Goal: Task Accomplishment & Management: Manage account settings

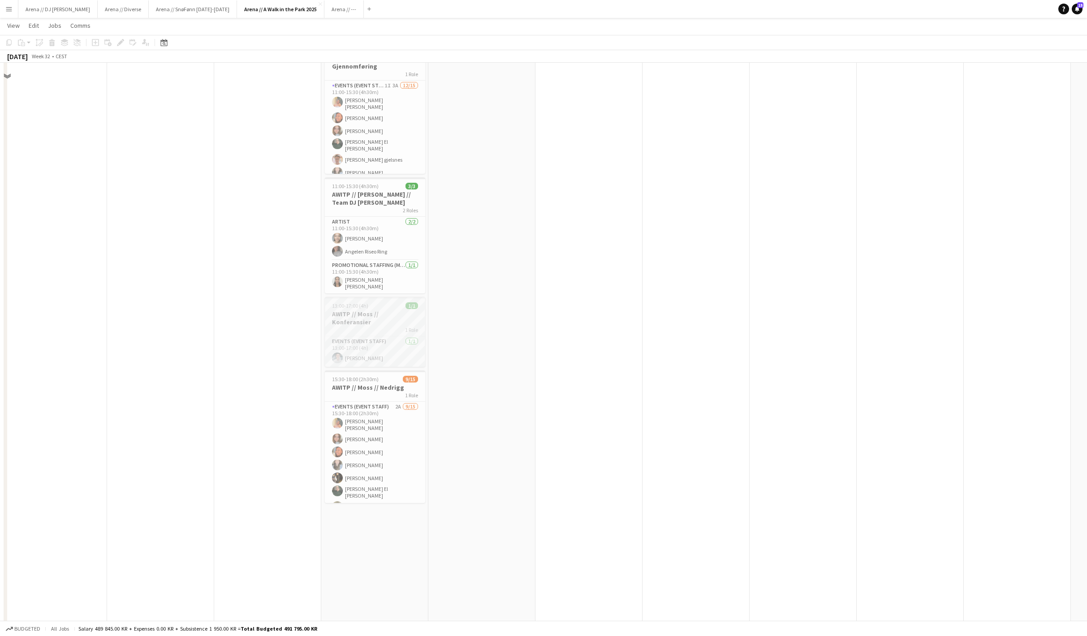
scroll to position [203, 0]
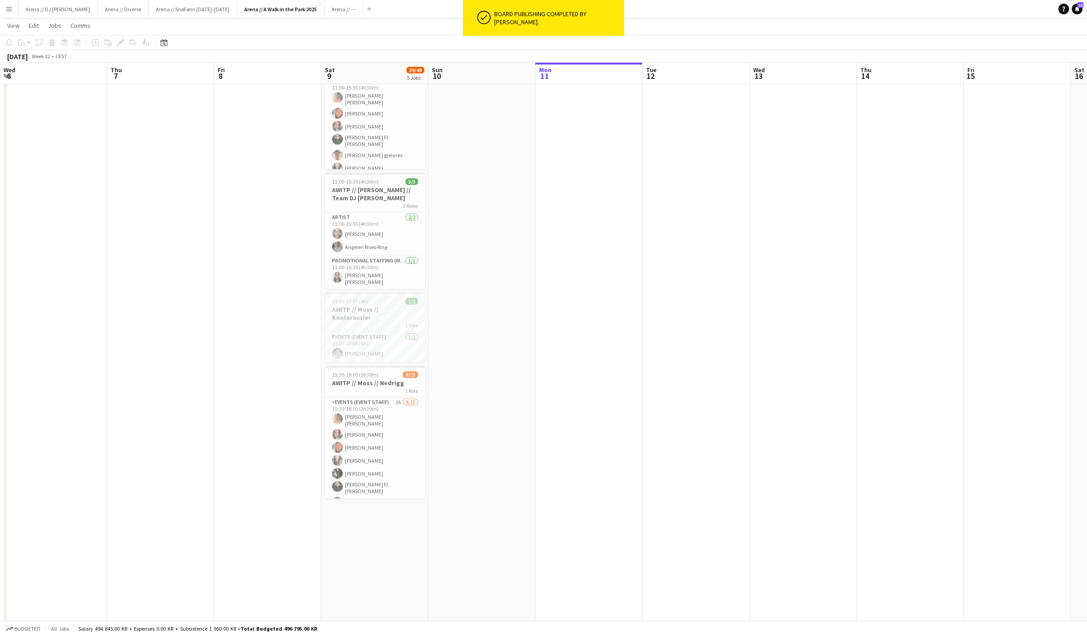
click at [379, 313] on h3 "AWITP // Moss // Konferansier" at bounding box center [375, 314] width 100 height 16
click at [379, 313] on h3 "AWITP // Moss // Konferansier" at bounding box center [375, 314] width 99 height 16
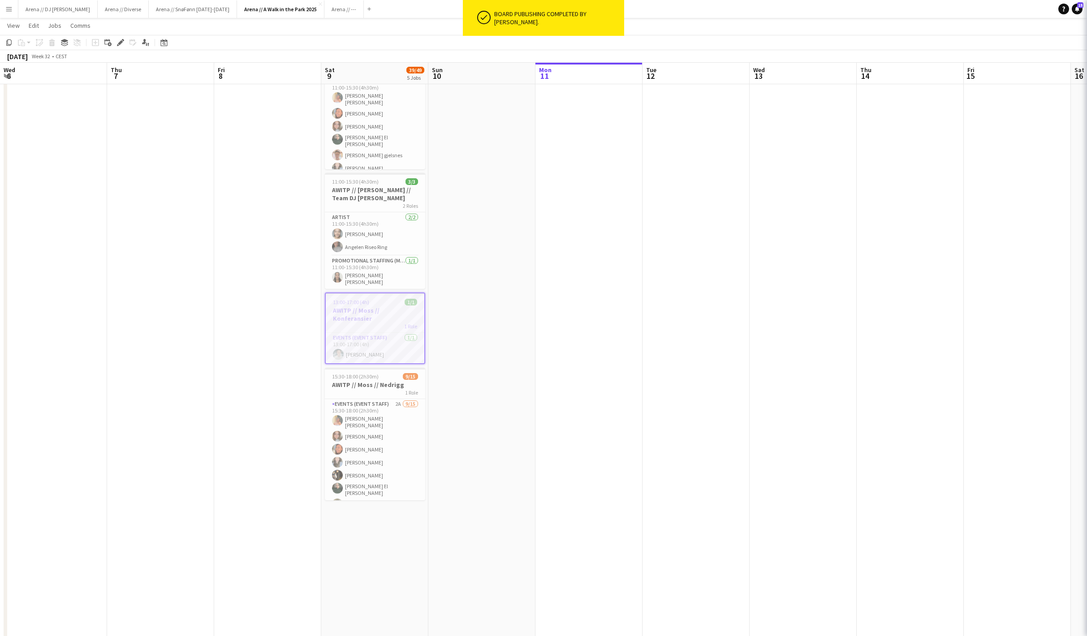
click at [379, 313] on h3 "AWITP // Moss // Konferansier" at bounding box center [375, 314] width 99 height 16
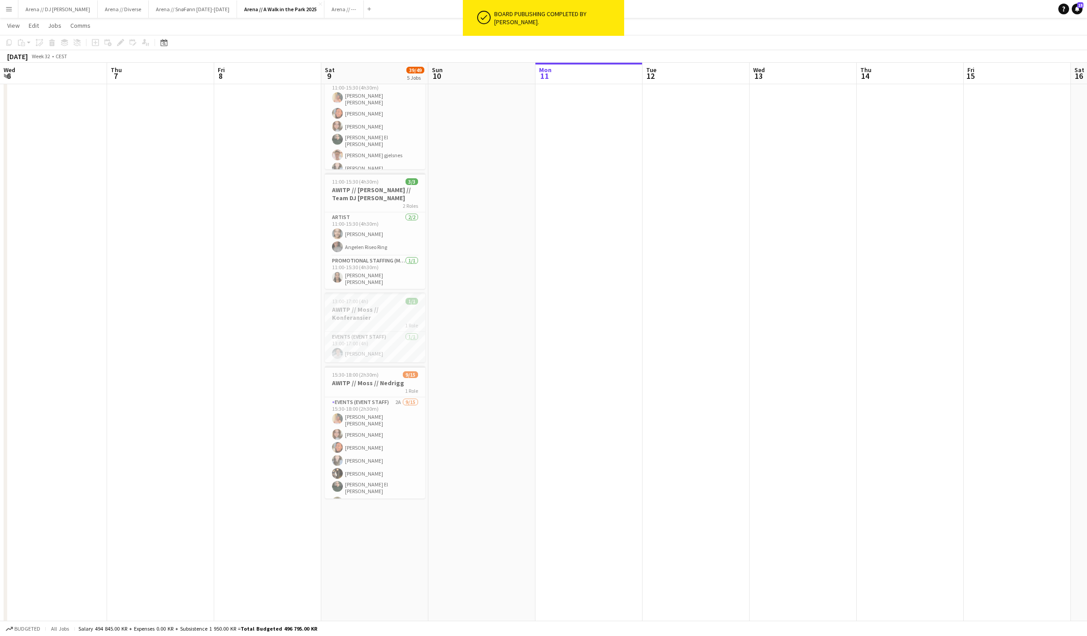
click at [379, 313] on h3 "AWITP // Moss // Konferansier" at bounding box center [375, 314] width 100 height 16
click at [121, 45] on icon "Edit" at bounding box center [120, 42] width 7 height 7
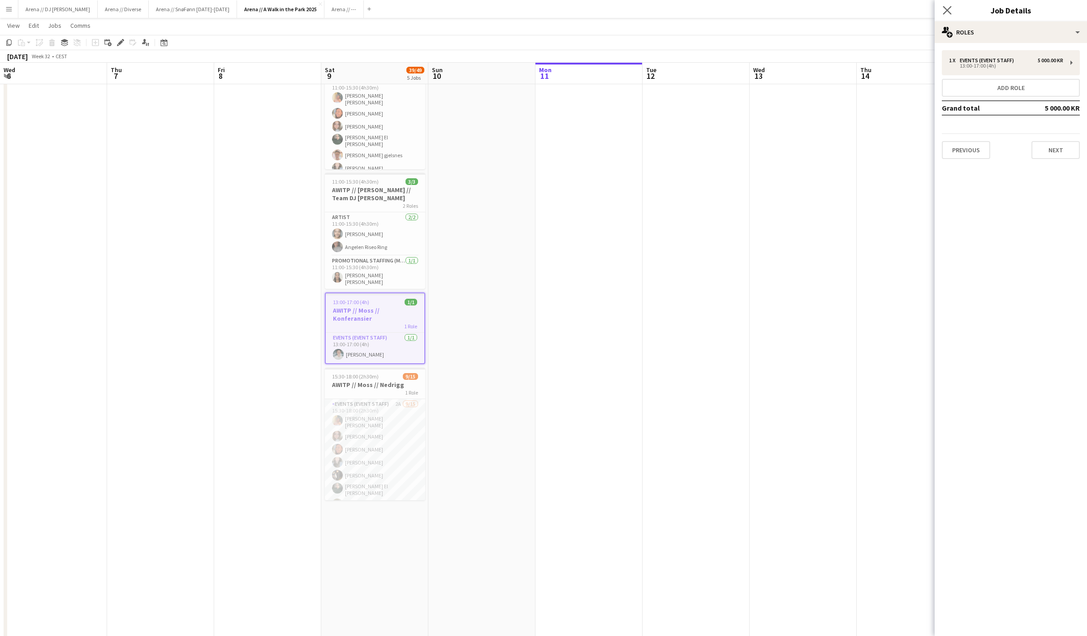
click at [952, 8] on app-icon "Close pop-in" at bounding box center [947, 10] width 13 height 13
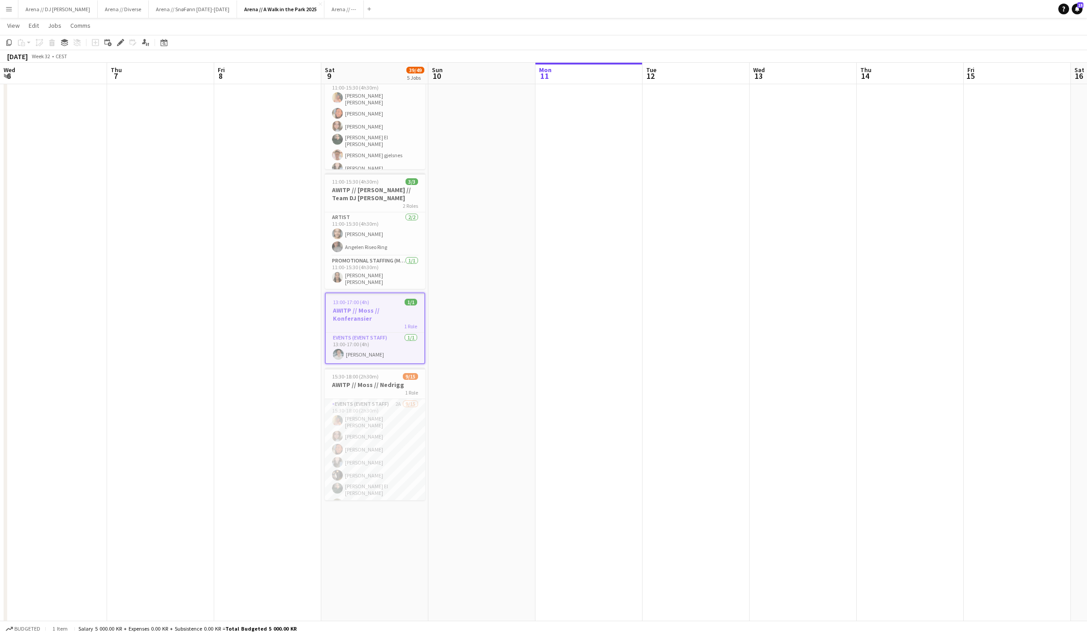
click at [477, 404] on app-date-cell at bounding box center [481, 283] width 107 height 773
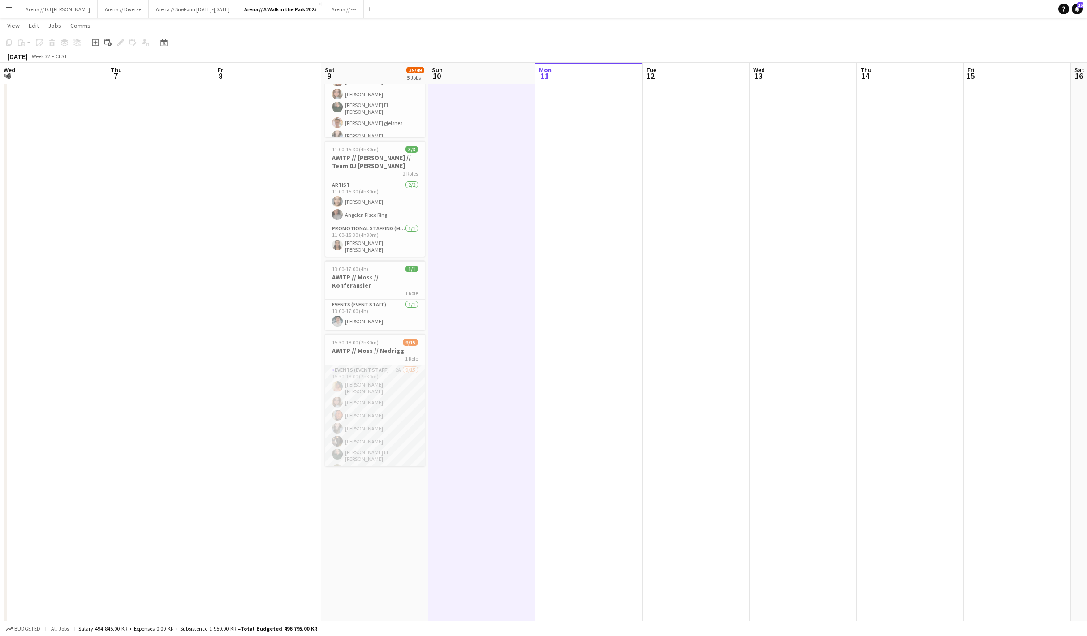
scroll to position [0, 0]
click at [376, 448] on app-card-role "Events (Event Staff) 2A 9/15 15:30-18:00 (2h30m) Hannah Ludivia Rotbæk Meling H…" at bounding box center [375, 474] width 100 height 218
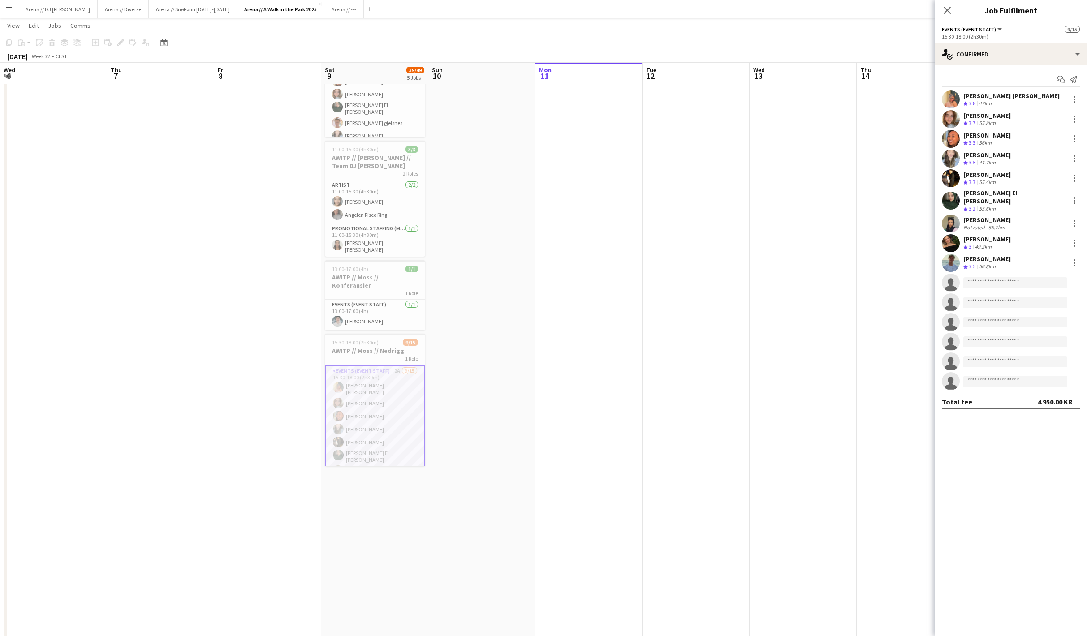
click at [944, 4] on div "Close pop-in" at bounding box center [946, 10] width 25 height 21
click at [948, 7] on icon "Close pop-in" at bounding box center [947, 10] width 9 height 9
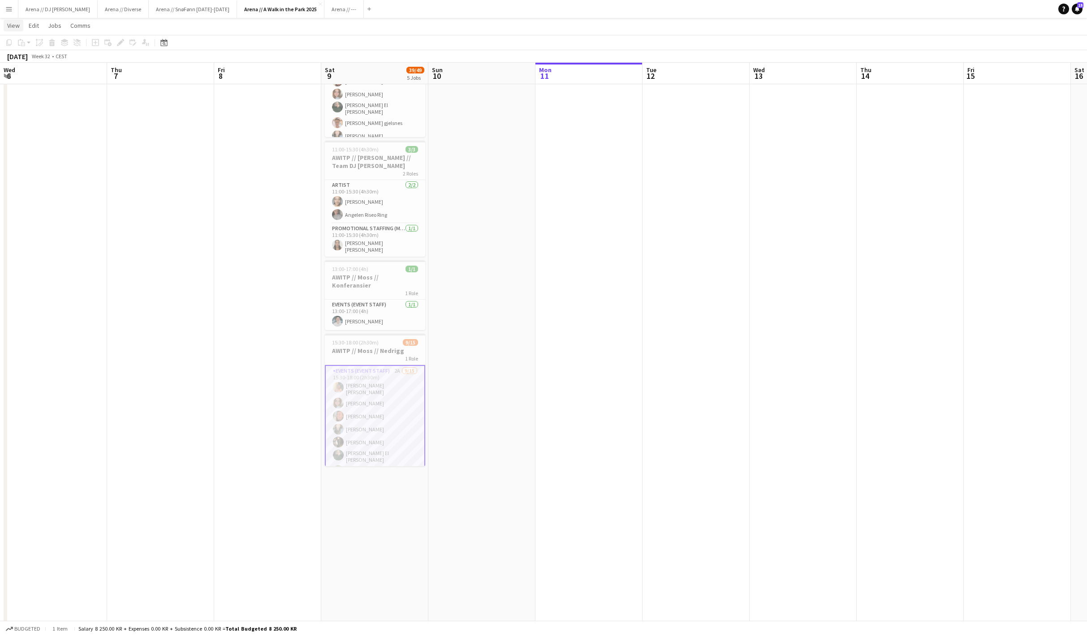
click at [17, 26] on span "View" at bounding box center [13, 26] width 13 height 8
click at [139, 146] on app-date-cell at bounding box center [160, 251] width 107 height 773
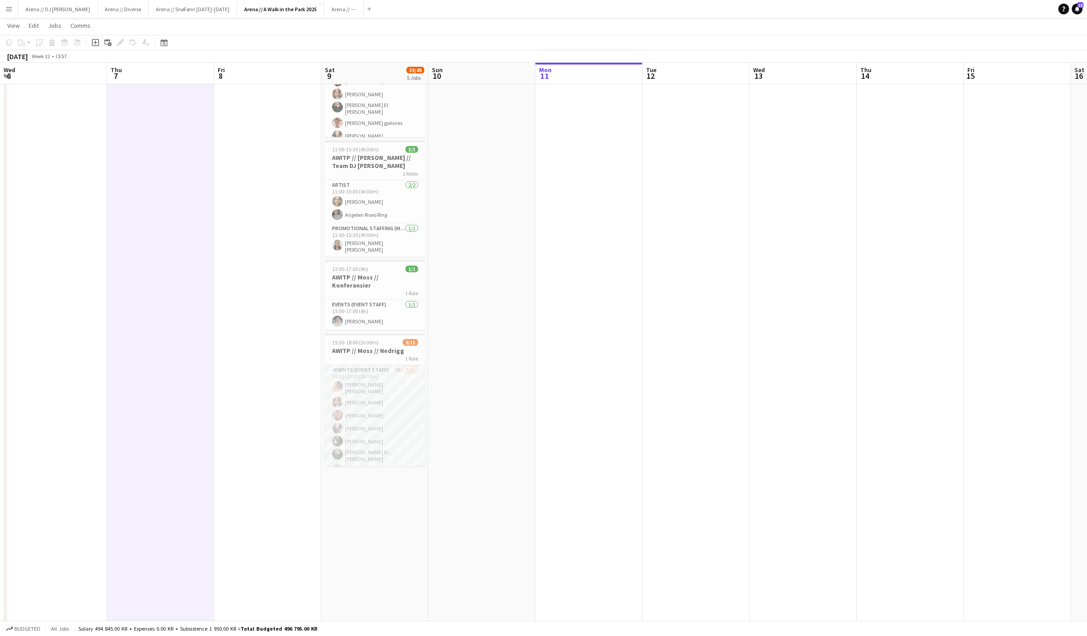
click at [406, 427] on app-card-role "Events (Event Staff) 2A 9/15 15:30-18:00 (2h30m) Hannah Ludivia Rotbæk Meling H…" at bounding box center [375, 474] width 100 height 218
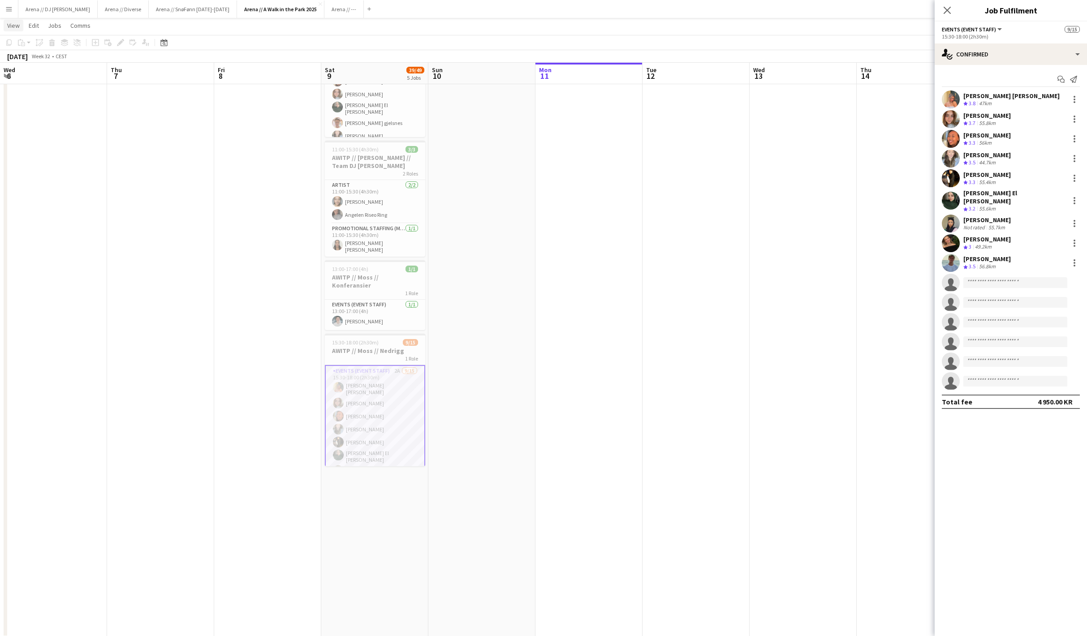
click at [13, 27] on span "View" at bounding box center [13, 26] width 13 height 8
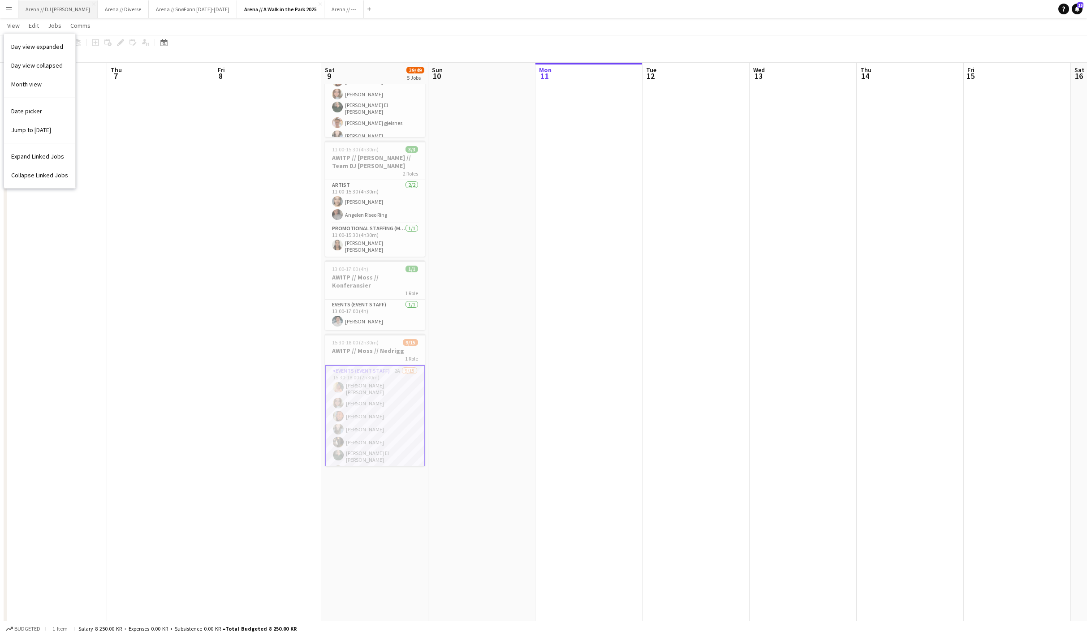
click at [34, 9] on button "Arena // DJ Walkie Close" at bounding box center [57, 8] width 79 height 17
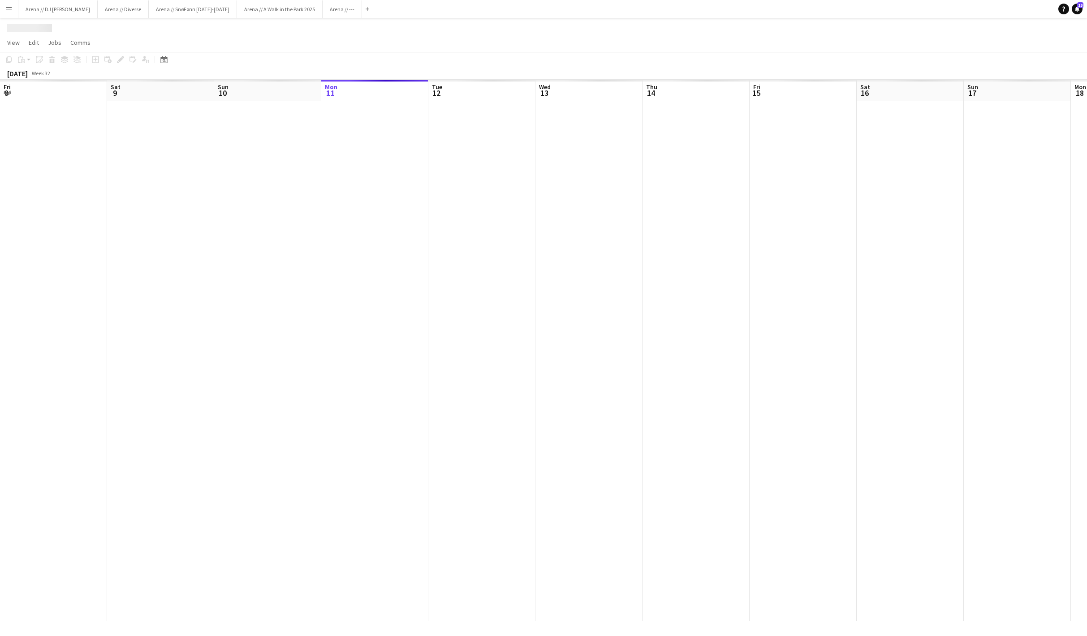
scroll to position [0, 214]
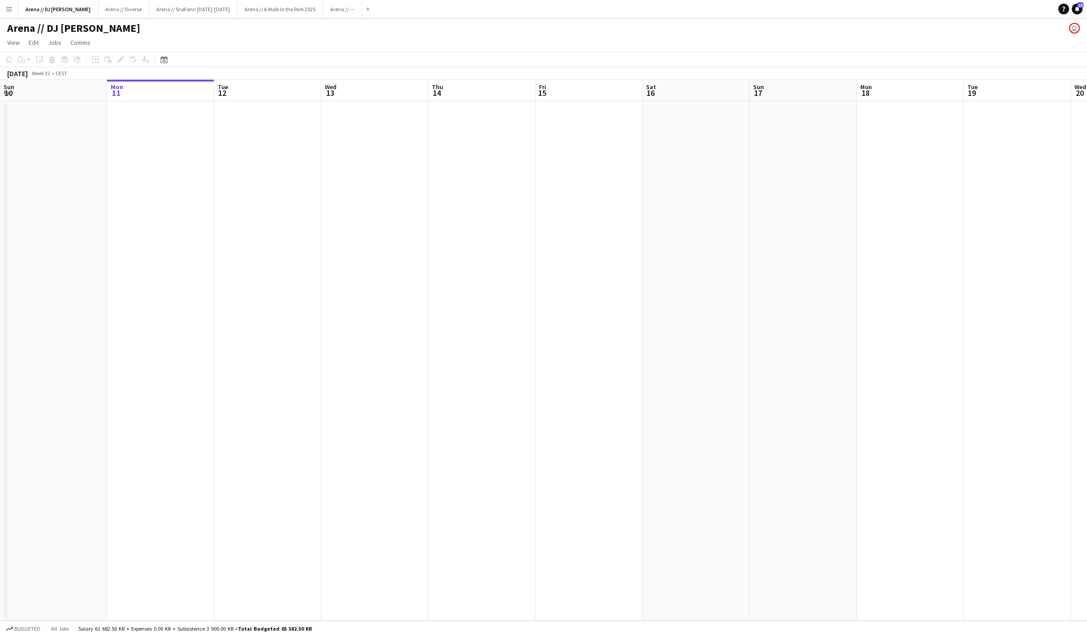
click at [9, 5] on app-icon "Menu" at bounding box center [8, 8] width 7 height 7
click at [108, 95] on nav "Approvals" at bounding box center [135, 84] width 90 height 25
click at [108, 81] on link "Approvals" at bounding box center [135, 85] width 90 height 18
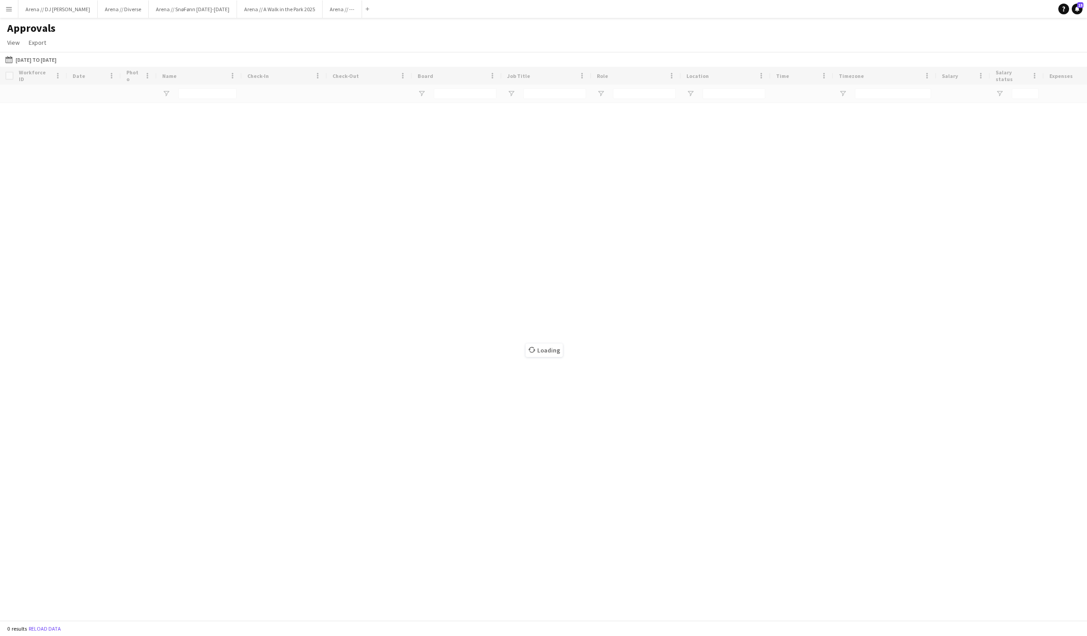
type input "*****"
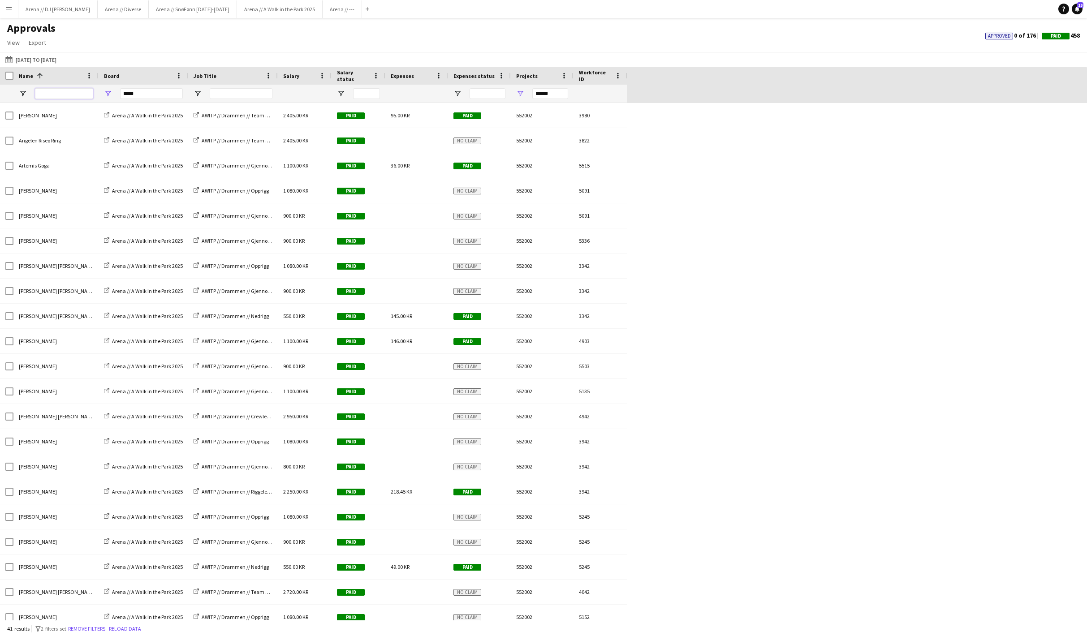
click at [55, 92] on input "Name Filter Input" at bounding box center [64, 93] width 58 height 11
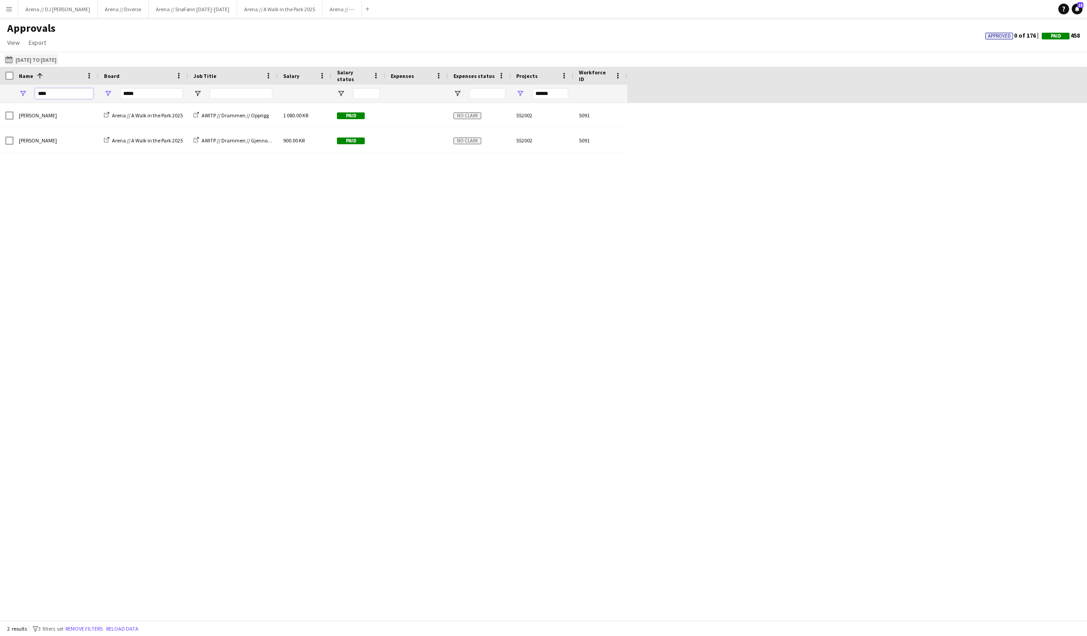
type input "****"
click at [37, 65] on button "25-05-2025 to 19-05-2025 25-05-2025 to 19-05-2025" at bounding box center [31, 59] width 55 height 11
click at [137, 99] on span "Next month" at bounding box center [129, 97] width 18 height 18
click at [116, 99] on span "Previous month" at bounding box center [111, 97] width 18 height 18
click at [110, 149] on span "8" at bounding box center [104, 145] width 11 height 11
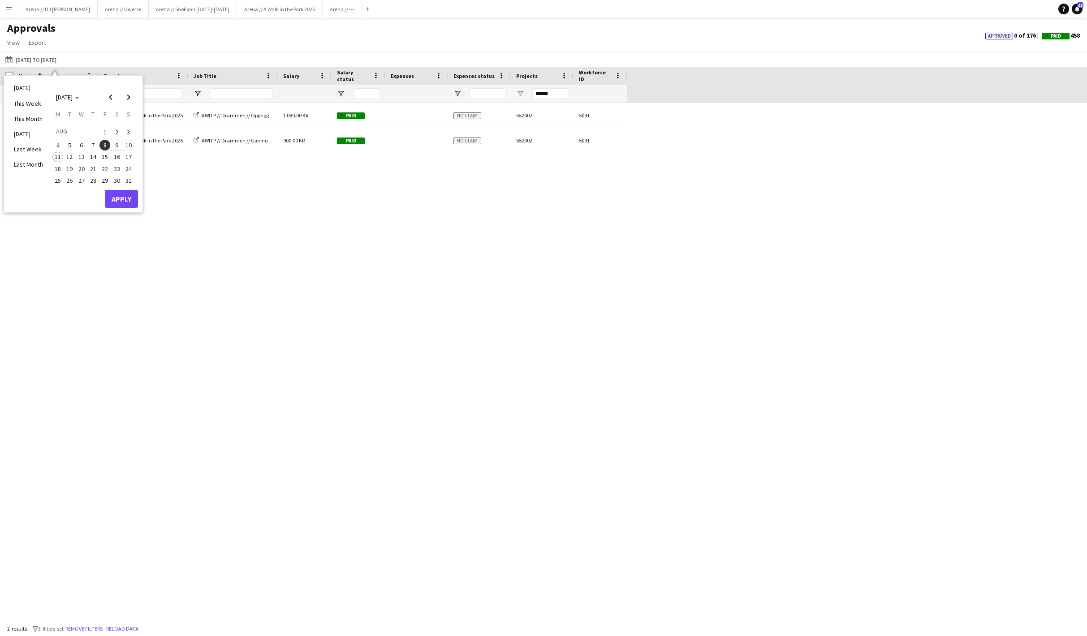
click at [134, 145] on span "10" at bounding box center [128, 145] width 11 height 11
click at [127, 199] on button "Apply" at bounding box center [121, 199] width 33 height 18
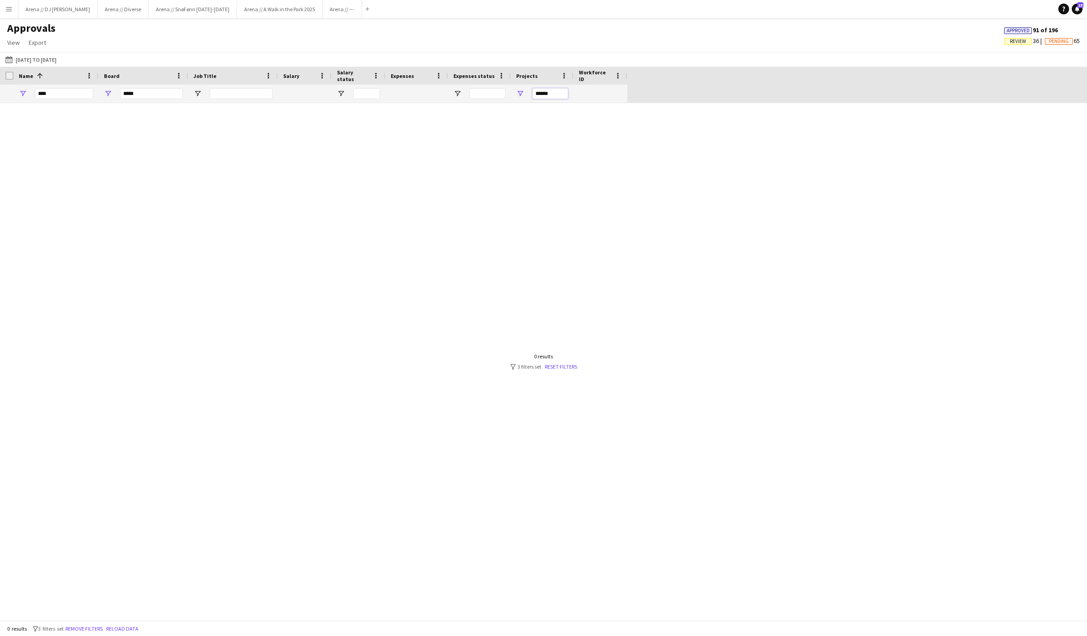
drag, startPoint x: 536, startPoint y: 96, endPoint x: 570, endPoint y: 96, distance: 34.0
click at [570, 96] on div "******" at bounding box center [542, 94] width 63 height 18
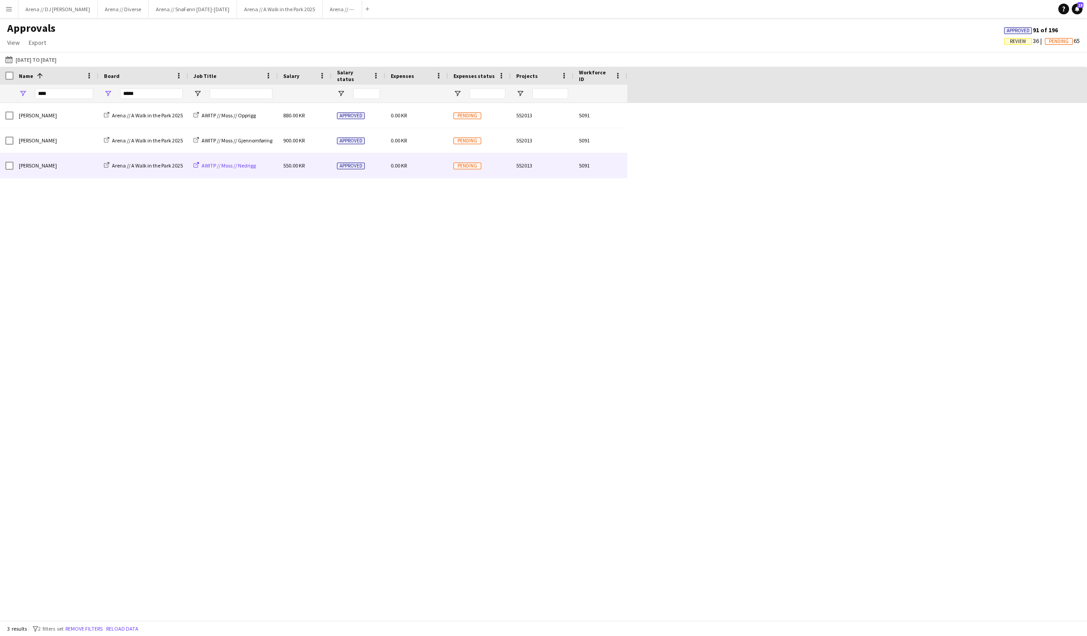
click at [256, 164] on span "AWITP // Moss // Nedrigg" at bounding box center [229, 165] width 54 height 7
click at [362, 166] on span "Approved" at bounding box center [351, 166] width 28 height 7
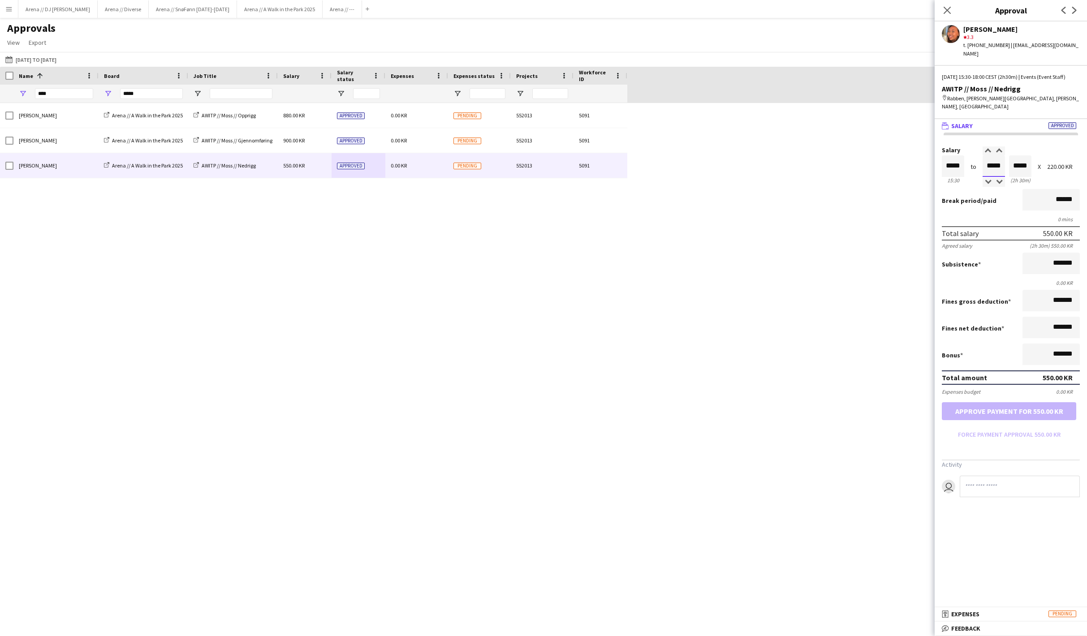
click at [990, 177] on input "*****" at bounding box center [993, 166] width 22 height 22
type input "*****"
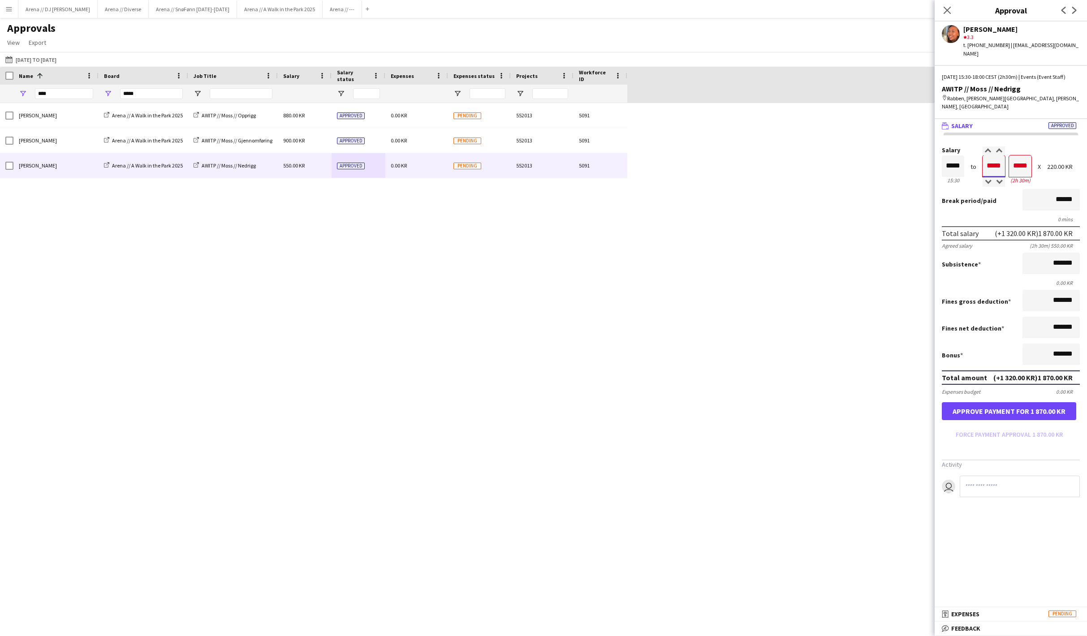
type input "*****"
click at [883, 347] on div "Booni Belay Geleta Arena // A Walk in the Park 2025 AWITP // Moss // Opprigg 88…" at bounding box center [543, 361] width 1087 height 517
click at [1032, 420] on button "Approve payment for 990.00 KR" at bounding box center [1009, 411] width 134 height 18
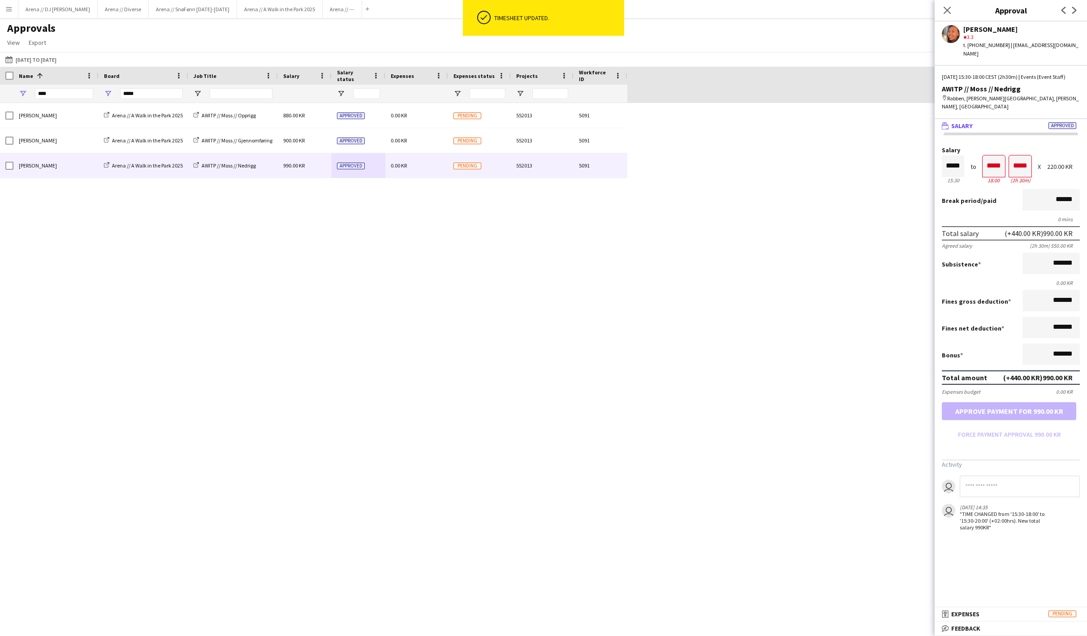
click at [947, 17] on div "Close pop-in" at bounding box center [946, 10] width 25 height 21
click at [947, 9] on icon "Close pop-in" at bounding box center [947, 10] width 9 height 9
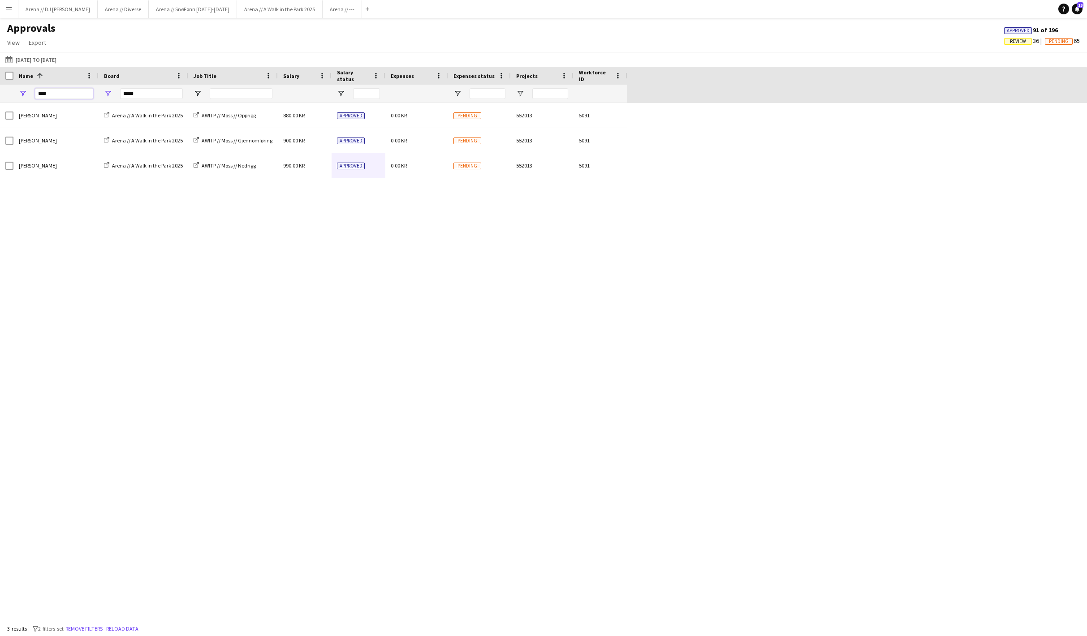
drag, startPoint x: 67, startPoint y: 96, endPoint x: 0, endPoint y: 94, distance: 67.2
click at [0, 94] on div "**** *****" at bounding box center [313, 94] width 627 height 18
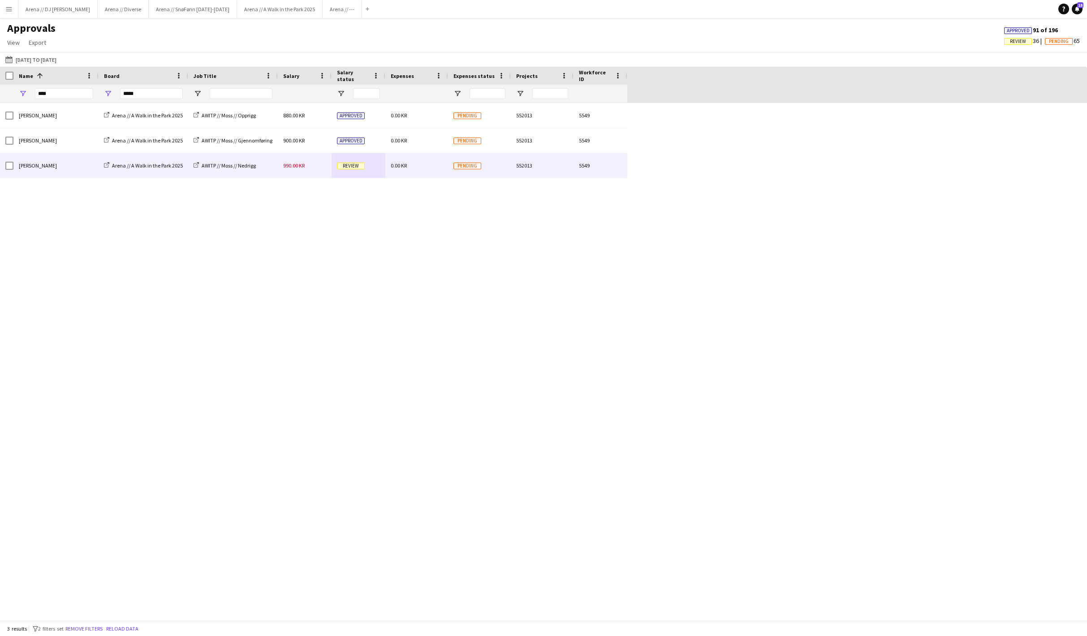
click at [226, 173] on div "AWITP // Moss // Nedrigg" at bounding box center [233, 165] width 90 height 25
click at [345, 169] on span "Review" at bounding box center [351, 166] width 28 height 7
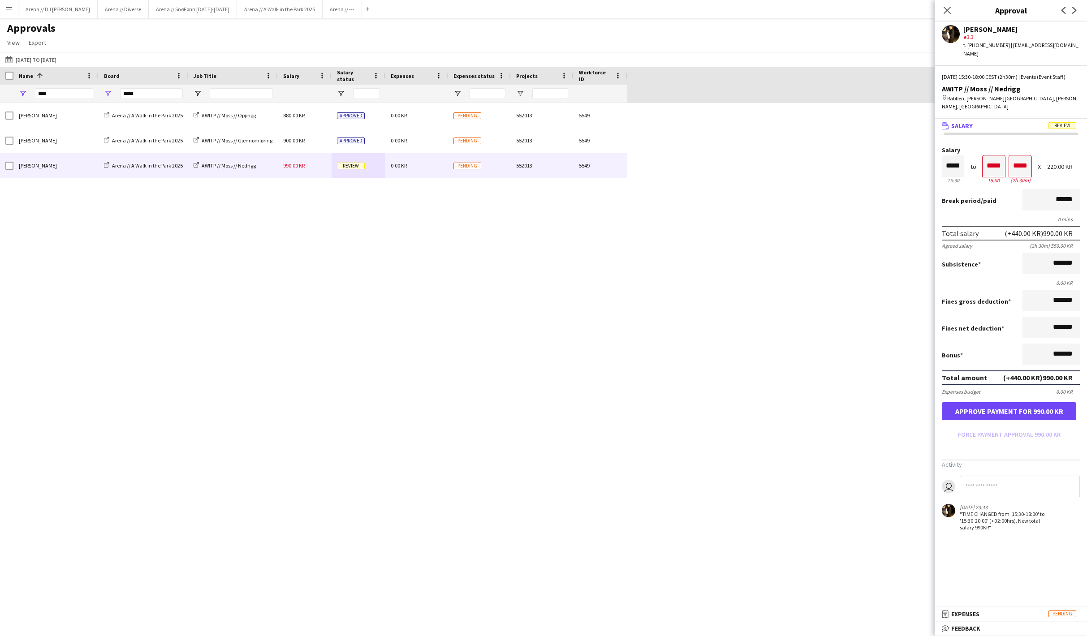
click at [1003, 420] on button "Approve payment for 990.00 KR" at bounding box center [1009, 411] width 134 height 18
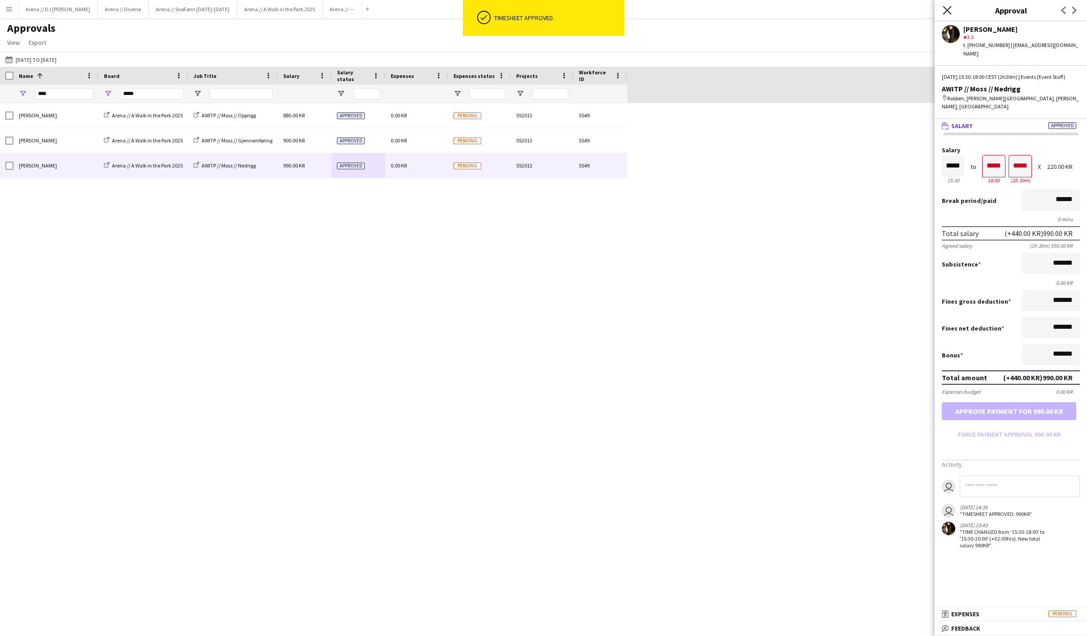
click at [944, 10] on icon "Close pop-in" at bounding box center [947, 10] width 9 height 9
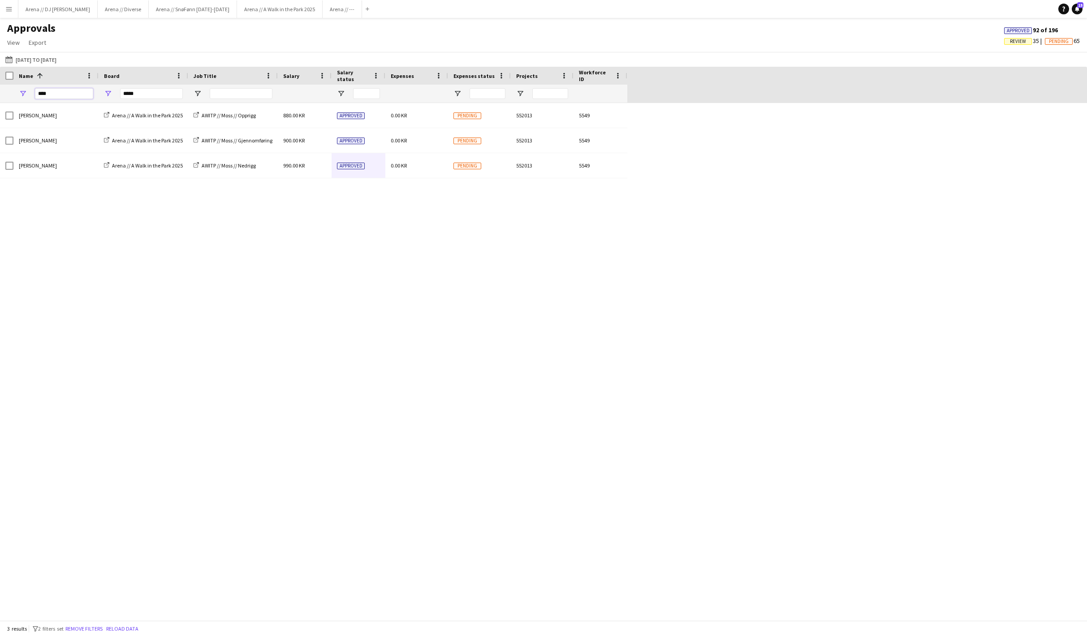
drag, startPoint x: 62, startPoint y: 98, endPoint x: 10, endPoint y: 95, distance: 52.0
click at [10, 95] on div "**** *****" at bounding box center [313, 94] width 627 height 18
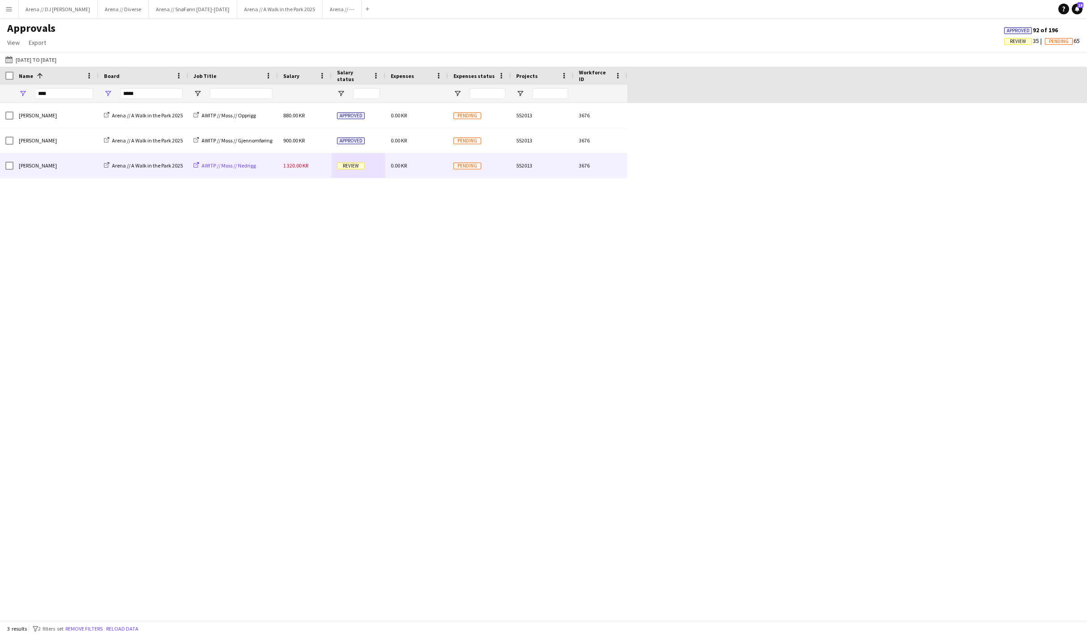
click at [250, 164] on span "AWITP // Moss // Nedrigg" at bounding box center [229, 165] width 54 height 7
click at [464, 169] on span "Pending" at bounding box center [467, 166] width 28 height 7
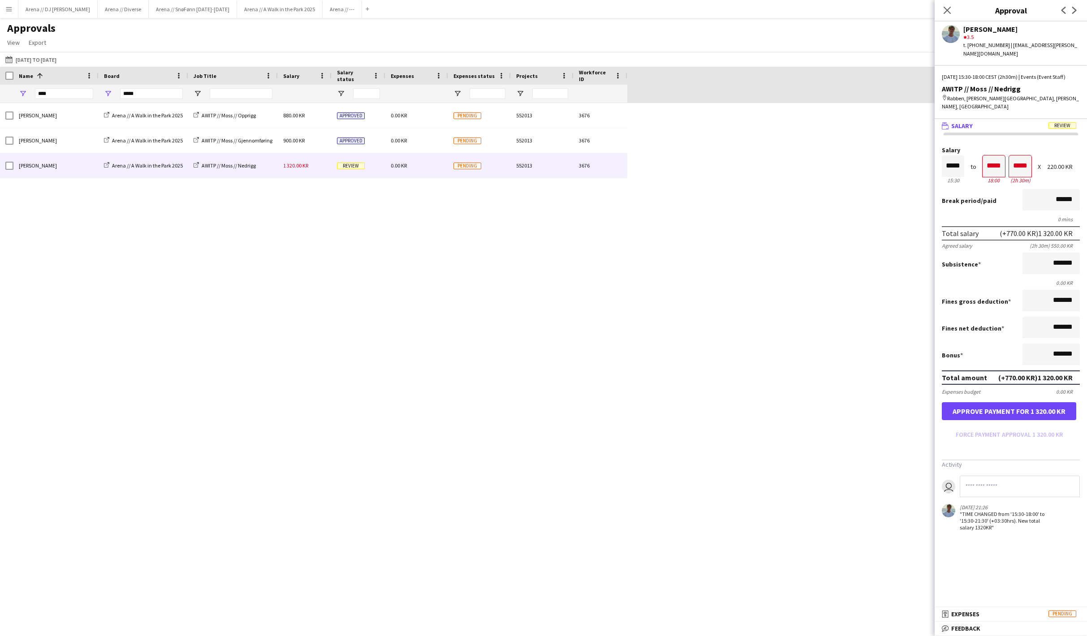
click at [1025, 420] on button "Approve payment for 1 320.00 KR" at bounding box center [1009, 411] width 134 height 18
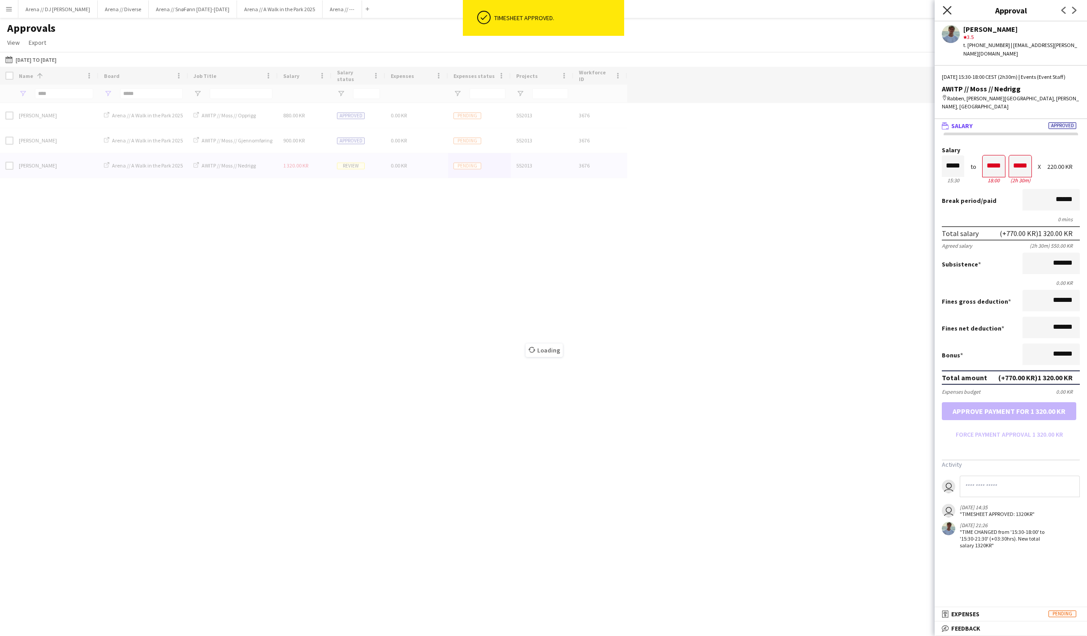
click at [949, 10] on icon "Close pop-in" at bounding box center [947, 10] width 9 height 9
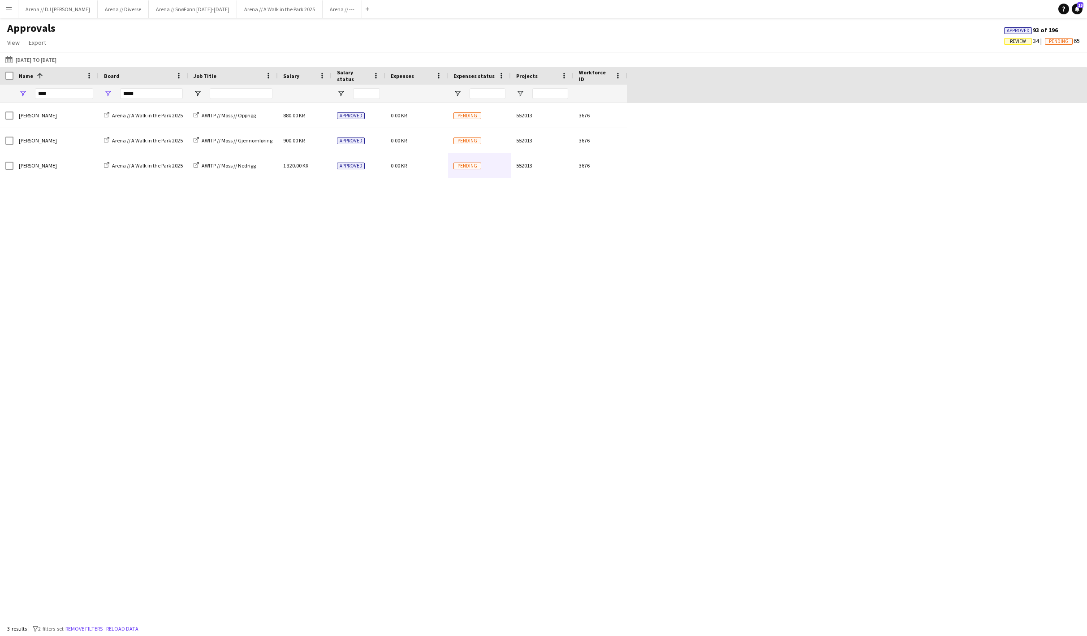
click at [10, 9] on app-icon "Menu" at bounding box center [8, 8] width 7 height 7
click at [200, 333] on div "Fredrik Bronken Næss Arena // A Walk in the Park 2025 AWITP // Moss // Opprigg …" at bounding box center [543, 361] width 1087 height 517
drag, startPoint x: 64, startPoint y: 93, endPoint x: 17, endPoint y: 92, distance: 46.6
click at [17, 92] on div "****" at bounding box center [55, 94] width 85 height 18
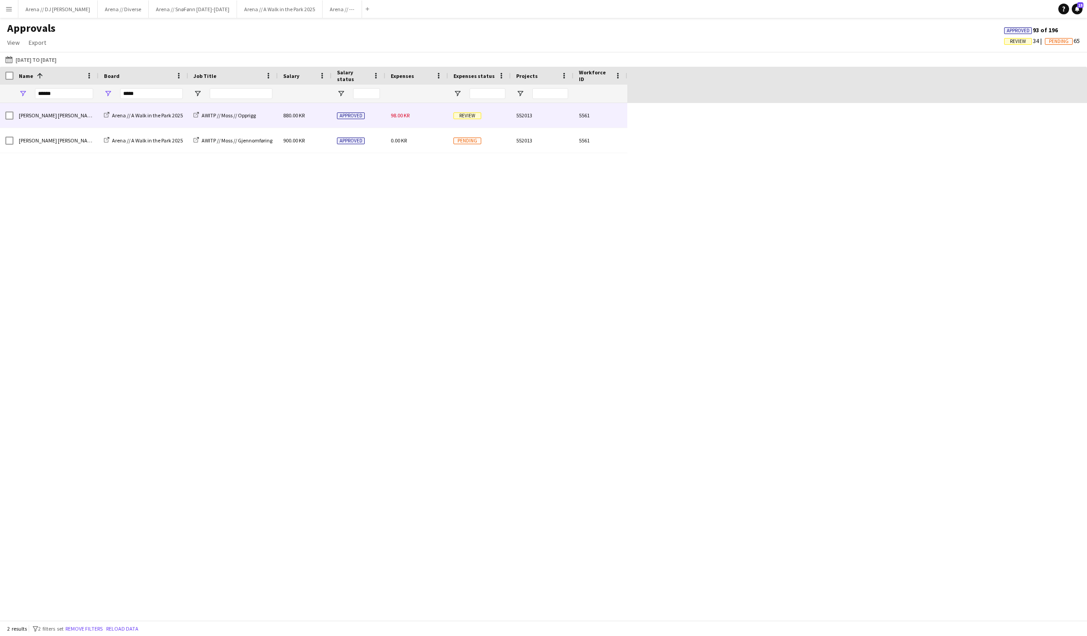
drag, startPoint x: 49, startPoint y: 123, endPoint x: 404, endPoint y: 116, distance: 354.8
click at [404, 116] on span "98.00 KR" at bounding box center [400, 115] width 19 height 7
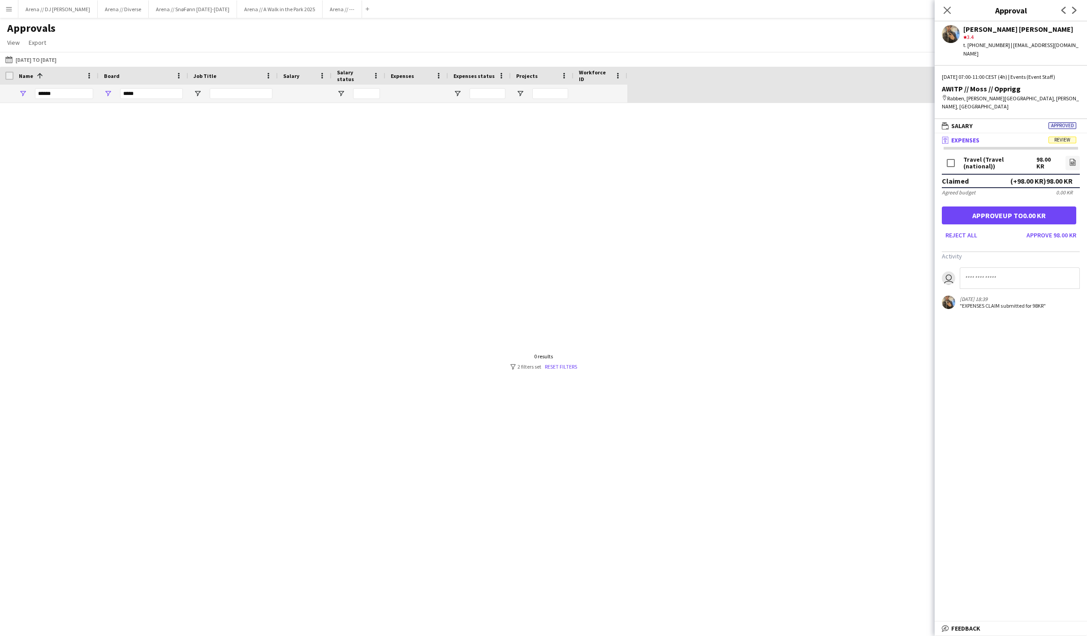
click at [65, 103] on div "******" at bounding box center [64, 94] width 58 height 18
drag, startPoint x: 65, startPoint y: 97, endPoint x: 16, endPoint y: 94, distance: 49.3
click at [16, 94] on div "******" at bounding box center [55, 94] width 85 height 18
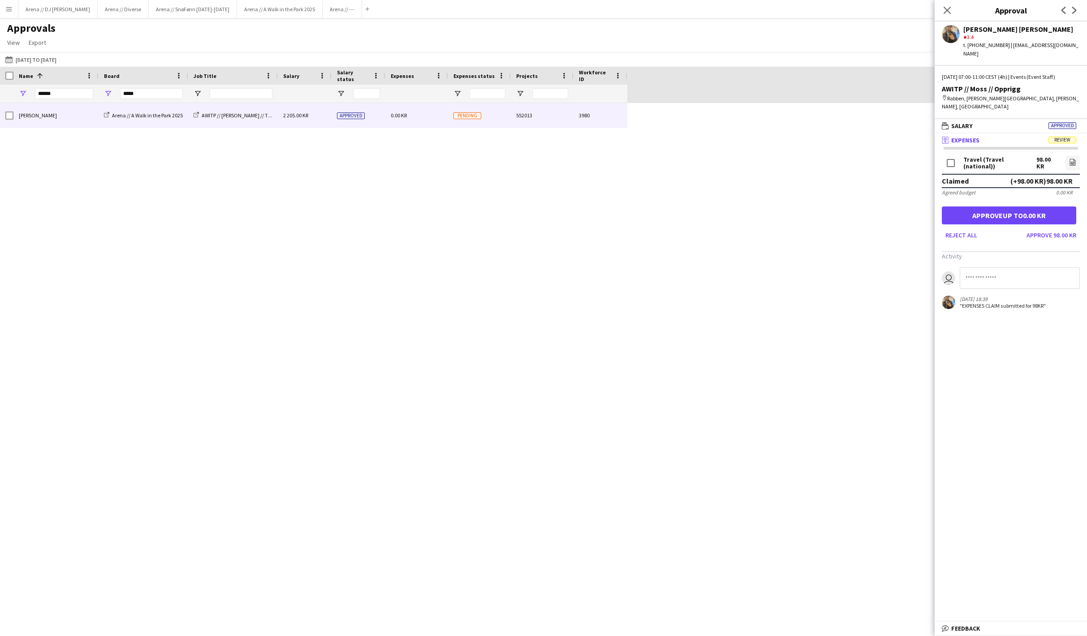
click at [348, 119] on span "Approved" at bounding box center [351, 115] width 28 height 7
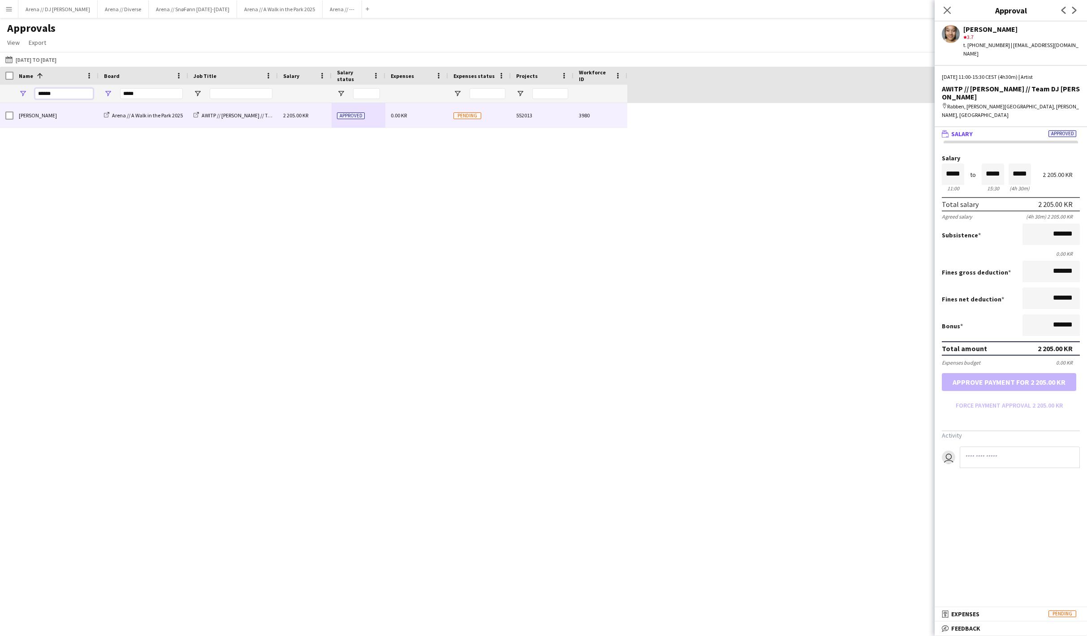
drag, startPoint x: 71, startPoint y: 95, endPoint x: 37, endPoint y: 96, distance: 34.1
click at [37, 96] on input "******" at bounding box center [64, 93] width 58 height 11
type input "*******"
click at [412, 119] on span "244.00 KR" at bounding box center [402, 115] width 22 height 7
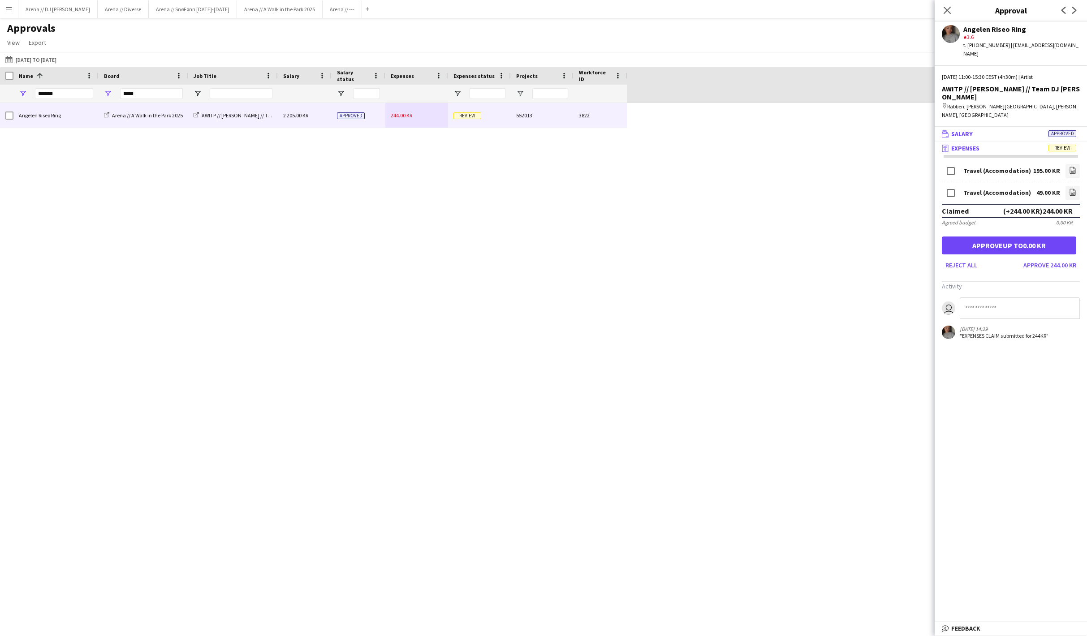
click at [980, 138] on mat-panel-title "wallet Salary Approved" at bounding box center [1008, 134] width 149 height 8
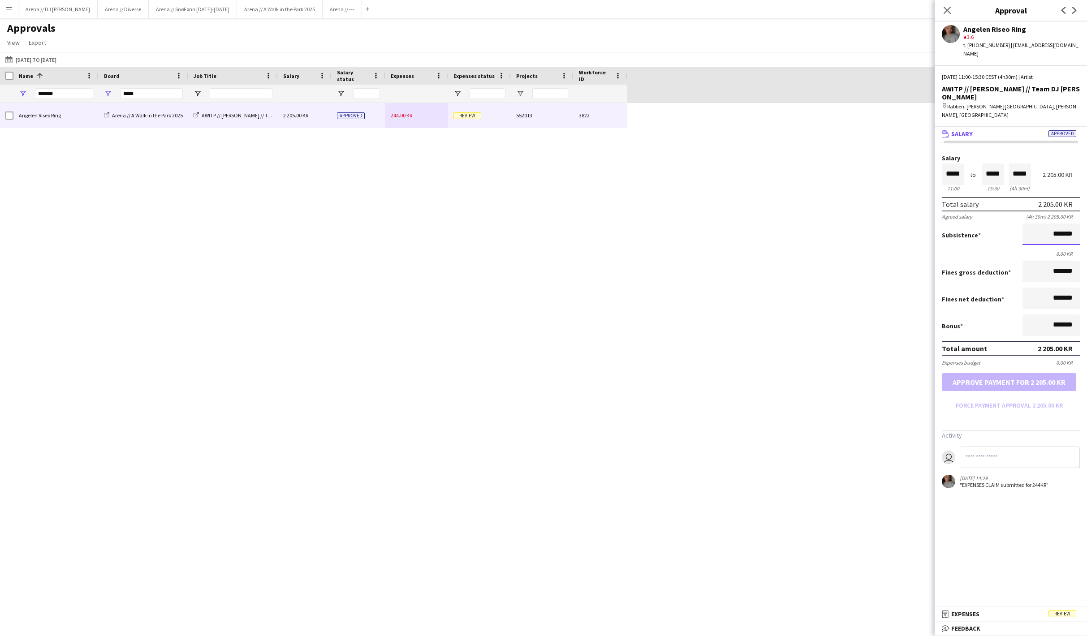
click at [1047, 245] on input "*******" at bounding box center [1050, 235] width 57 height 22
click at [999, 281] on form "Salary ***** 11:00 to ***** 15:30 ***** (4h 30m) 2 205.00 KR Total salary 2 205…" at bounding box center [1010, 284] width 152 height 258
drag, startPoint x: 1053, startPoint y: 256, endPoint x: 1046, endPoint y: 255, distance: 6.3
click at [1046, 245] on input "********" at bounding box center [1050, 235] width 57 height 22
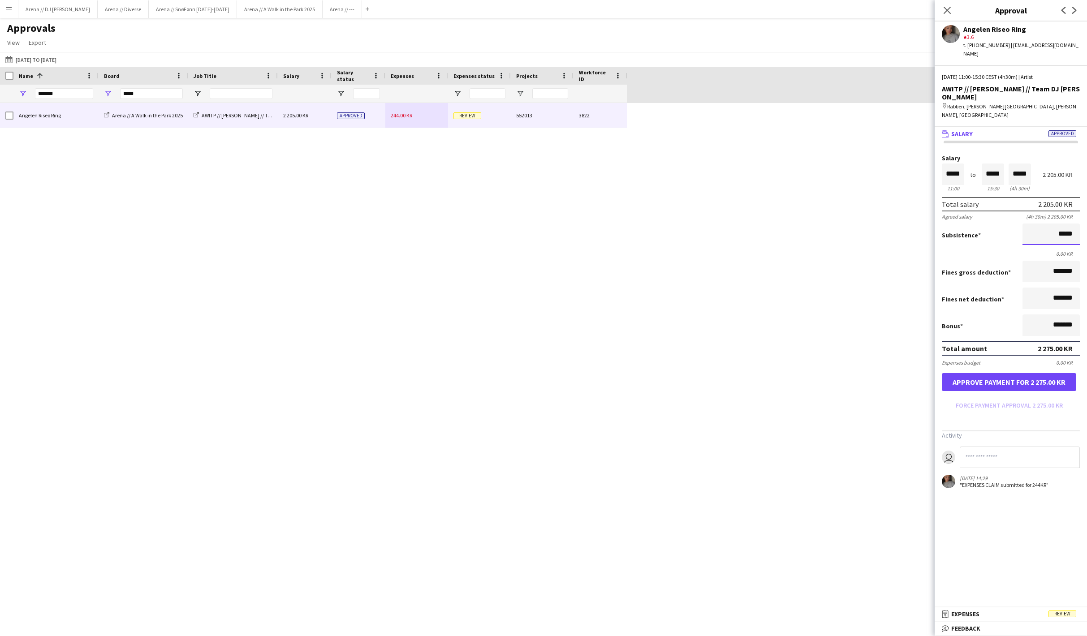
type input "****"
type input "*********"
click at [976, 280] on form "Salary ***** 11:00 to ***** 15:30 ***** (4h 30m) 2 205.00 KR Total salary 2 205…" at bounding box center [1010, 284] width 152 height 258
click at [999, 391] on button "Approve payment for 2 355.00 KR" at bounding box center [1009, 382] width 134 height 18
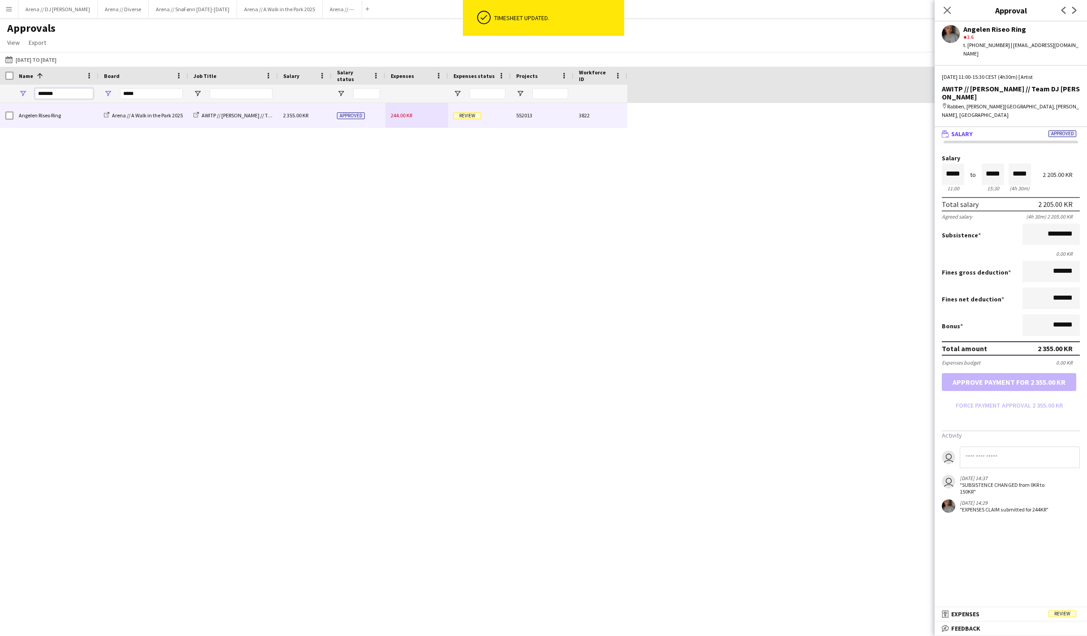
drag, startPoint x: 86, startPoint y: 94, endPoint x: 13, endPoint y: 100, distance: 73.7
click at [13, 100] on div "******* *****" at bounding box center [313, 94] width 627 height 18
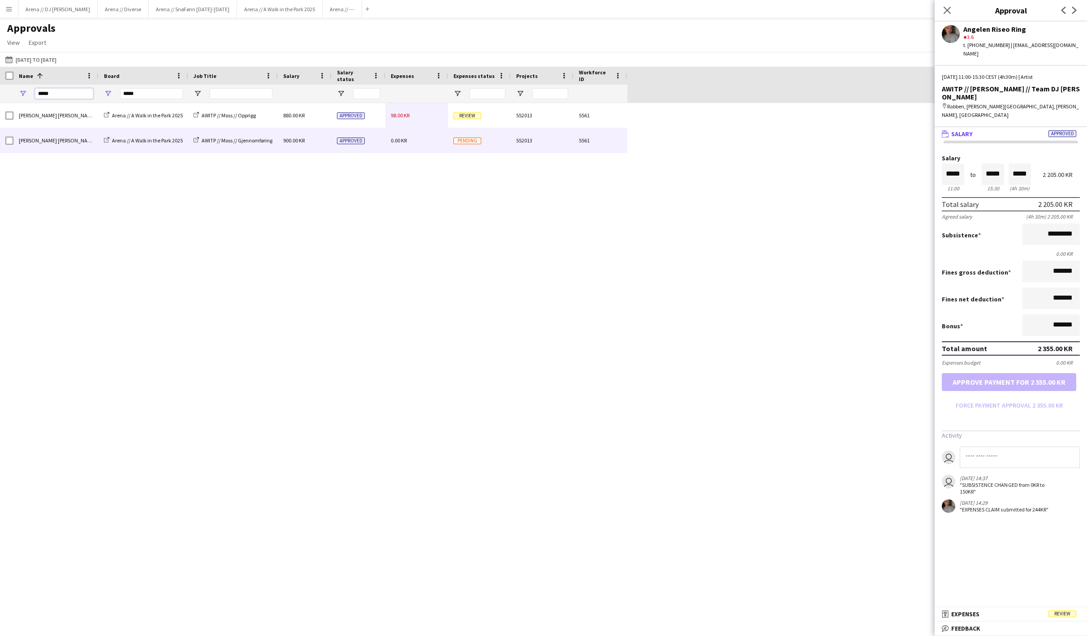
type input "*****"
click at [306, 151] on div "900.00 KR" at bounding box center [305, 140] width 54 height 25
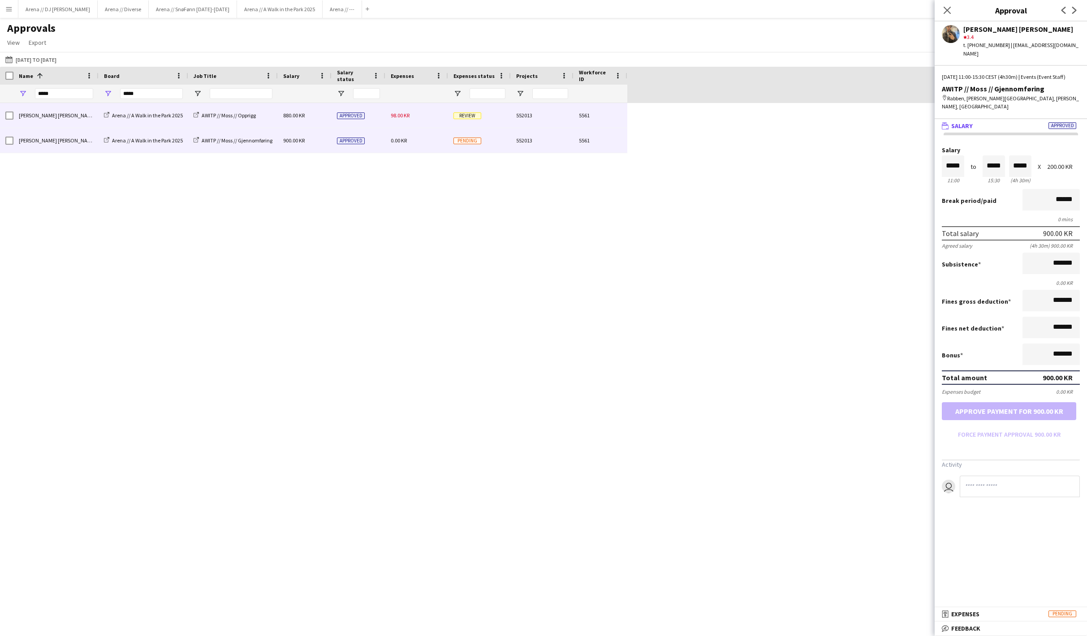
click at [352, 119] on span "Approved" at bounding box center [351, 115] width 28 height 7
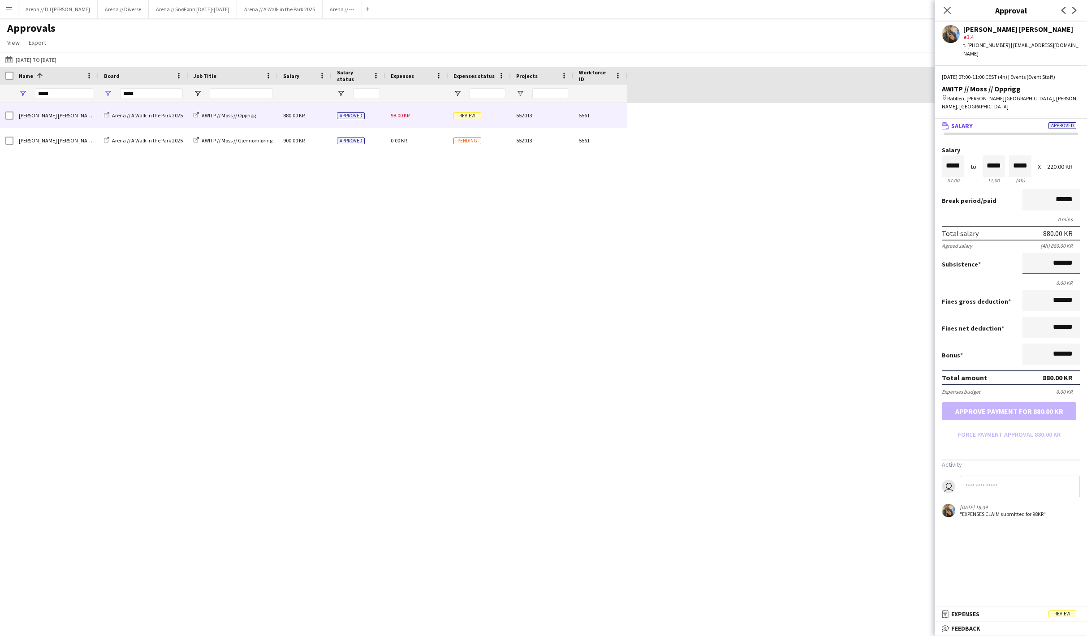
click at [1045, 274] on input "*******" at bounding box center [1050, 264] width 57 height 22
type input "*********"
click at [1013, 420] on button "Approve payment for 1 030.00 KR" at bounding box center [1009, 411] width 134 height 18
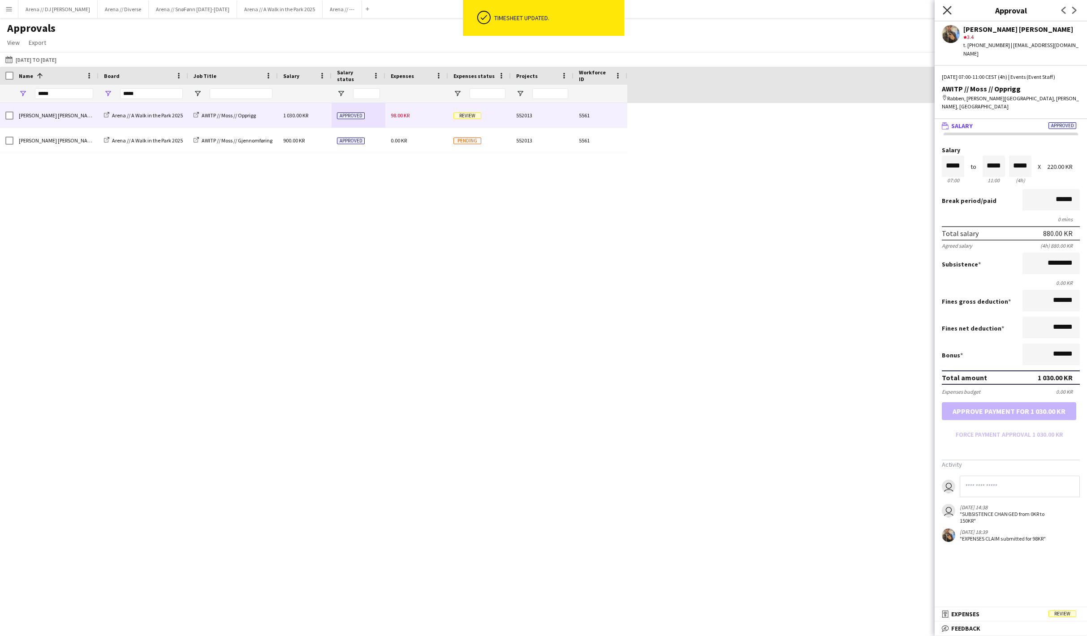
click at [946, 11] on icon at bounding box center [947, 10] width 9 height 9
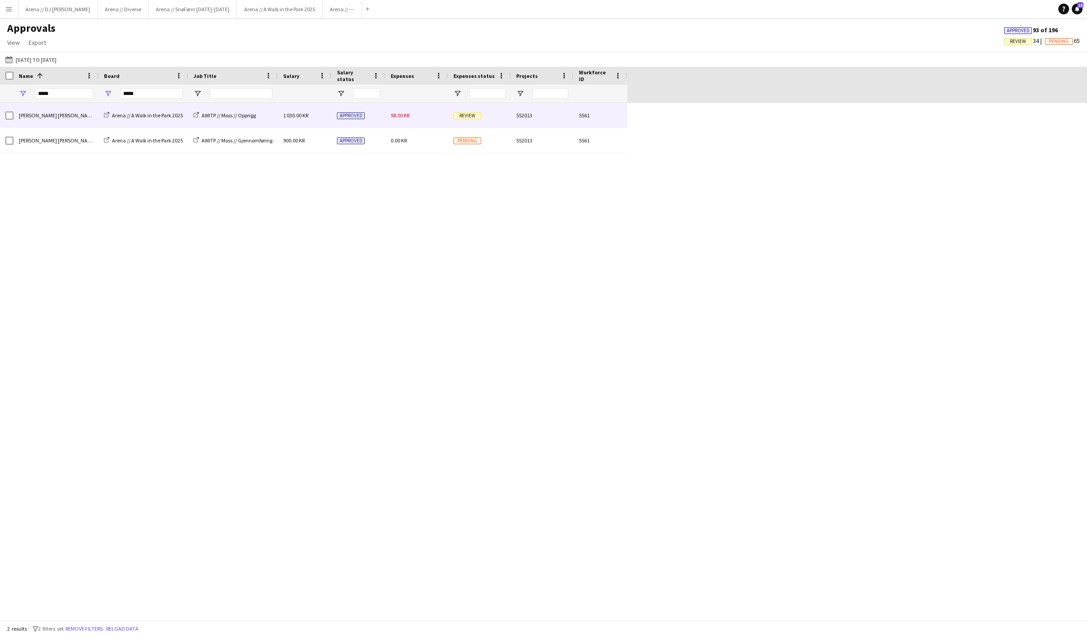
click at [65, 112] on div "[PERSON_NAME] [PERSON_NAME]" at bounding box center [55, 115] width 85 height 25
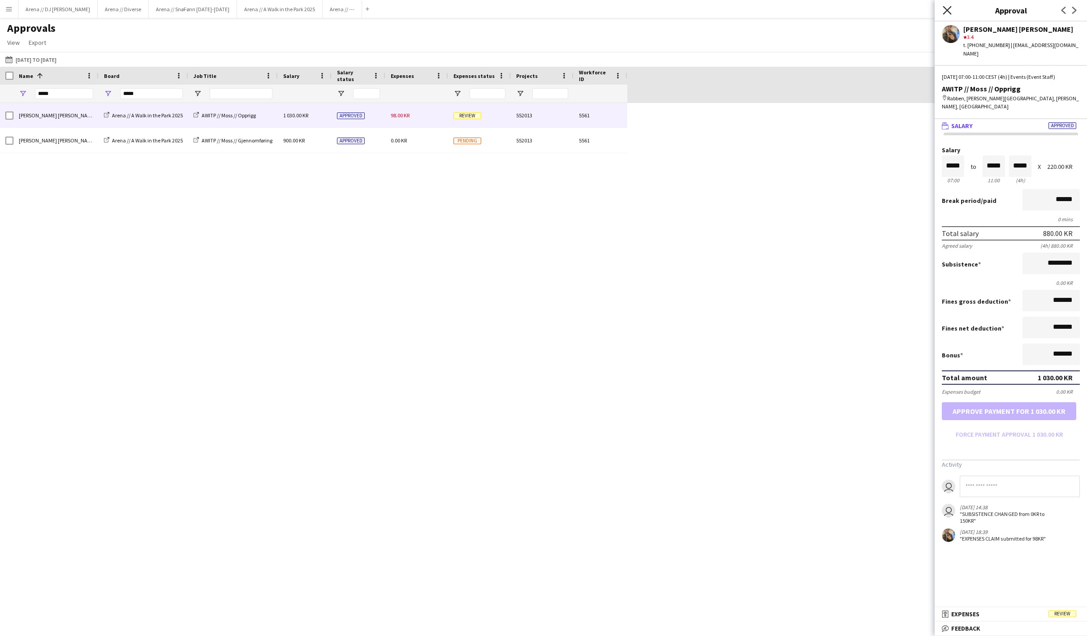
click at [947, 9] on icon "Close pop-in" at bounding box center [947, 10] width 9 height 9
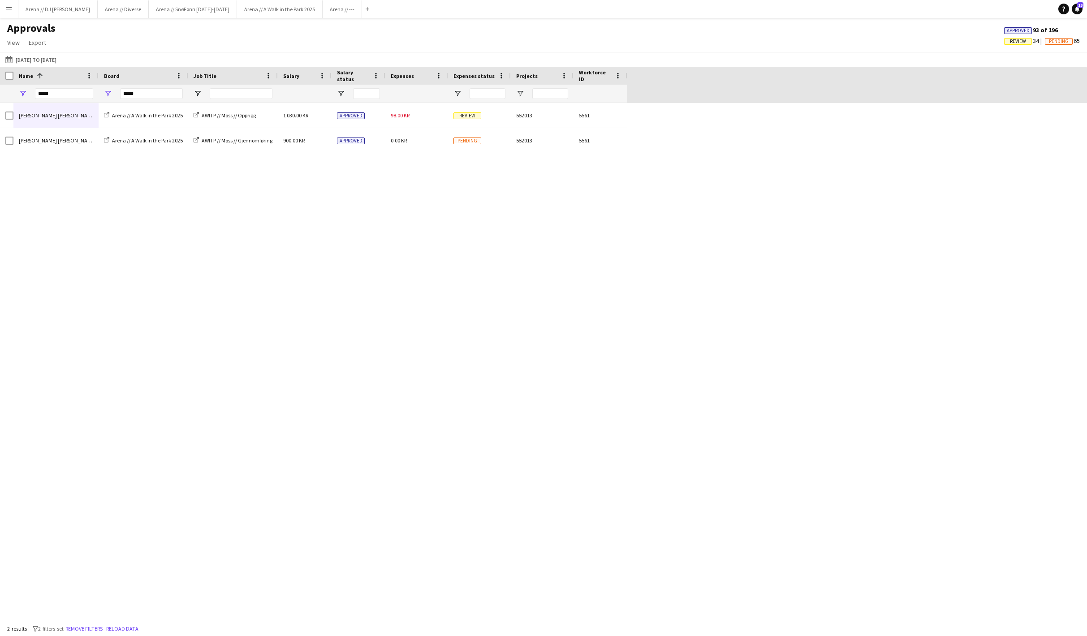
click at [12, 8] on app-icon "Menu" at bounding box center [8, 8] width 7 height 7
click at [207, 271] on div "Billal Ahmed Rizwan Arena // A Walk in the Park 2025 AWITP // Moss // Opprigg 1…" at bounding box center [543, 361] width 1087 height 517
click at [323, 7] on button "Arena // A Walk in the Park 2025 Close" at bounding box center [280, 8] width 86 height 17
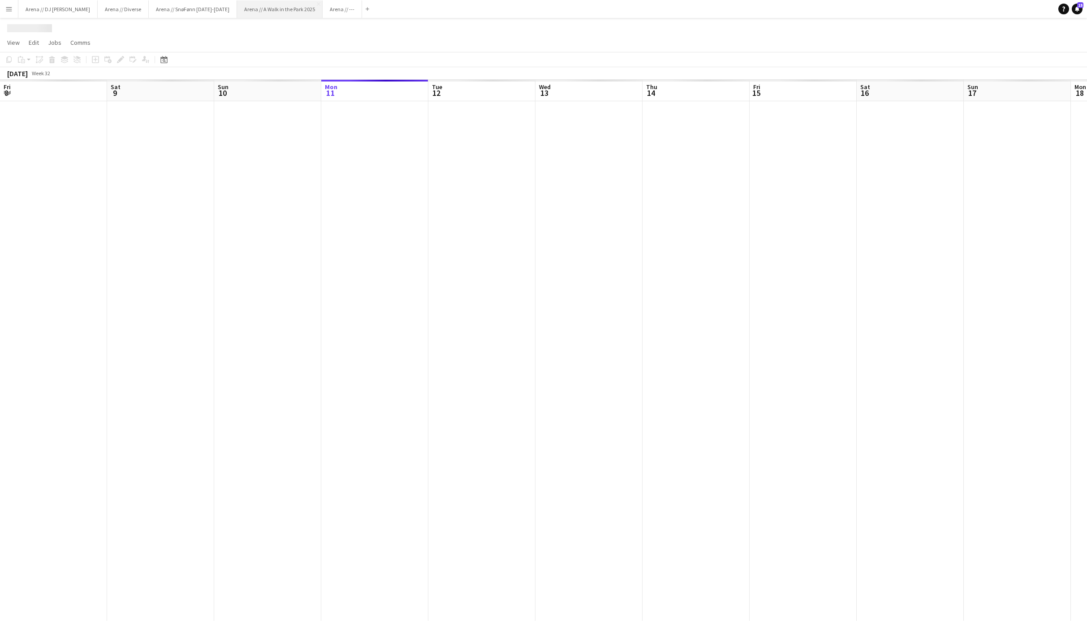
scroll to position [0, 214]
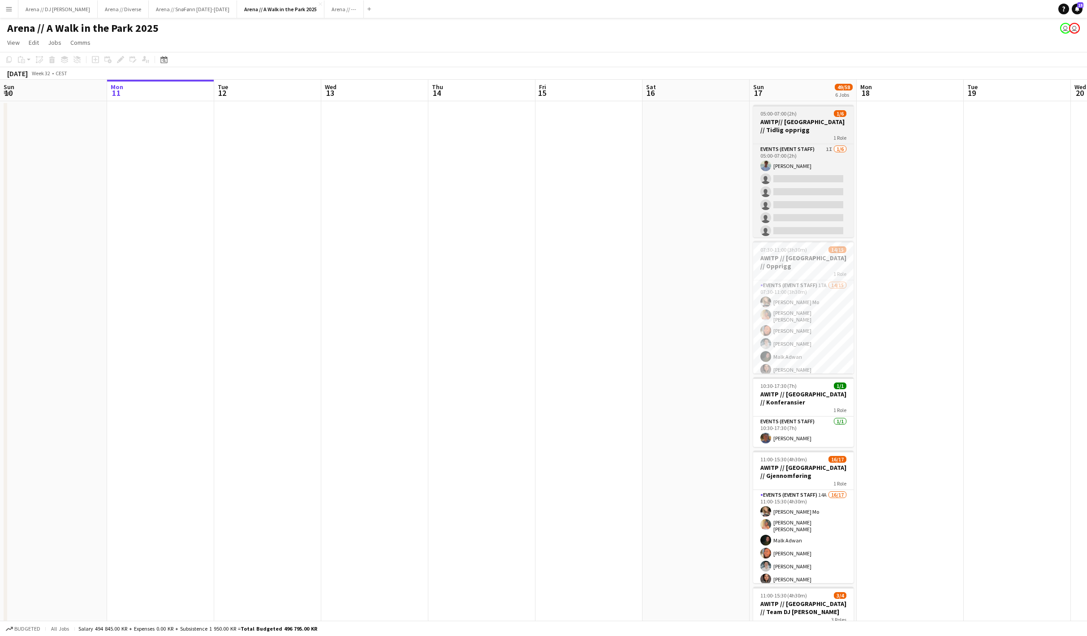
click at [814, 133] on h3 "AWITP// [GEOGRAPHIC_DATA] // Tidlig opprigg" at bounding box center [803, 126] width 100 height 16
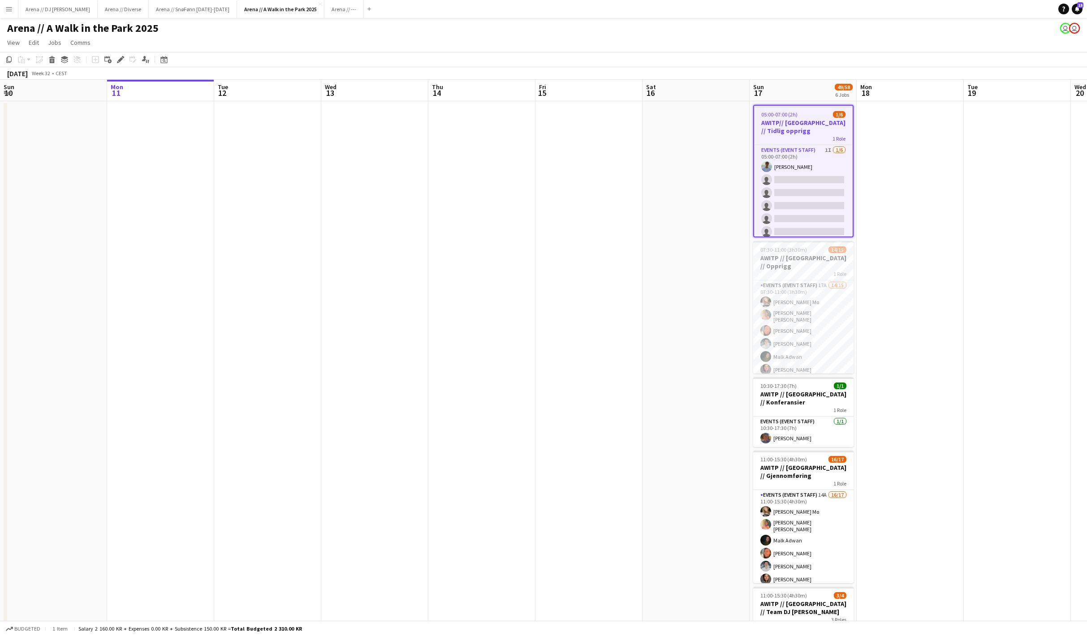
click at [820, 121] on h3 "AWITP// [GEOGRAPHIC_DATA] // Tidlig opprigg" at bounding box center [803, 127] width 99 height 16
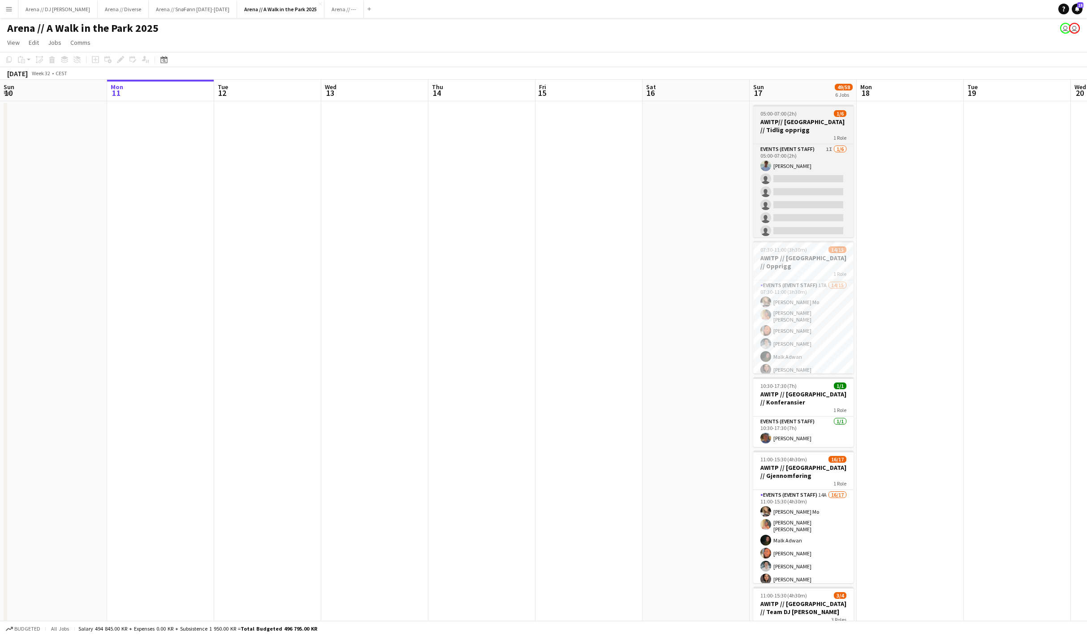
click at [820, 121] on h3 "AWITP// [GEOGRAPHIC_DATA] // Tidlig opprigg" at bounding box center [803, 126] width 100 height 16
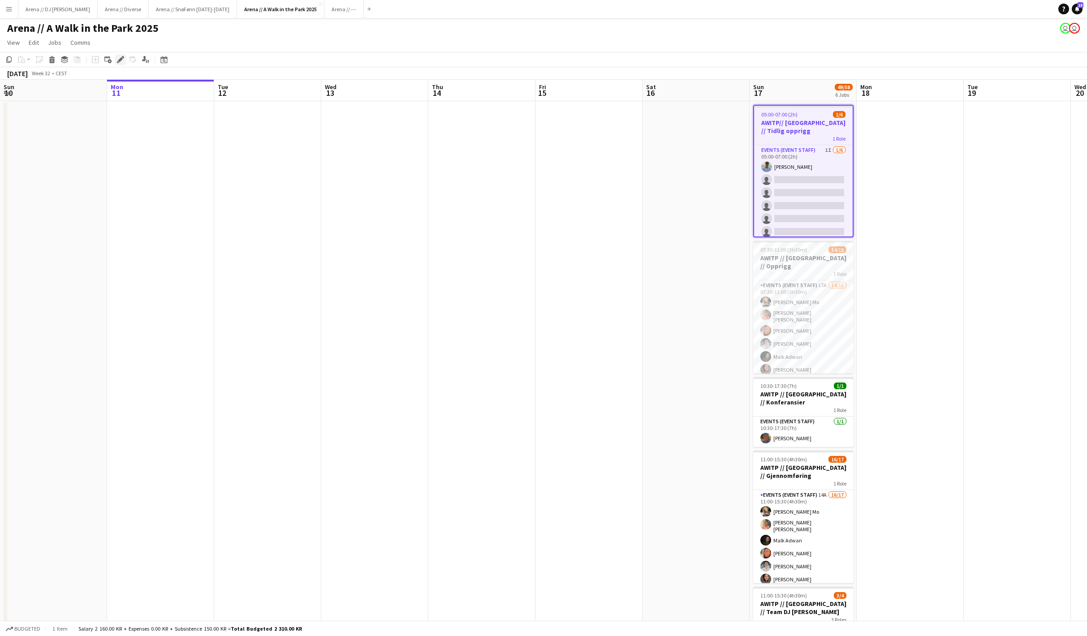
click at [120, 65] on div "Edit" at bounding box center [120, 59] width 11 height 11
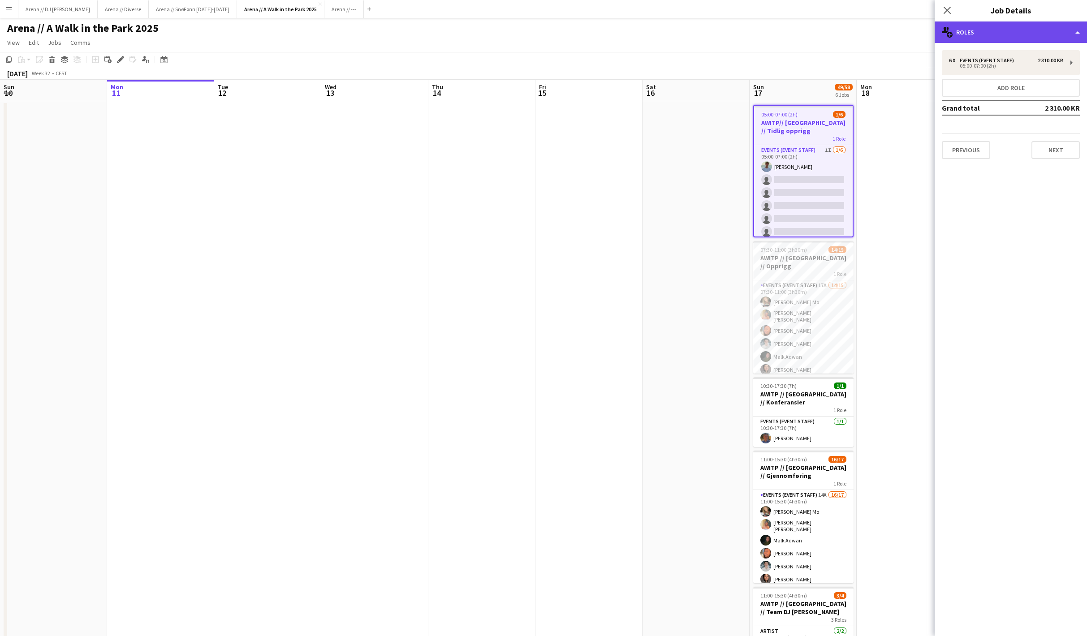
click at [1063, 34] on div "multiple-users-add Roles" at bounding box center [1010, 33] width 152 height 22
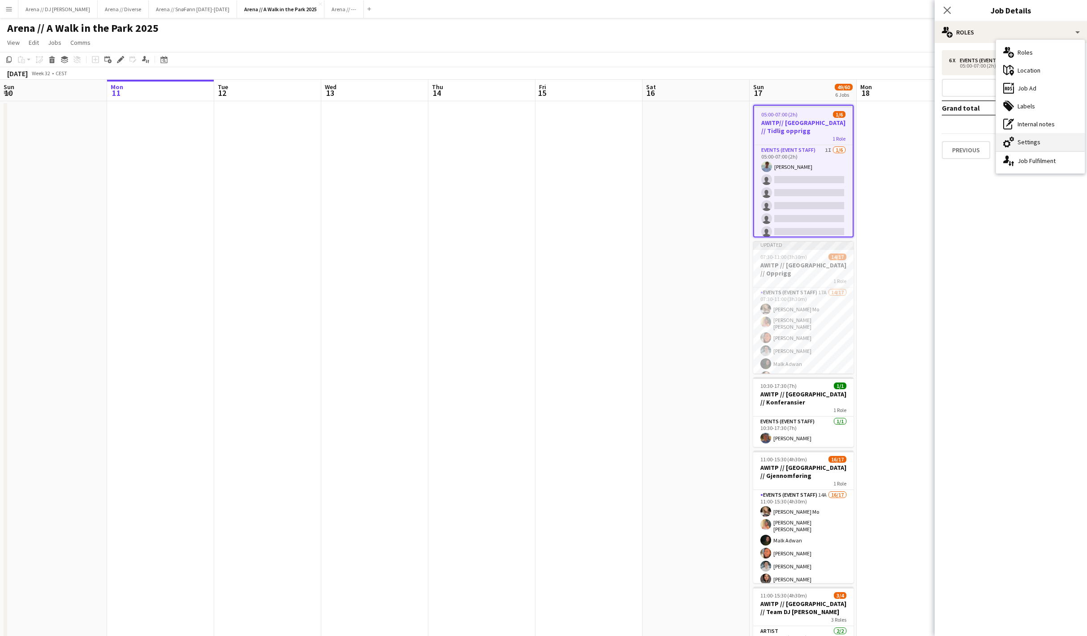
click at [1049, 142] on div "cog-double-3 Settings" at bounding box center [1040, 142] width 89 height 18
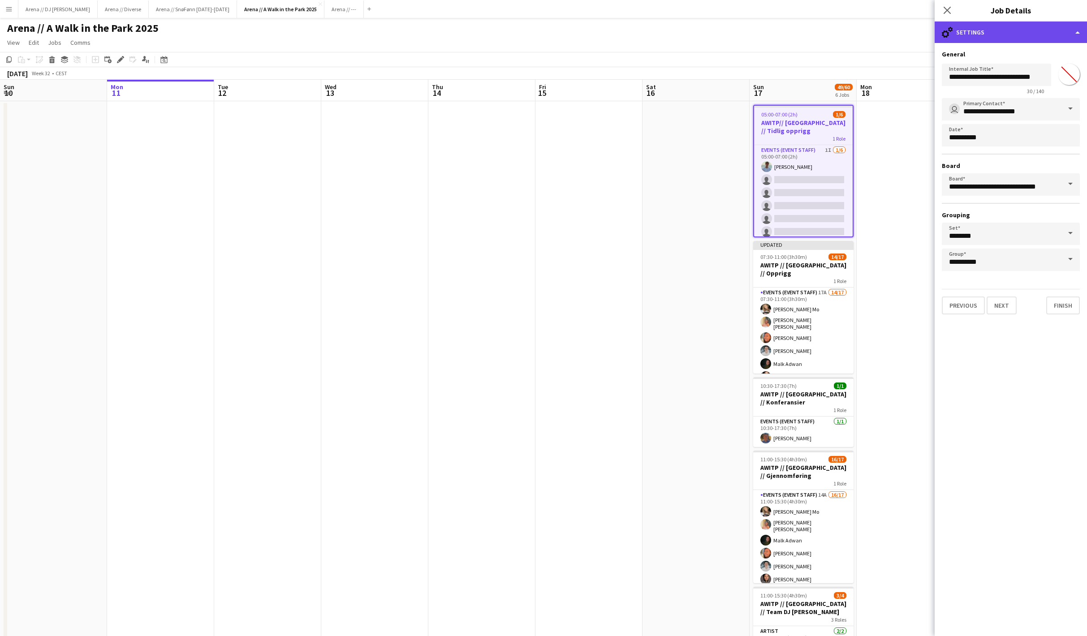
click at [1012, 32] on div "cog-double-3 Settings" at bounding box center [1010, 33] width 152 height 22
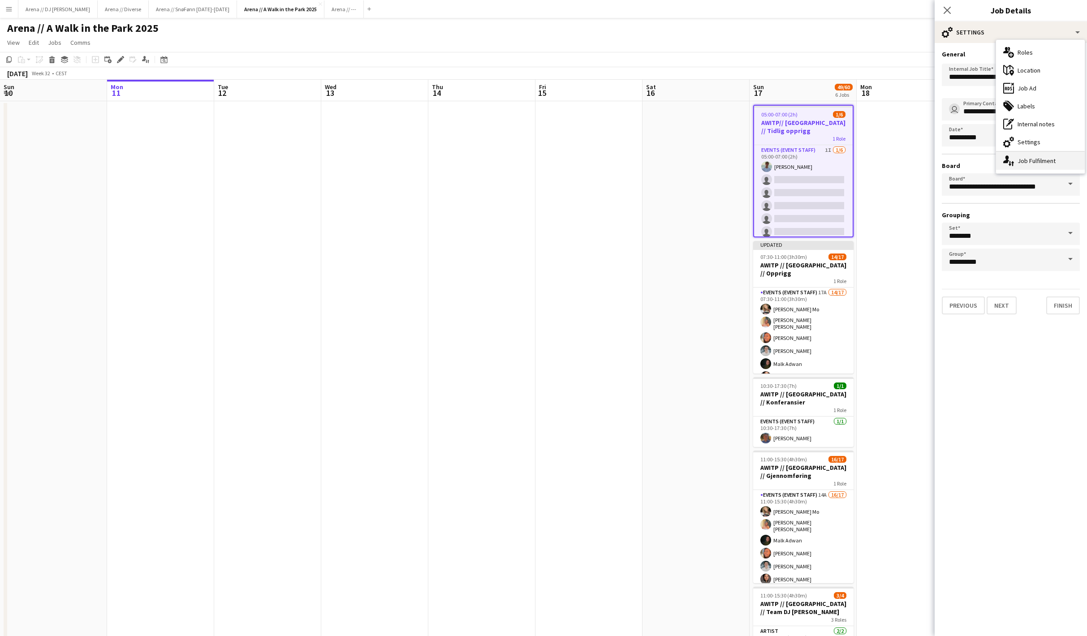
click at [1031, 158] on div "single-neutral-actions-up-down Job Fulfilment" at bounding box center [1040, 161] width 89 height 18
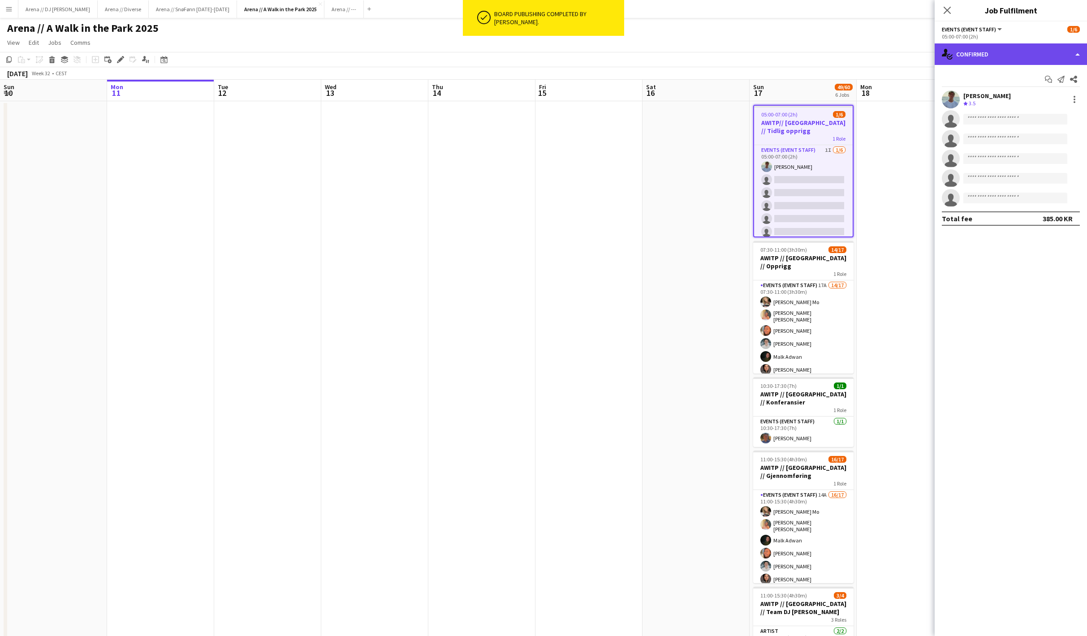
click at [997, 51] on div "single-neutral-actions-check-2 Confirmed" at bounding box center [1010, 54] width 152 height 22
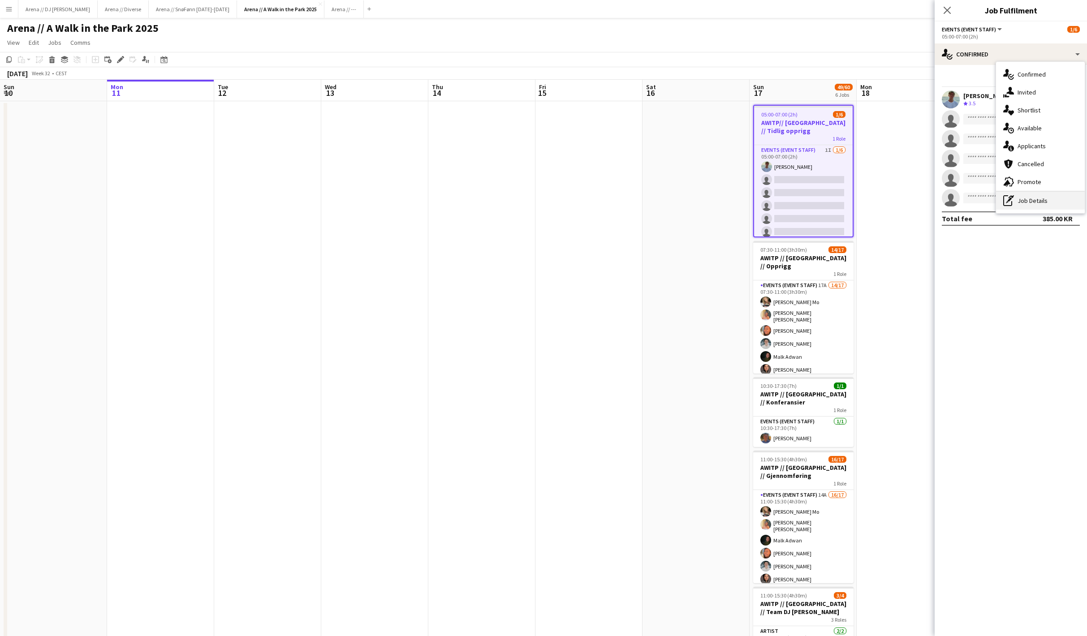
click at [1022, 203] on div "pen-write Job Details" at bounding box center [1040, 201] width 89 height 18
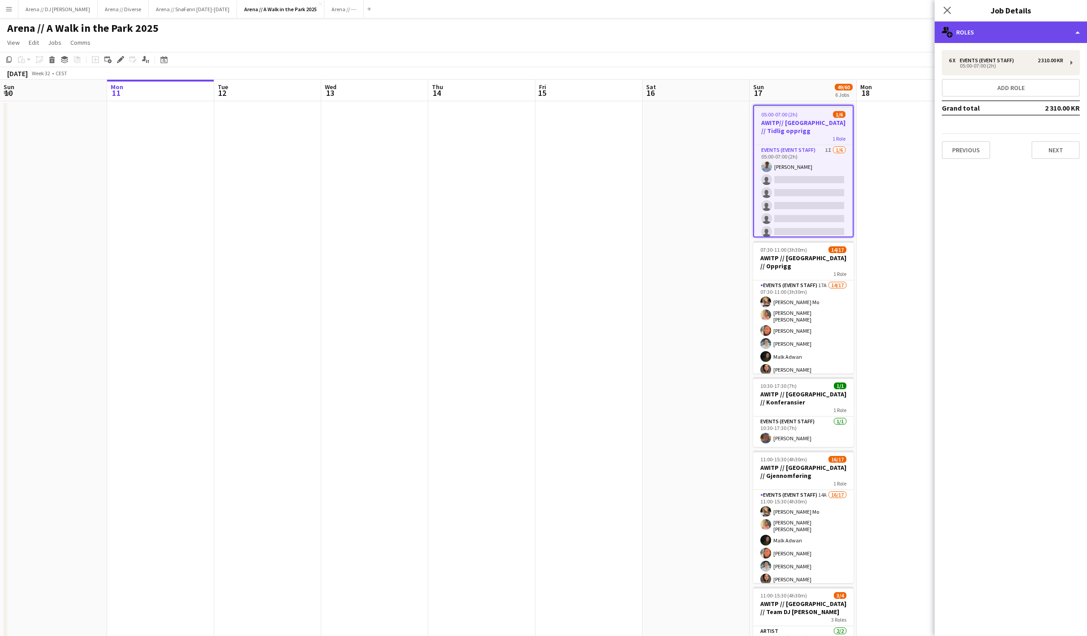
click at [998, 34] on div "multiple-users-add Roles" at bounding box center [1010, 33] width 152 height 22
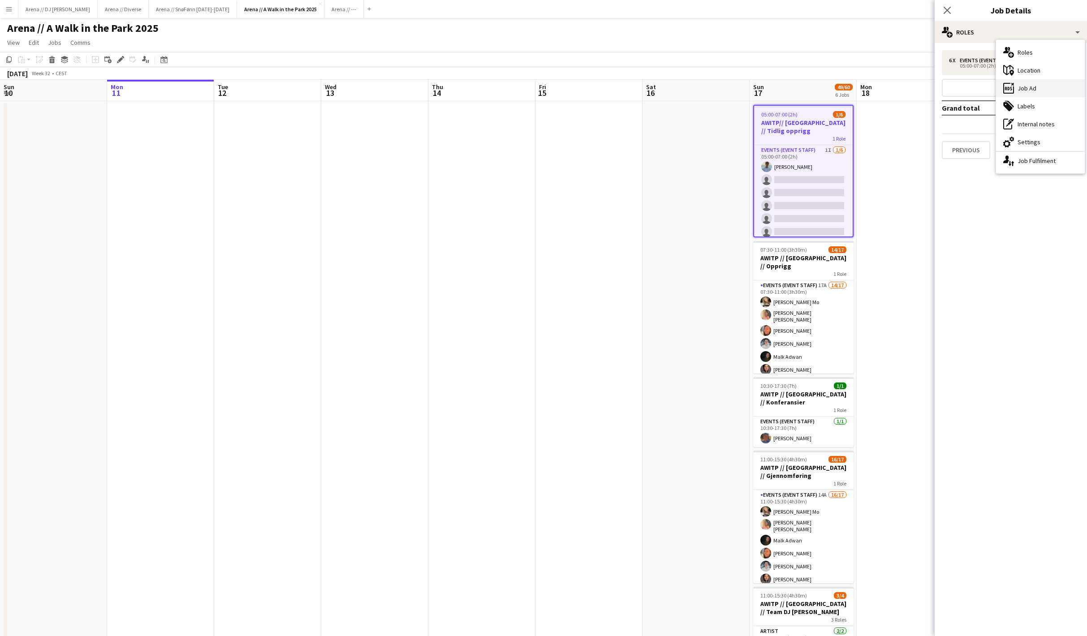
click at [1018, 90] on div "ads-window Job Ad" at bounding box center [1040, 88] width 89 height 18
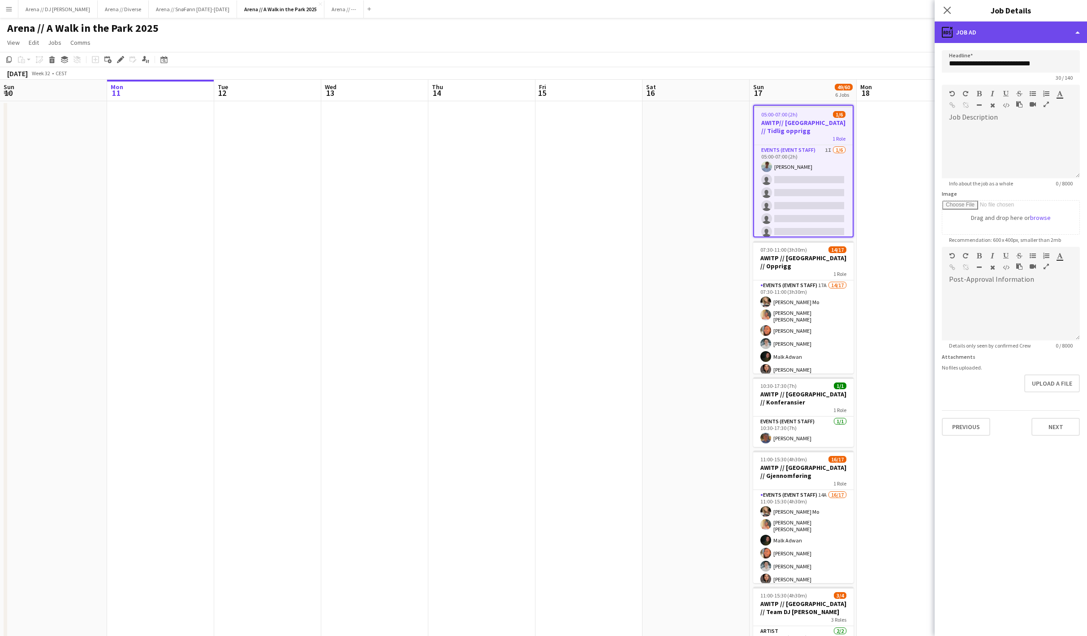
click at [1040, 39] on div "ads-window Job Ad" at bounding box center [1010, 33] width 152 height 22
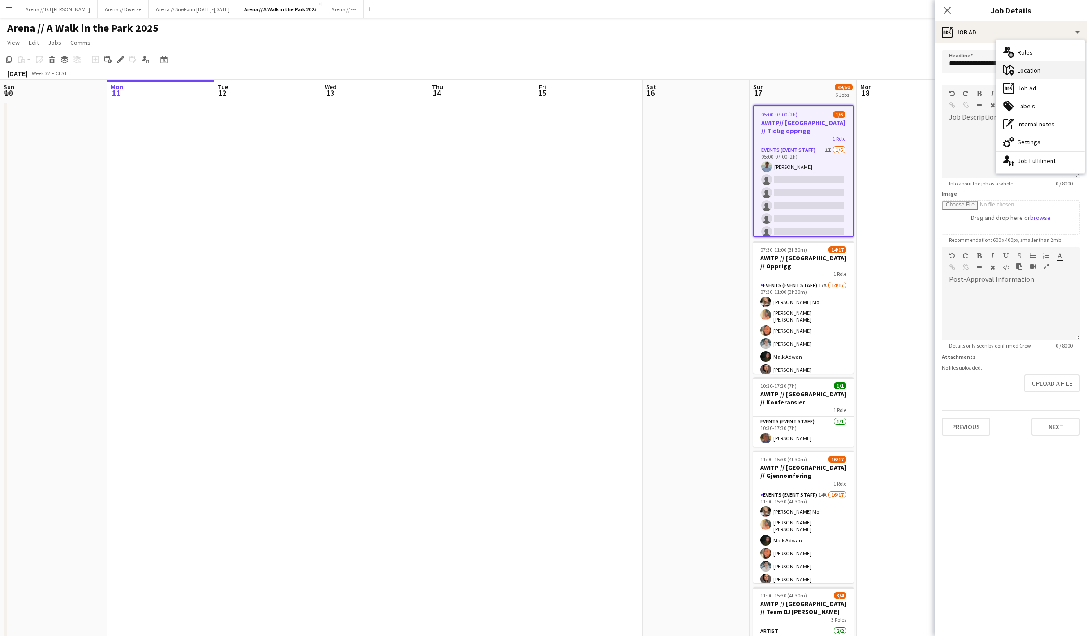
click at [1044, 69] on div "maps-pin-1 Location" at bounding box center [1040, 70] width 89 height 18
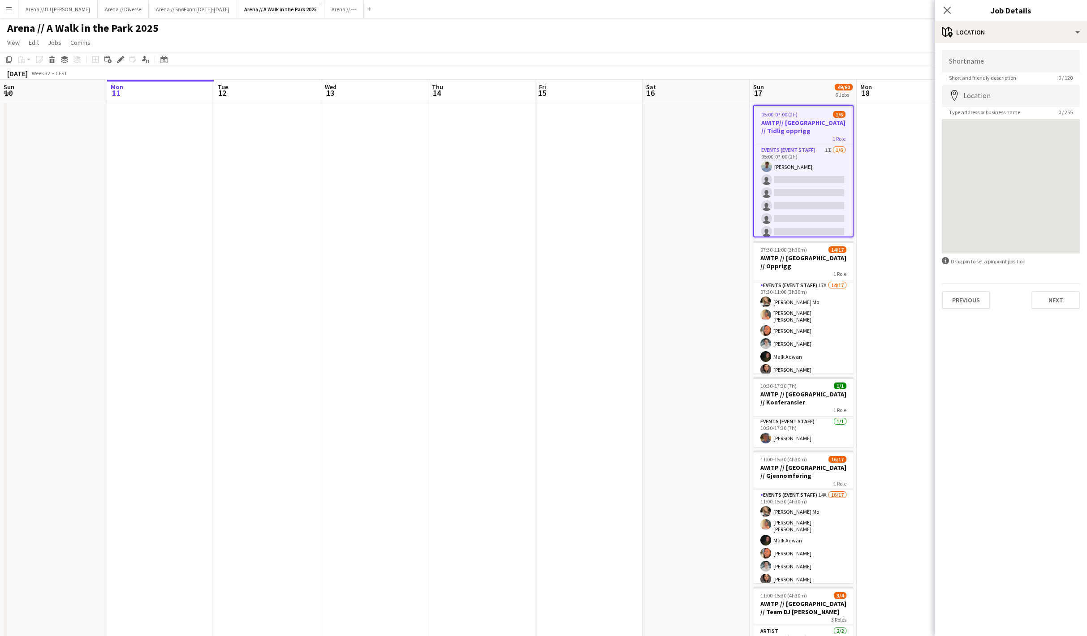
click at [1039, 19] on div "Close pop-in Job Details" at bounding box center [1010, 11] width 152 height 22
click at [1038, 35] on div "maps-pin-1 Location" at bounding box center [1010, 33] width 152 height 22
click at [1052, 123] on div "pen-write Internal notes" at bounding box center [1040, 124] width 89 height 18
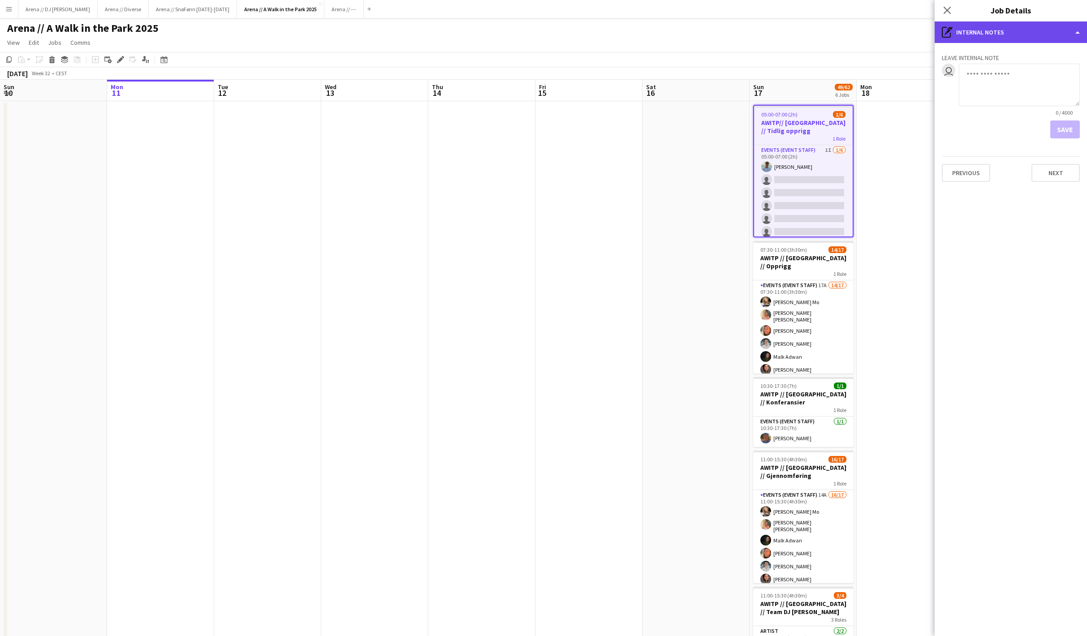
click at [1027, 28] on div "pen-write Internal notes" at bounding box center [1010, 33] width 152 height 22
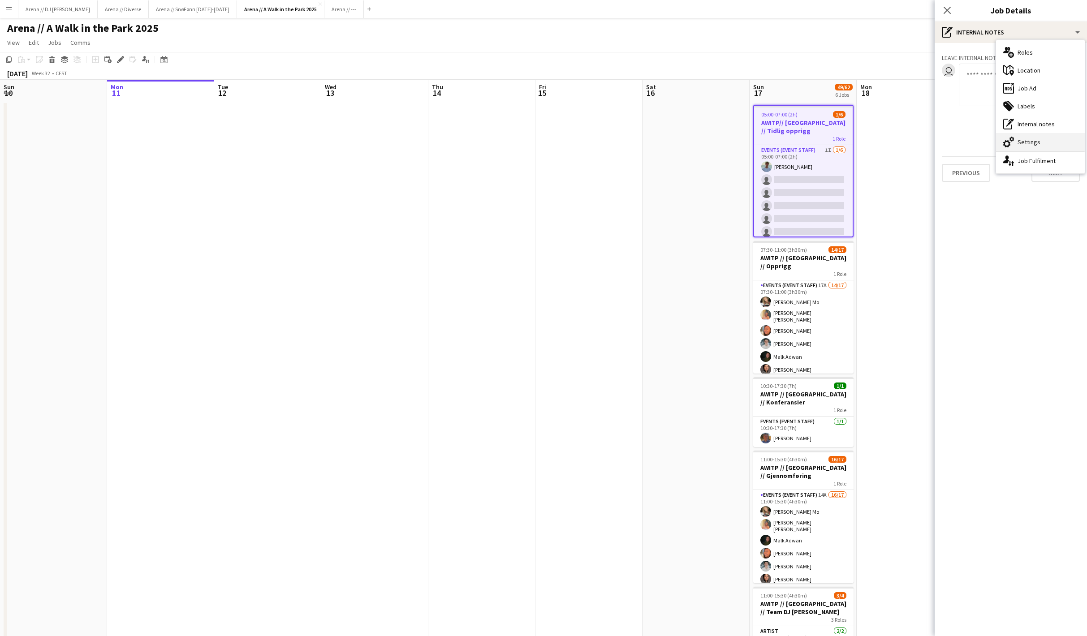
click at [1047, 138] on div "cog-double-3 Settings" at bounding box center [1040, 142] width 89 height 18
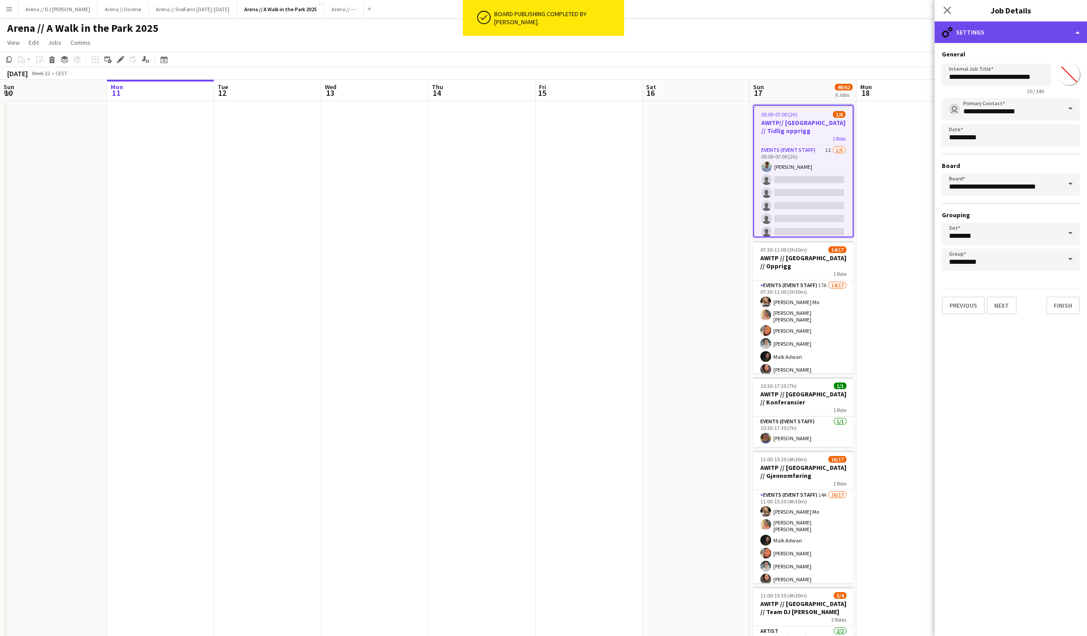
click at [1011, 25] on div "cog-double-3 Settings" at bounding box center [1010, 33] width 152 height 22
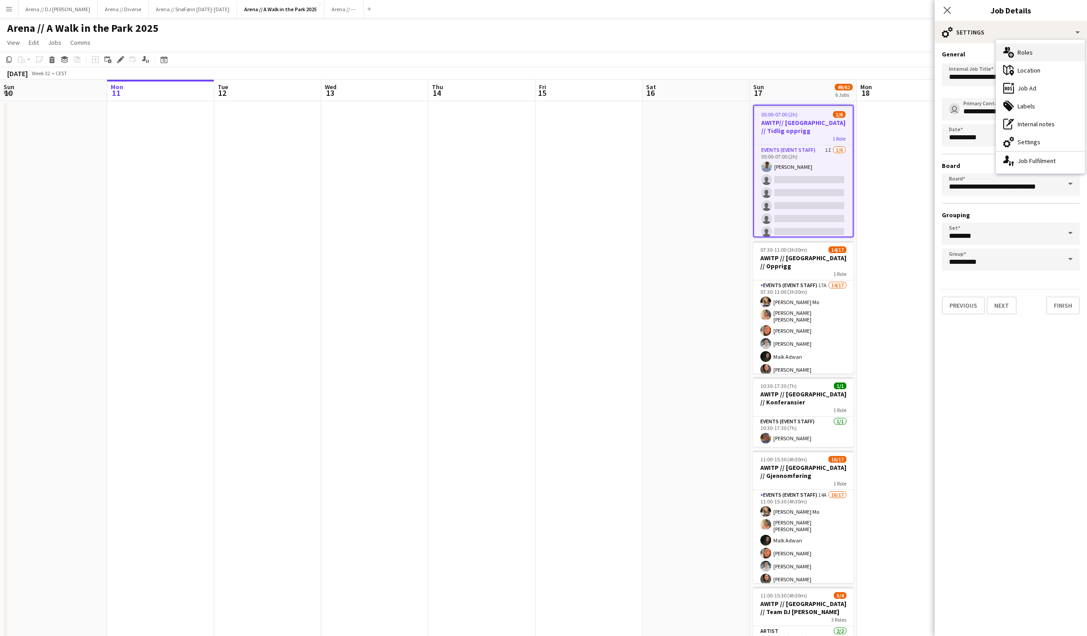
click at [1023, 53] on div "multiple-users-add Roles" at bounding box center [1040, 52] width 89 height 18
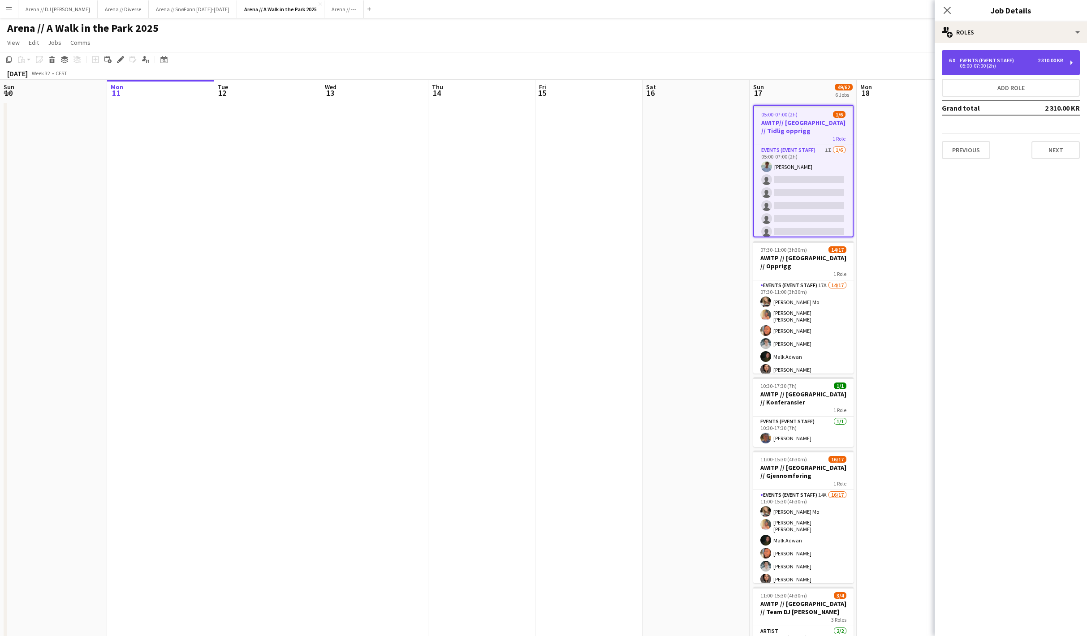
click at [1017, 64] on div "Events (Event Staff)" at bounding box center [989, 60] width 58 height 6
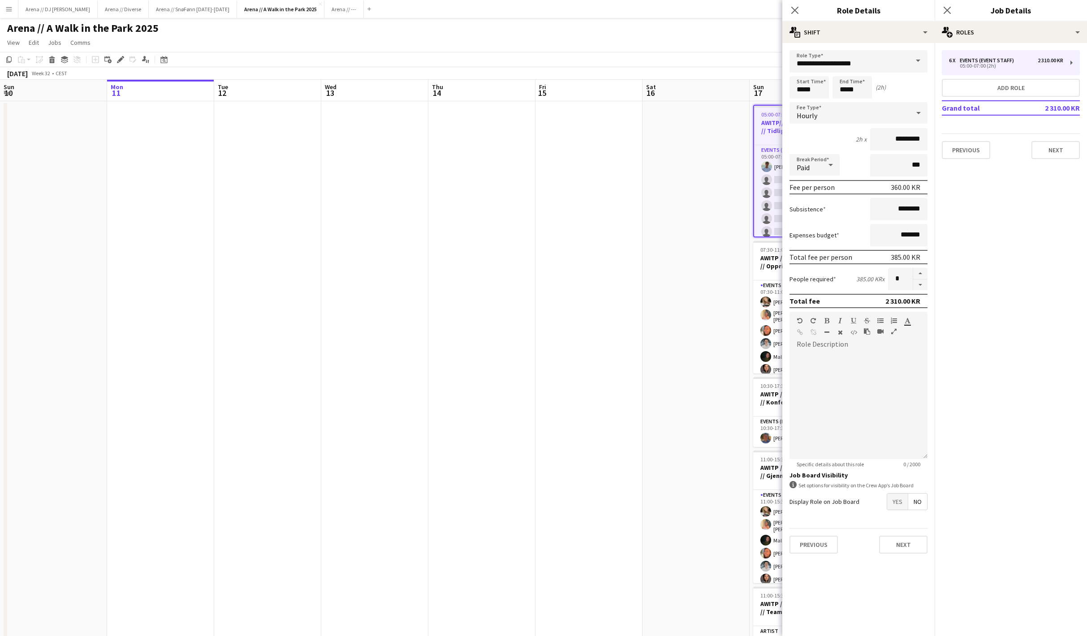
click at [889, 510] on span "Yes" at bounding box center [897, 502] width 21 height 16
click at [891, 528] on span "Yes" at bounding box center [897, 521] width 21 height 16
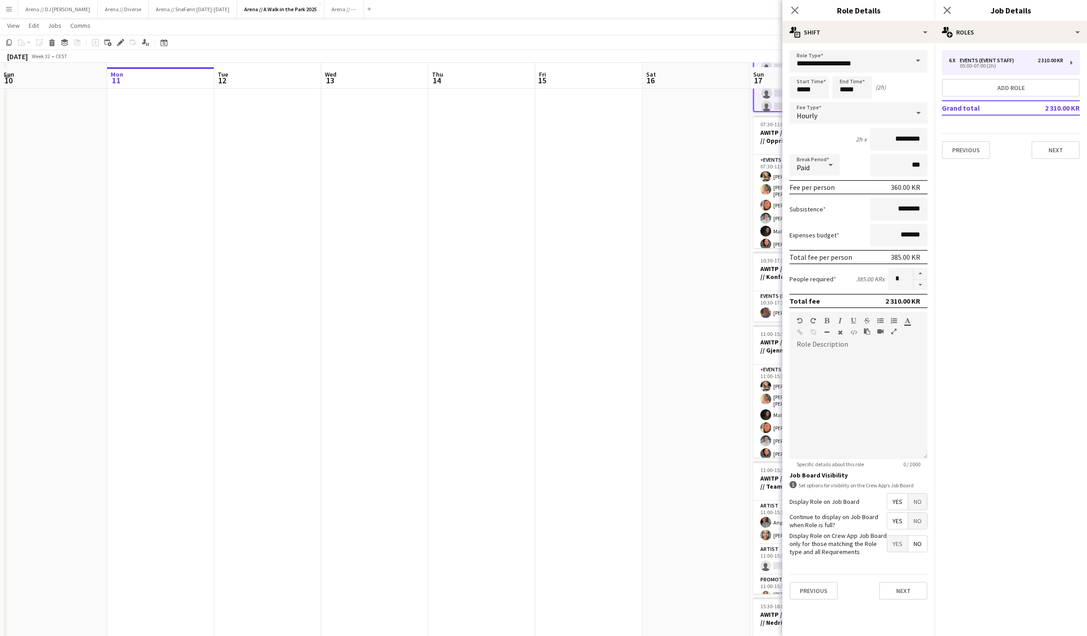
scroll to position [133, 0]
click at [900, 607] on div "Previous Next" at bounding box center [858, 590] width 138 height 33
click at [902, 600] on button "Next" at bounding box center [903, 591] width 48 height 18
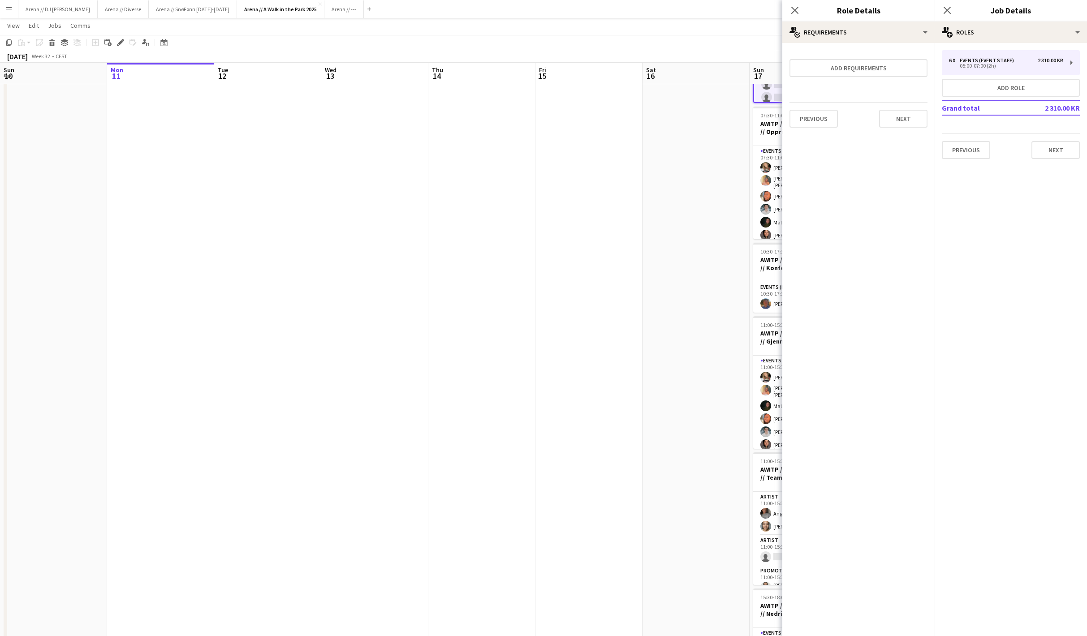
scroll to position [0, 0]
click at [908, 110] on button "Next" at bounding box center [903, 119] width 48 height 18
click at [910, 128] on button "Finish" at bounding box center [911, 120] width 34 height 18
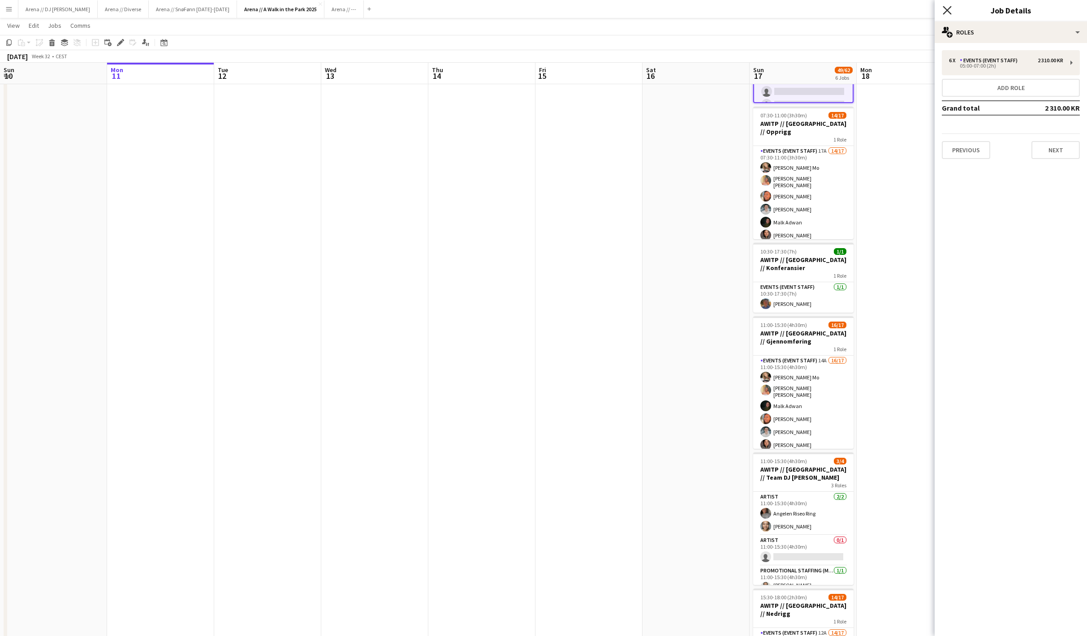
click at [949, 10] on icon "Close pop-in" at bounding box center [947, 10] width 9 height 9
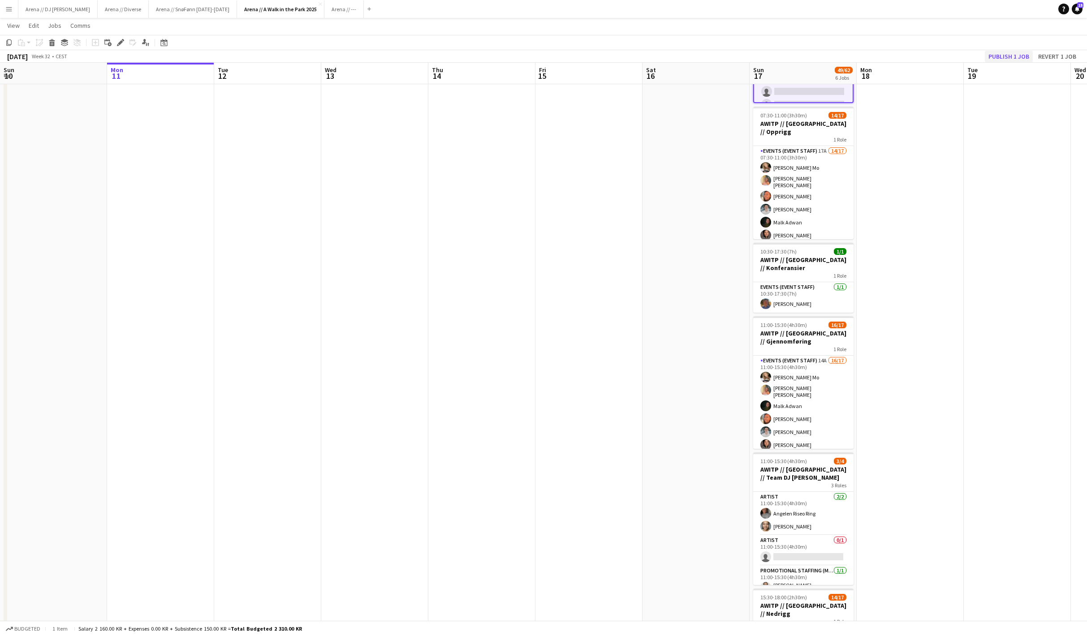
click at [1000, 59] on button "Publish 1 job" at bounding box center [1009, 57] width 48 height 12
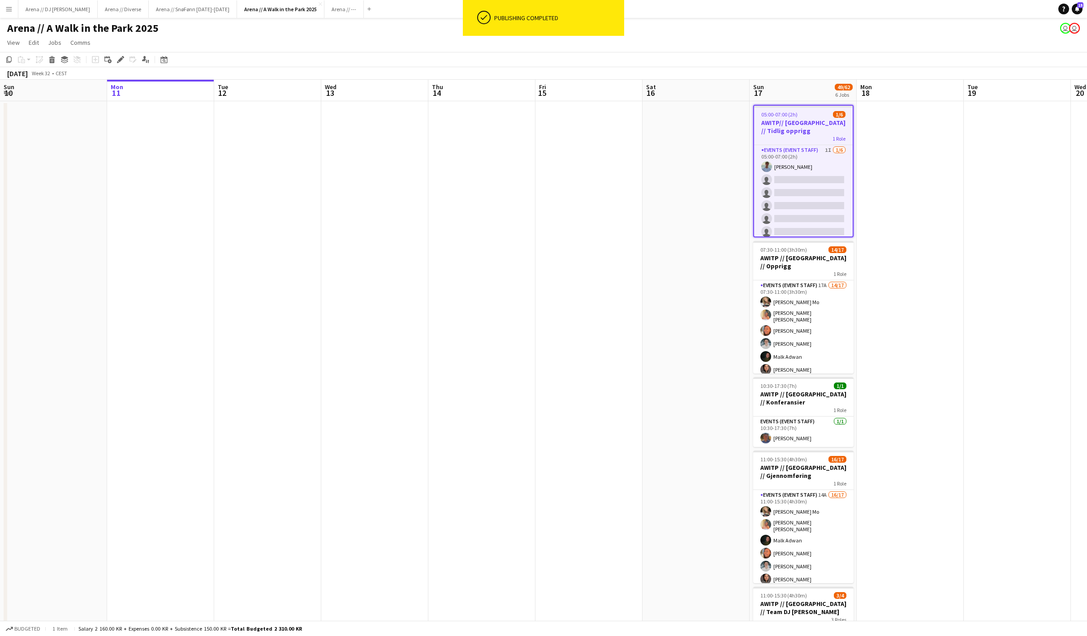
click at [807, 135] on h3 "AWITP// [GEOGRAPHIC_DATA] // Tidlig opprigg" at bounding box center [803, 127] width 99 height 16
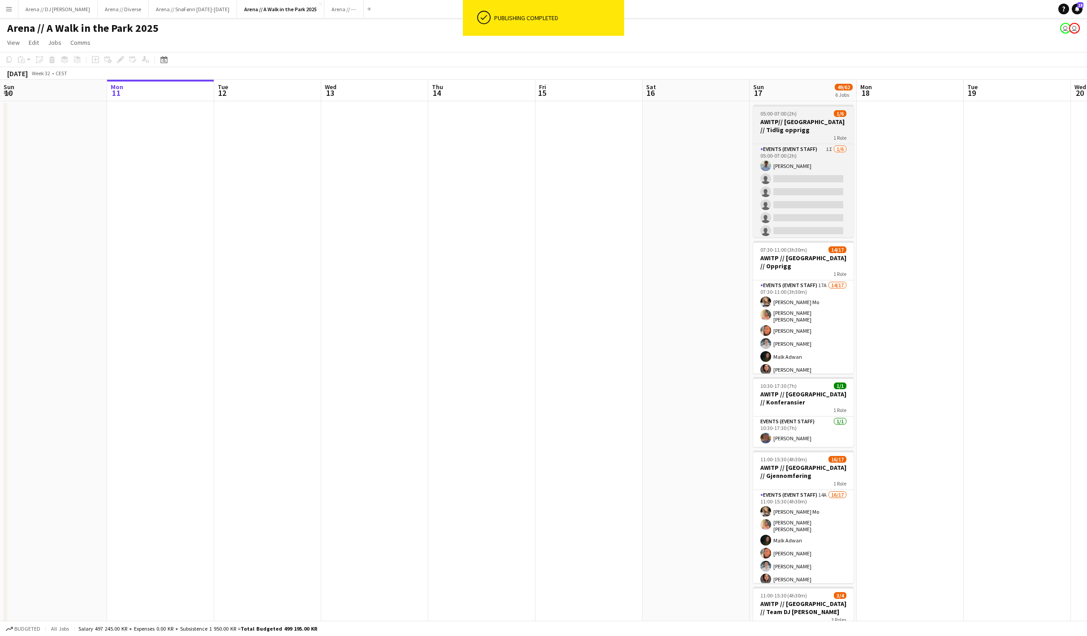
click at [807, 135] on div "1 Role" at bounding box center [803, 137] width 100 height 7
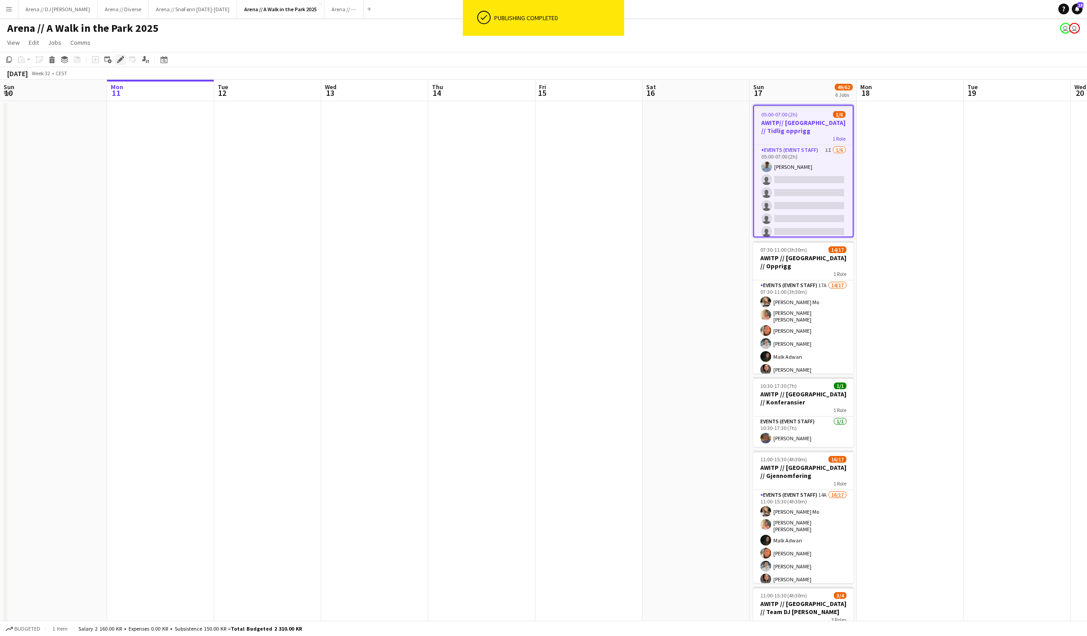
click at [122, 62] on icon "Edit" at bounding box center [120, 59] width 7 height 7
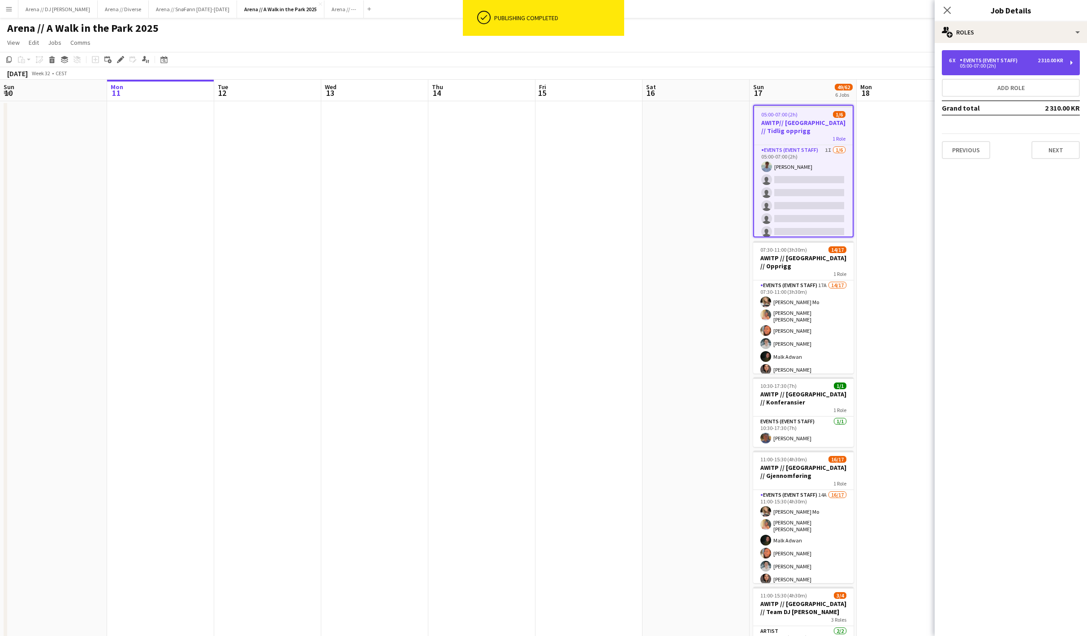
click at [1046, 55] on div "6 x Events (Event Staff) 2 310.00 KR 05:00-07:00 (2h)" at bounding box center [1011, 62] width 138 height 25
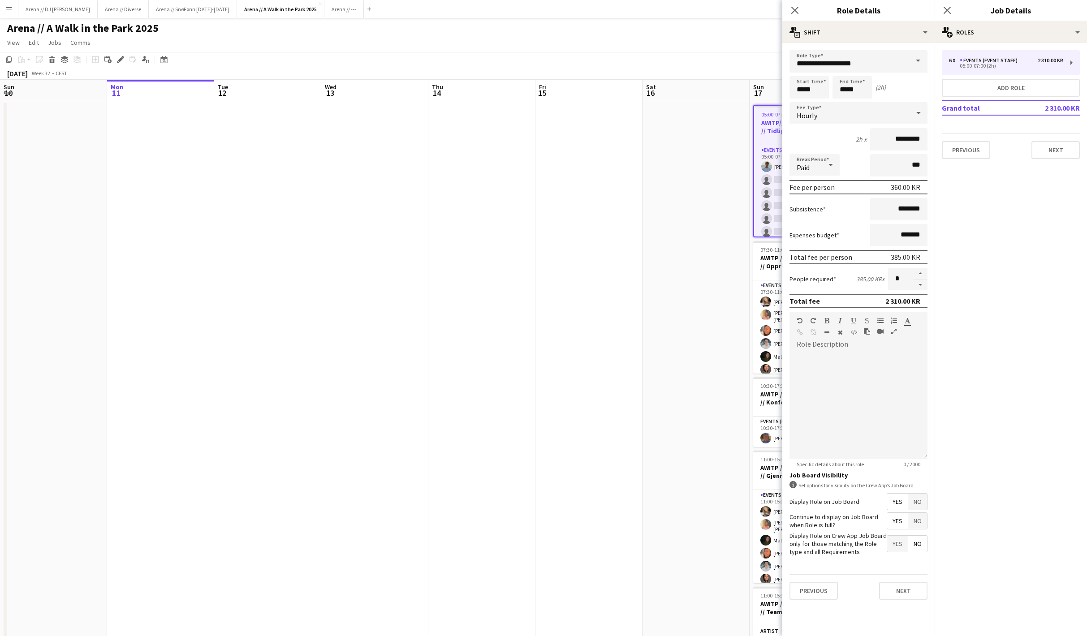
click at [1047, 20] on div "Close pop-in Job Details" at bounding box center [1010, 11] width 152 height 22
click at [1038, 32] on div "multiple-users-add Roles" at bounding box center [1010, 33] width 152 height 22
click at [1037, 90] on div "ads-window Job Ad" at bounding box center [1040, 88] width 89 height 18
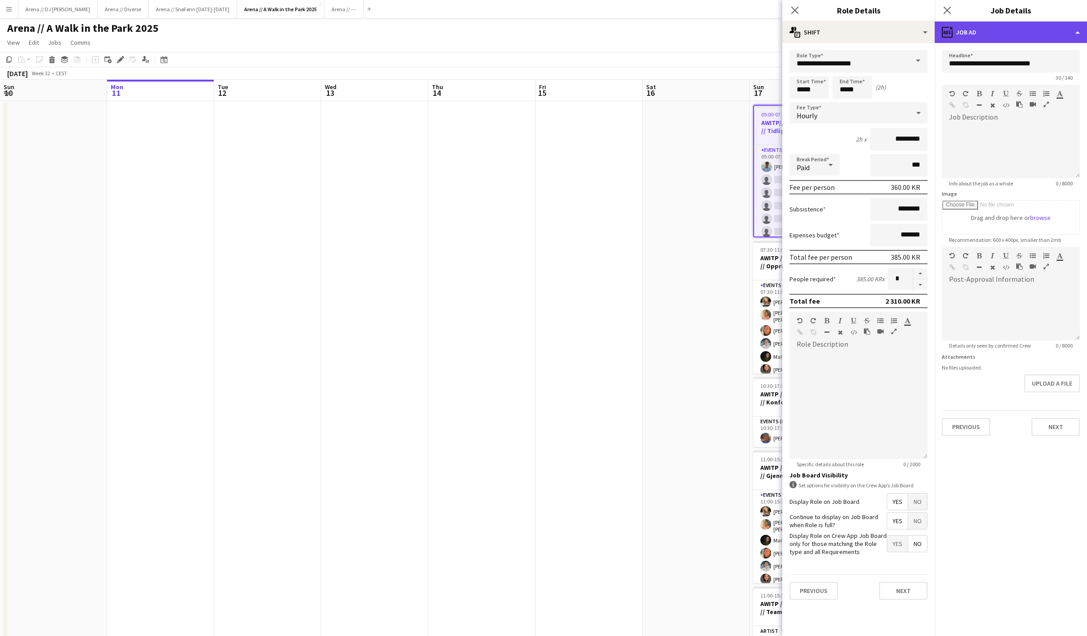
click at [1027, 35] on div "ads-window Job Ad" at bounding box center [1010, 33] width 152 height 22
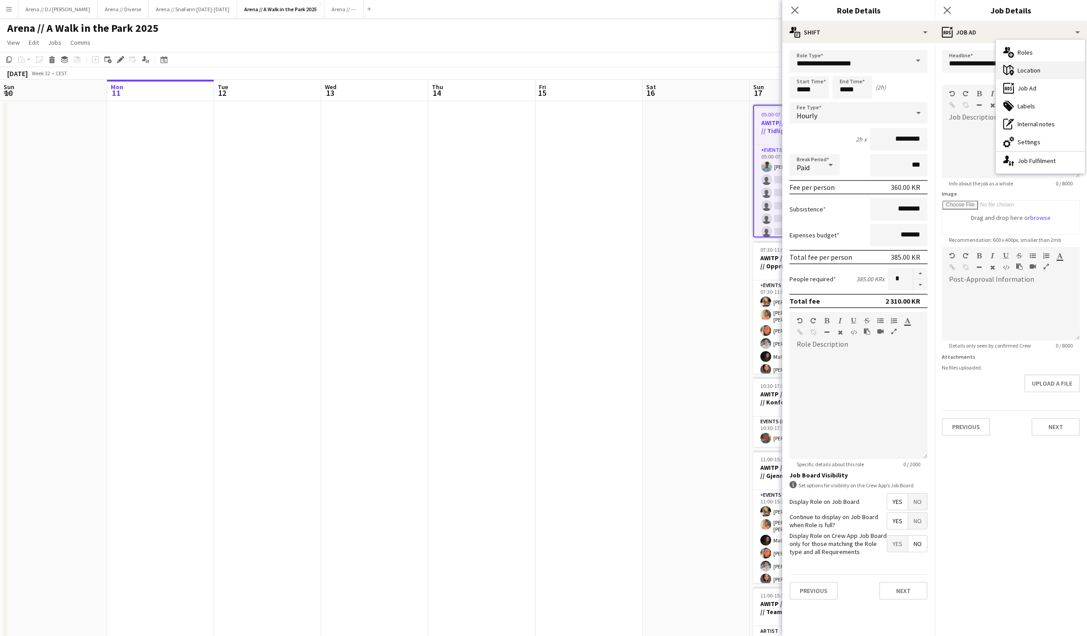
click at [1025, 73] on div "maps-pin-1 Location" at bounding box center [1040, 70] width 89 height 18
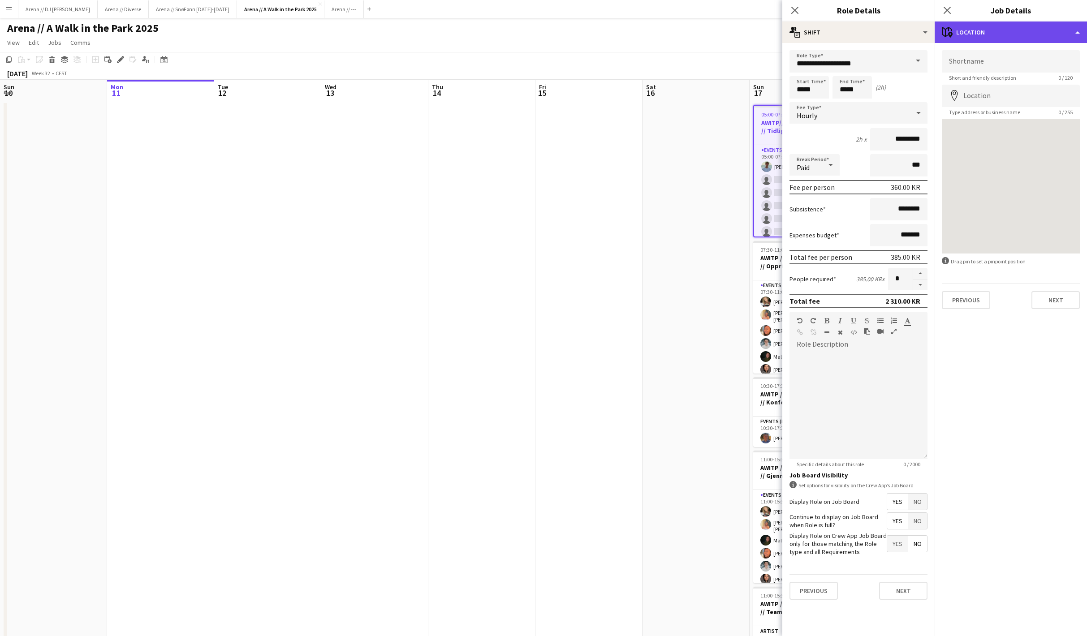
click at [1021, 30] on div "maps-pin-1 Location" at bounding box center [1010, 33] width 152 height 22
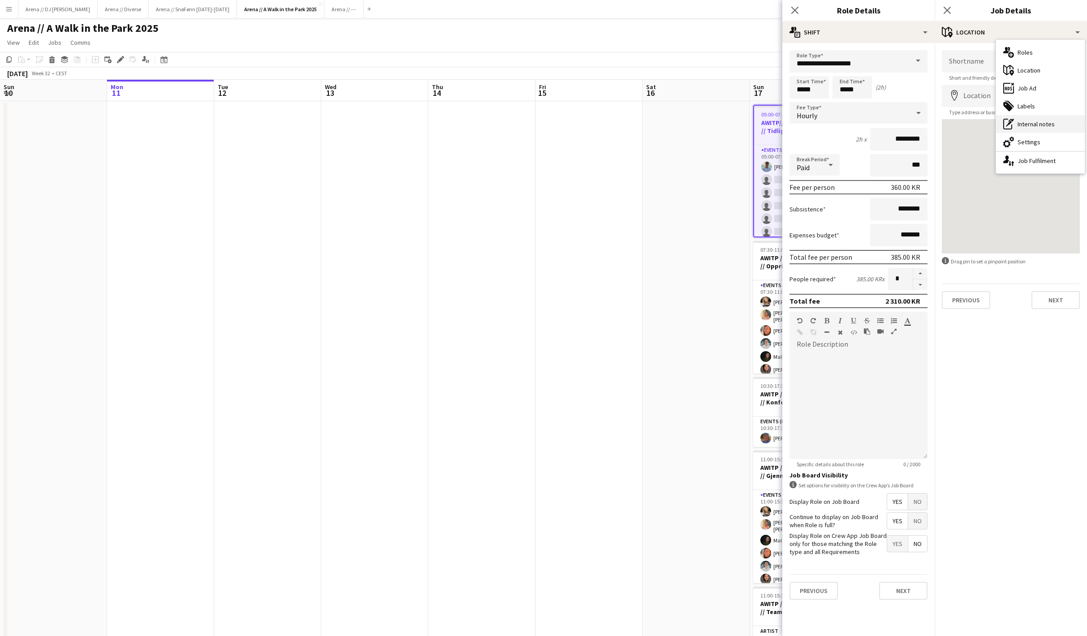
click at [1027, 126] on div "pen-write Internal notes" at bounding box center [1040, 124] width 89 height 18
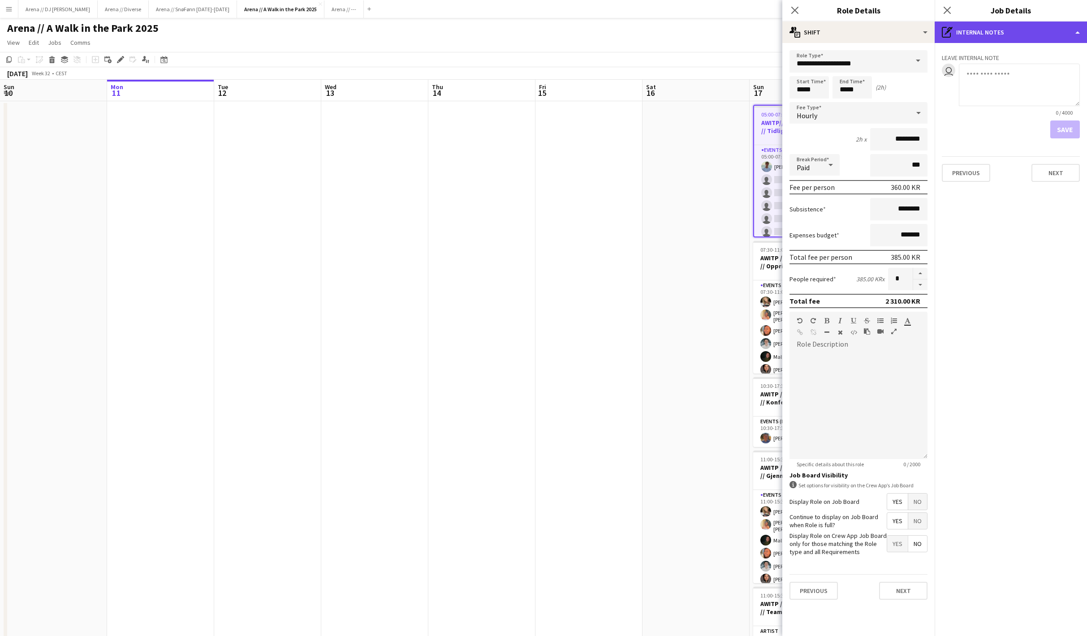
click at [1009, 31] on div "pen-write Internal notes" at bounding box center [1010, 33] width 152 height 22
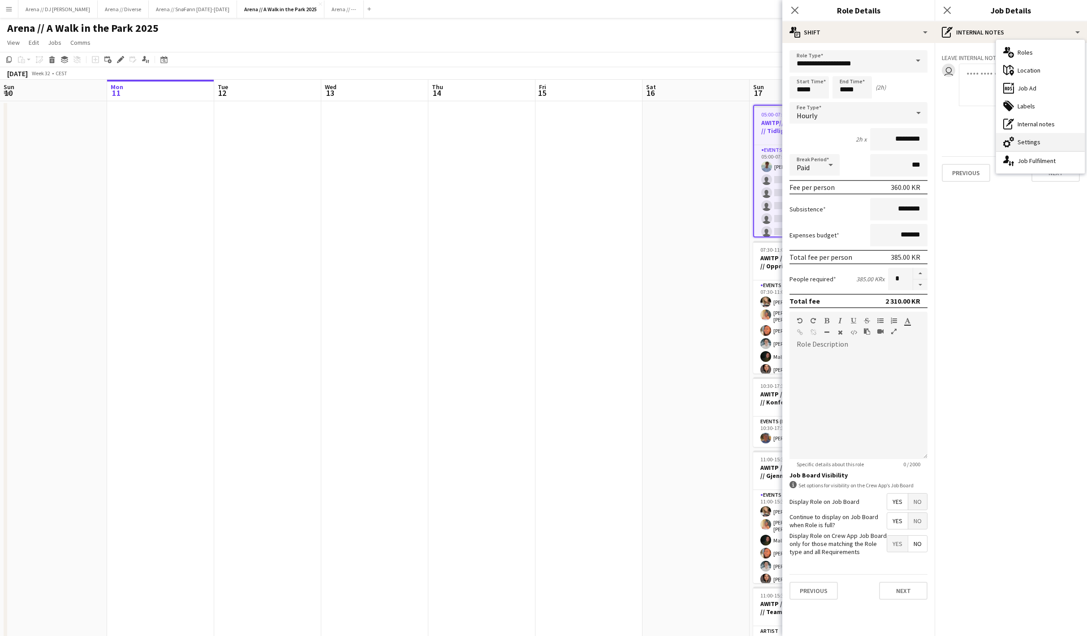
click at [1019, 136] on div "cog-double-3 Settings" at bounding box center [1040, 142] width 89 height 18
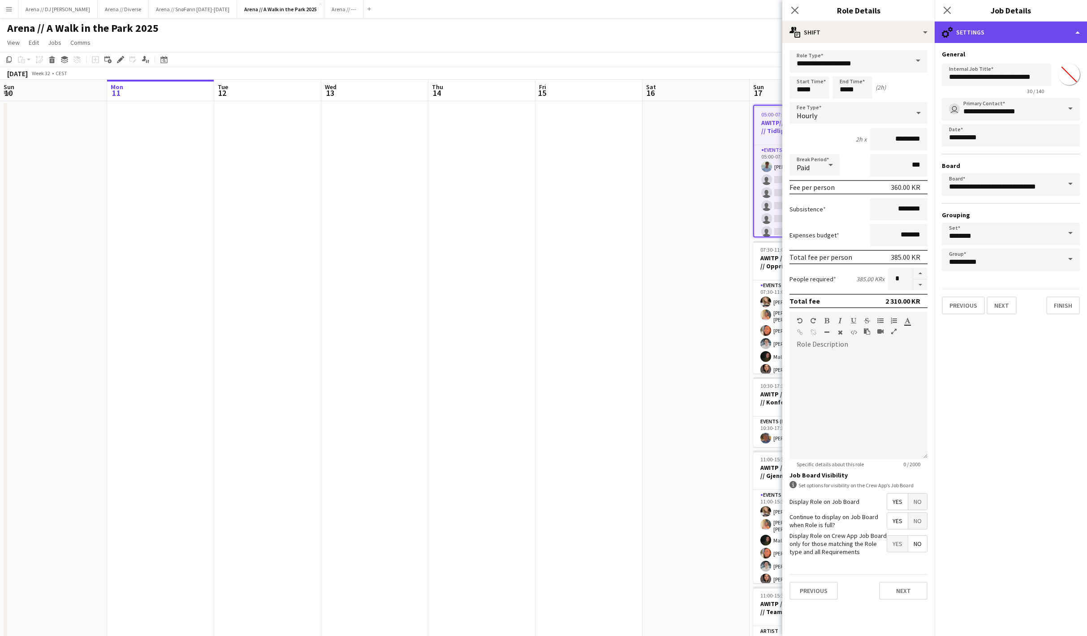
click at [1003, 37] on div "cog-double-3 Settings" at bounding box center [1010, 33] width 152 height 22
click at [1021, 107] on div "tags-double Labels" at bounding box center [1040, 106] width 89 height 18
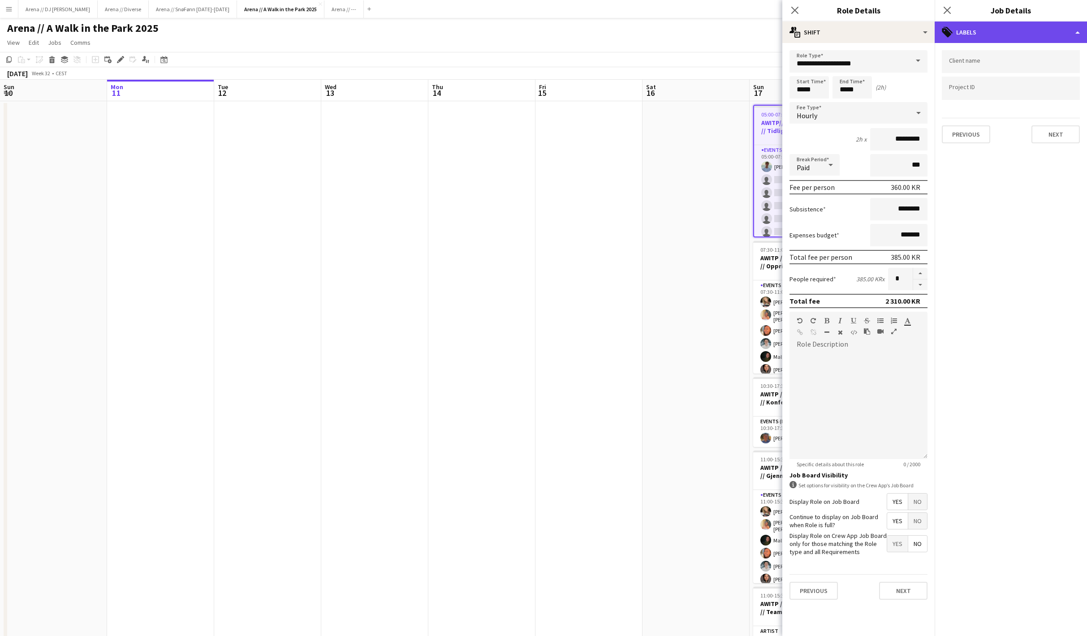
click at [1013, 29] on div "tags-double Labels" at bounding box center [1010, 33] width 152 height 22
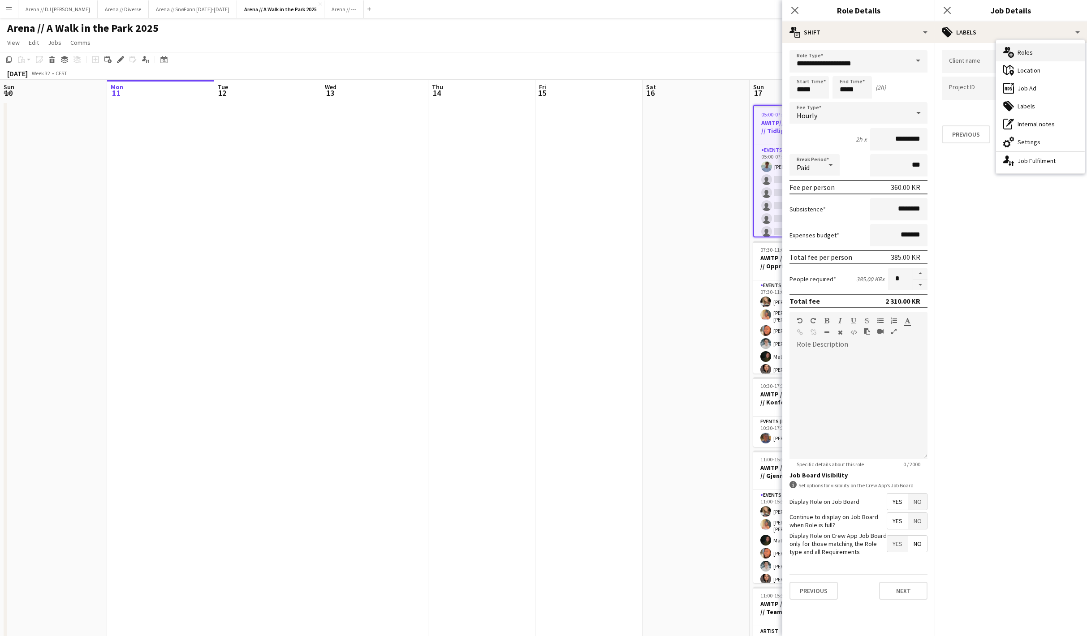
click at [1021, 54] on div "multiple-users-add Roles" at bounding box center [1040, 52] width 89 height 18
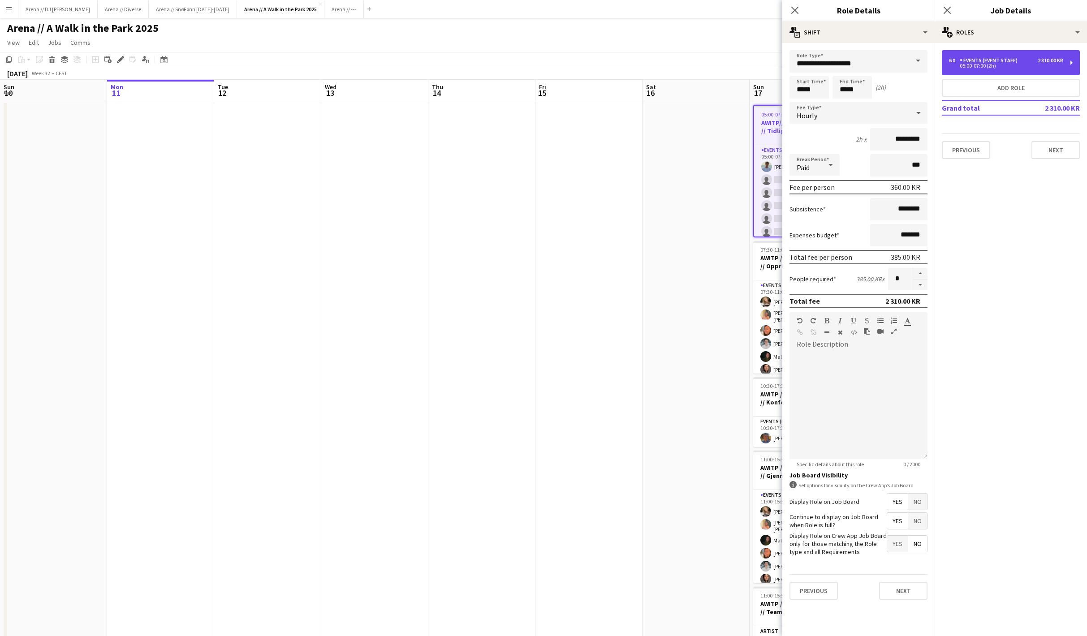
click at [997, 68] on div "05:00-07:00 (2h)" at bounding box center [1006, 66] width 114 height 4
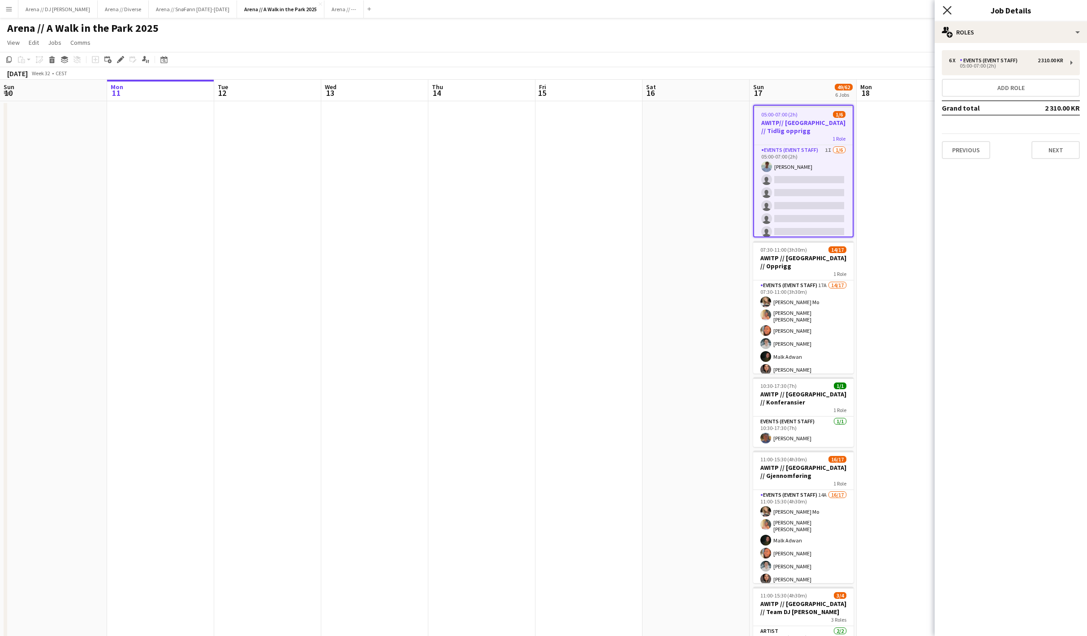
click at [951, 10] on icon "Close pop-in" at bounding box center [947, 10] width 9 height 9
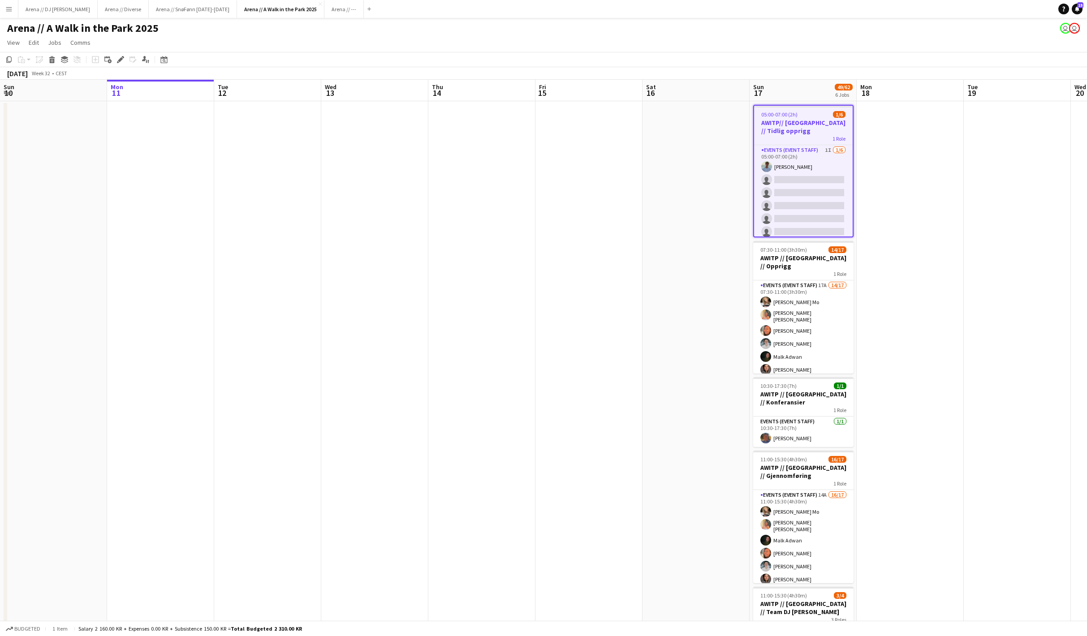
click at [797, 117] on span "05:00-07:00 (2h)" at bounding box center [779, 114] width 36 height 7
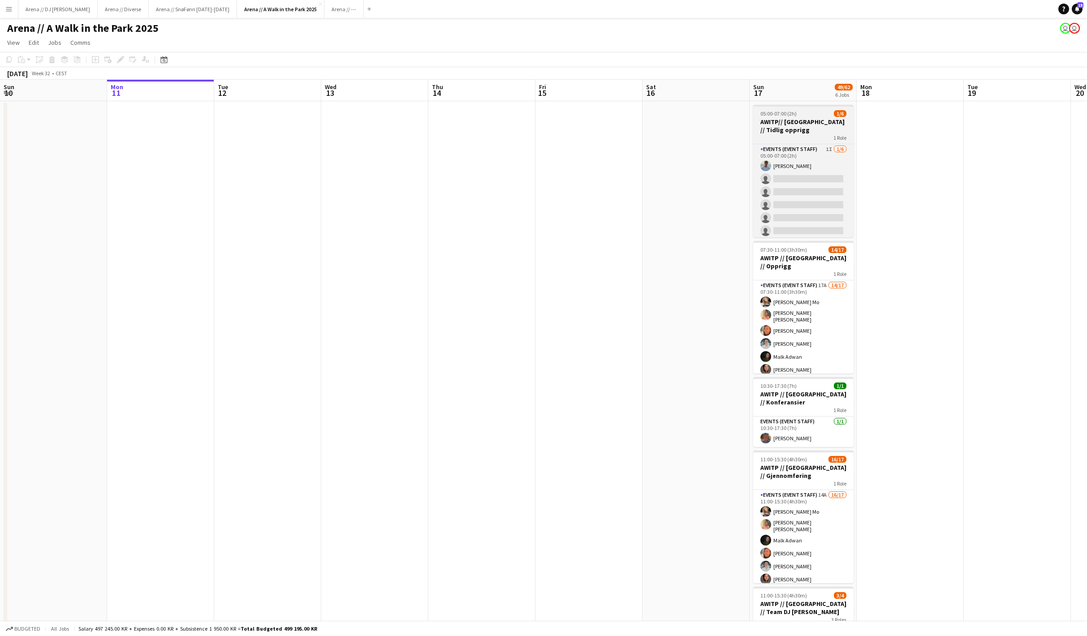
click at [796, 117] on span "05:00-07:00 (2h)" at bounding box center [778, 113] width 36 height 7
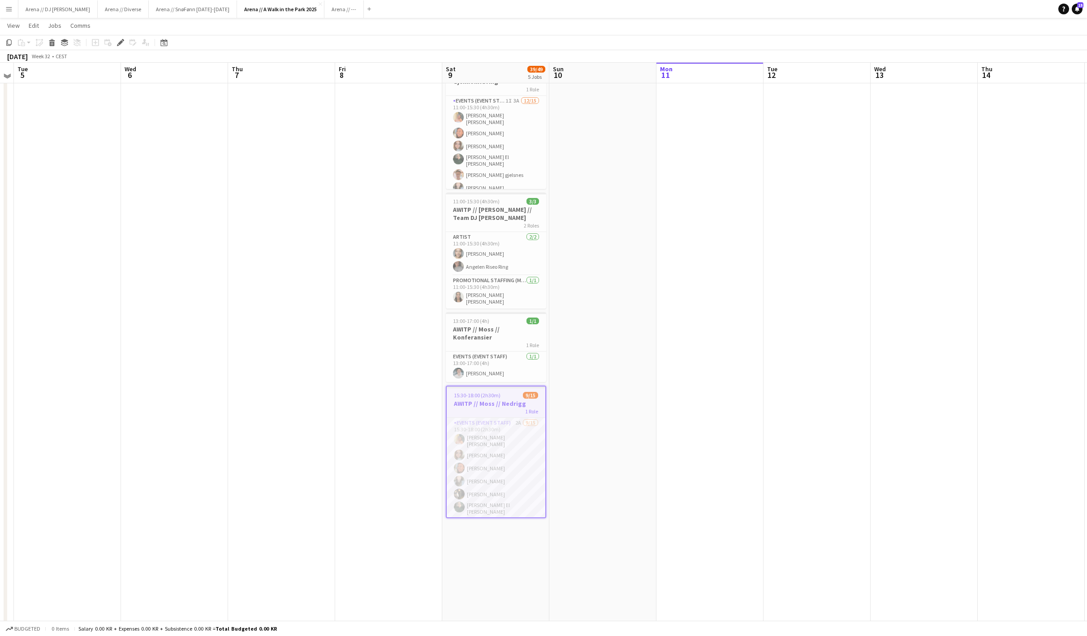
scroll to position [189, 0]
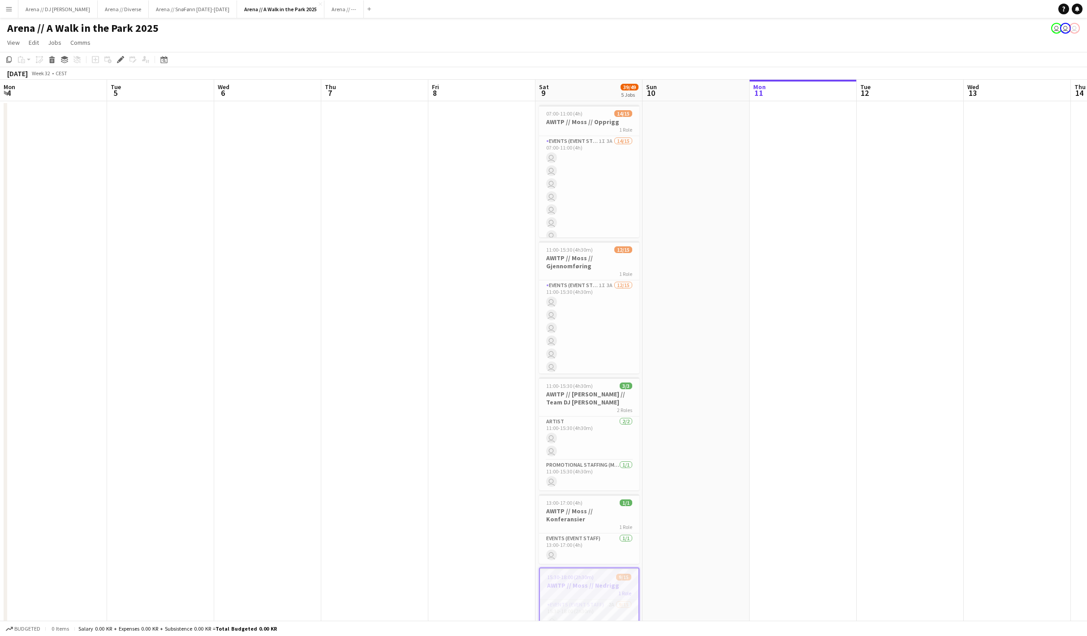
scroll to position [0, 307]
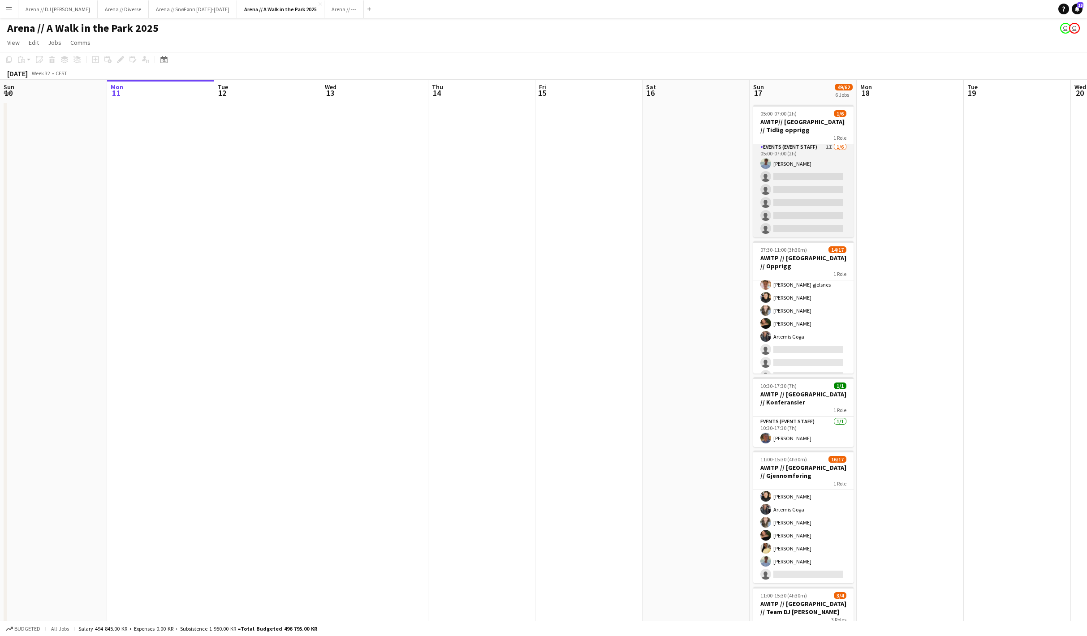
click at [824, 176] on app-card-role "Events (Event Staff) 1I 1/6 05:00-07:00 (2h) Fredrik Bronken Næss single-neutra…" at bounding box center [803, 189] width 100 height 95
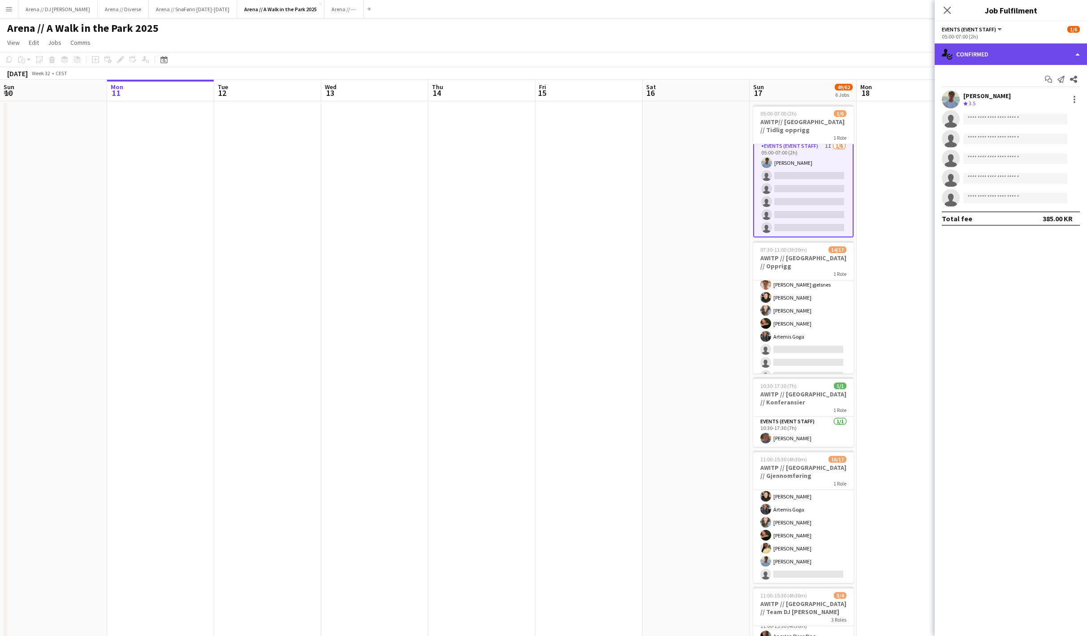
click at [1017, 57] on div "single-neutral-actions-check-2 Confirmed" at bounding box center [1010, 54] width 152 height 22
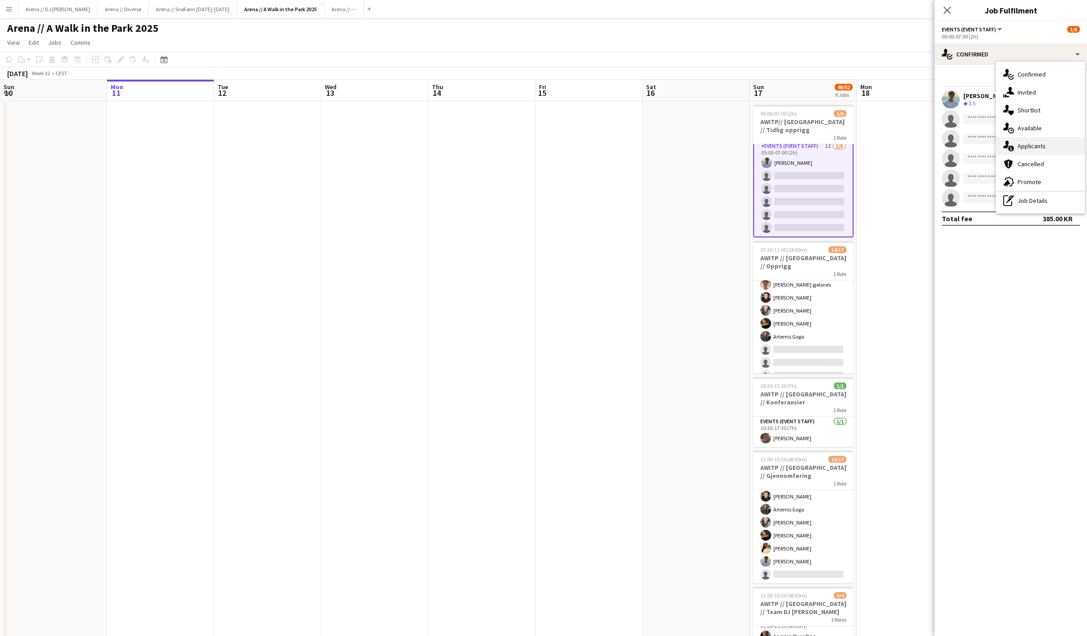
click at [1040, 149] on div "single-neutral-actions-information Applicants" at bounding box center [1040, 146] width 89 height 18
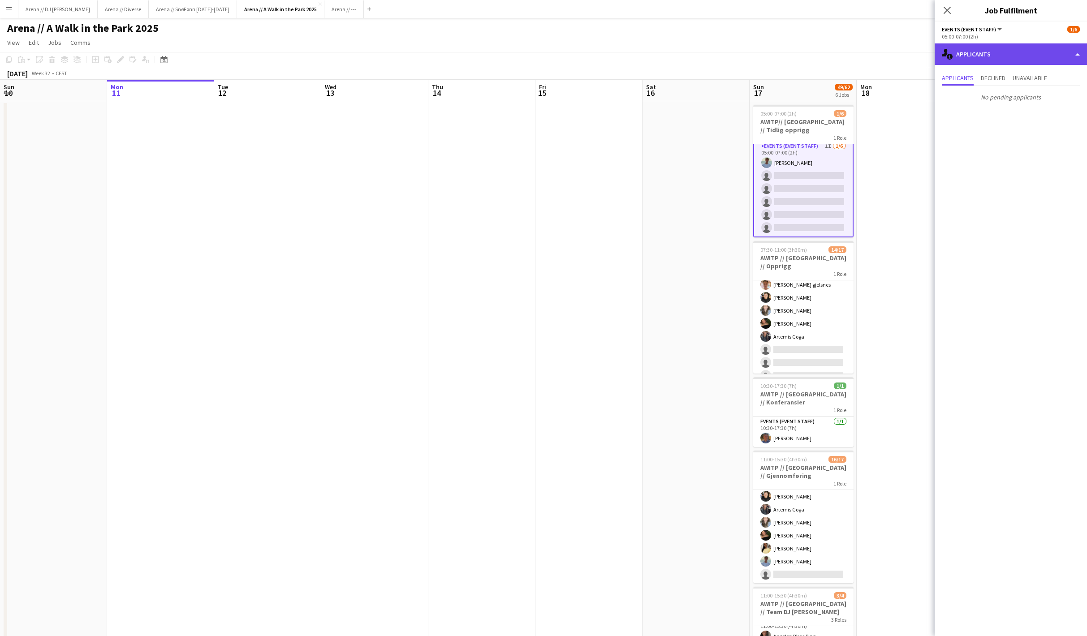
click at [1020, 61] on div "single-neutral-actions-information Applicants" at bounding box center [1010, 54] width 152 height 22
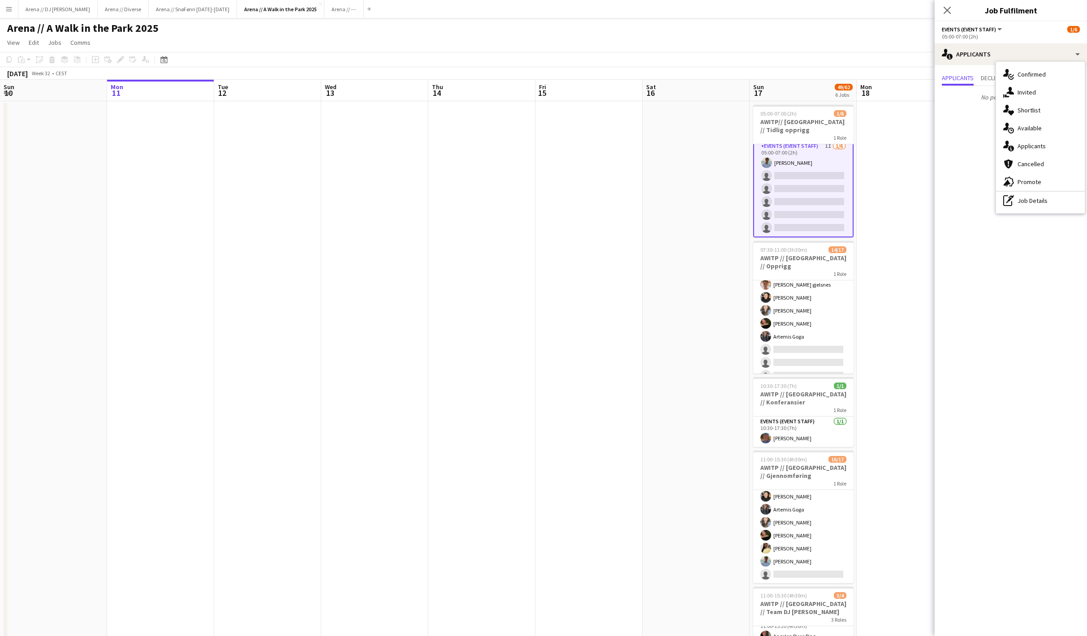
click at [985, 96] on p "No pending applicants" at bounding box center [1010, 97] width 152 height 15
click at [1005, 78] on span "Declined" at bounding box center [993, 78] width 25 height 6
click at [1046, 81] on span "Unavailable" at bounding box center [1029, 78] width 34 height 6
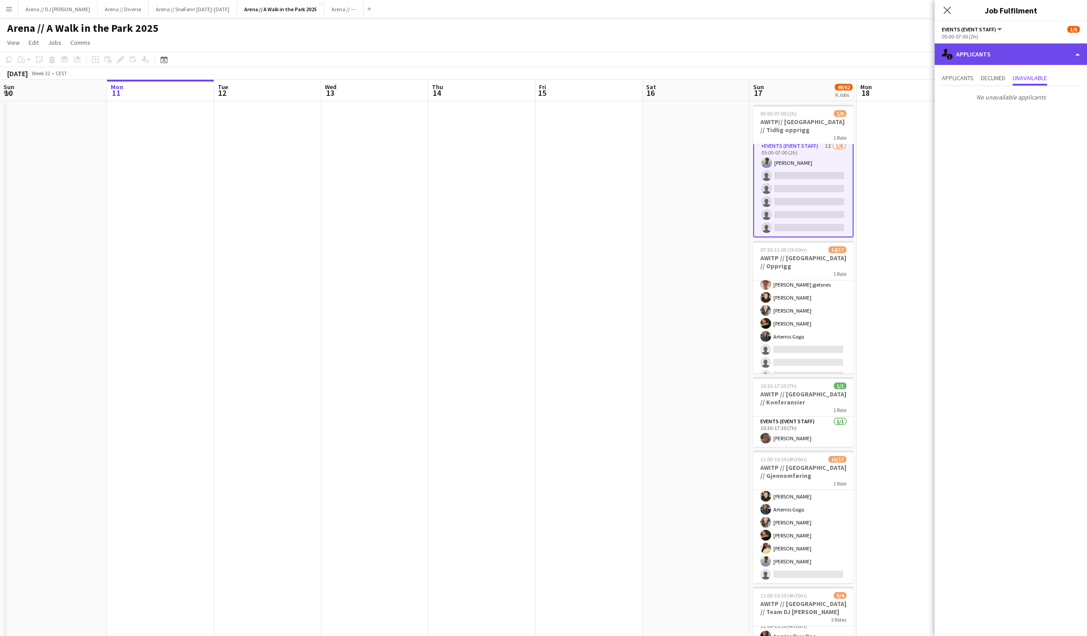
click at [1020, 55] on div "single-neutral-actions-information Applicants" at bounding box center [1010, 54] width 152 height 22
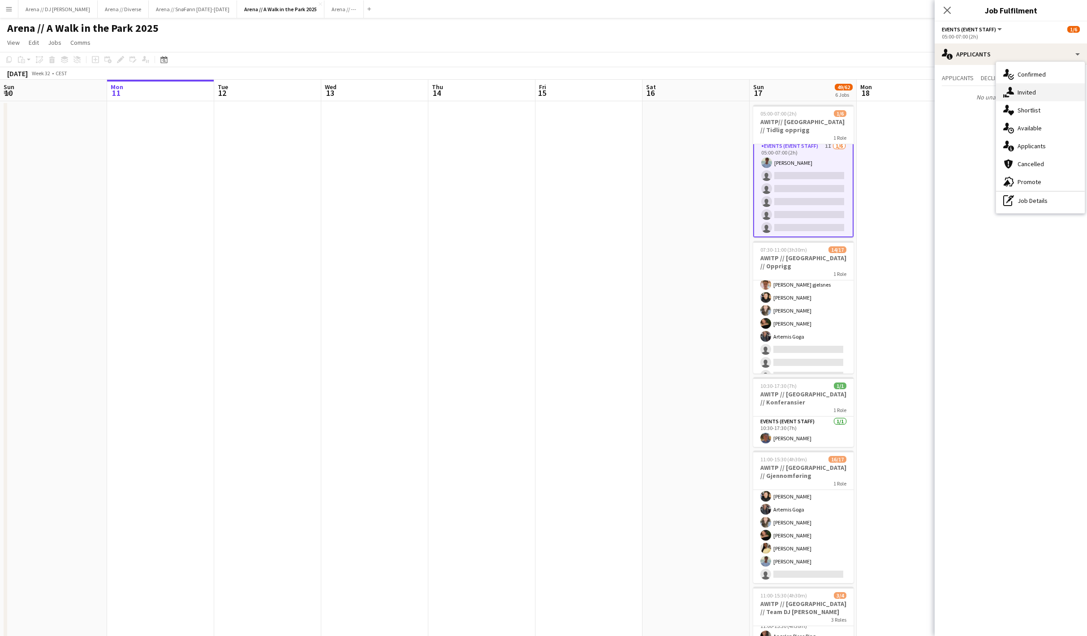
click at [1021, 99] on div "single-neutral-actions-share-1 Invited" at bounding box center [1040, 92] width 89 height 18
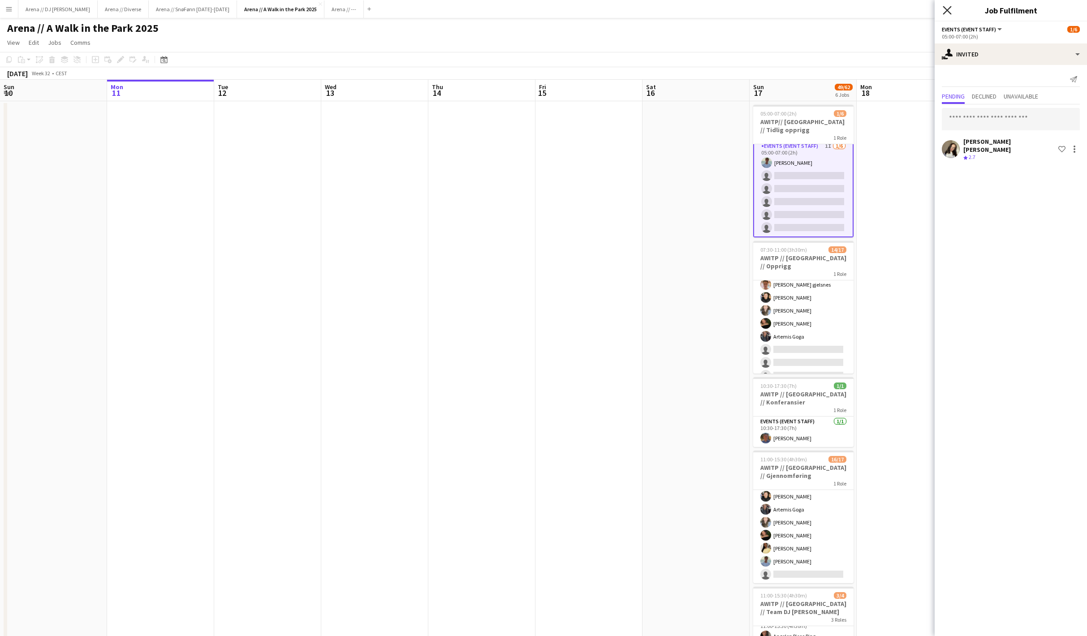
click at [948, 13] on icon "Close pop-in" at bounding box center [947, 10] width 9 height 9
